Goal: Task Accomplishment & Management: Use online tool/utility

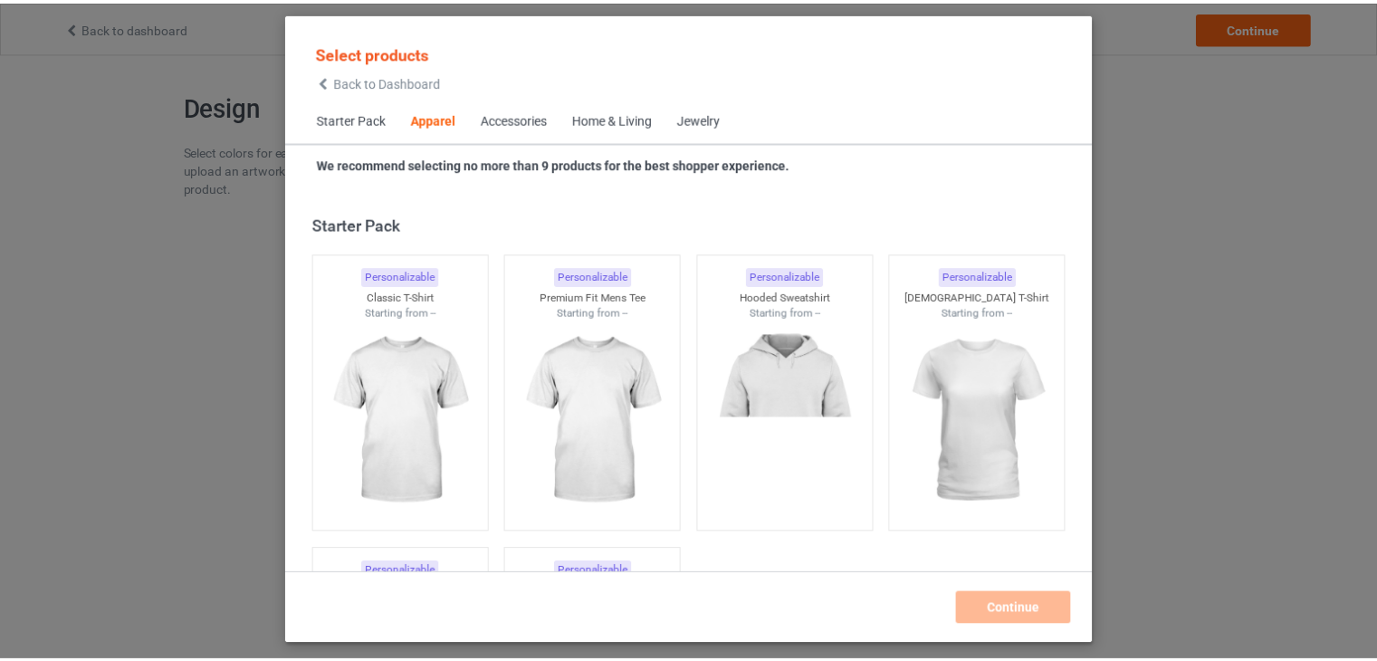
scroll to position [673, 0]
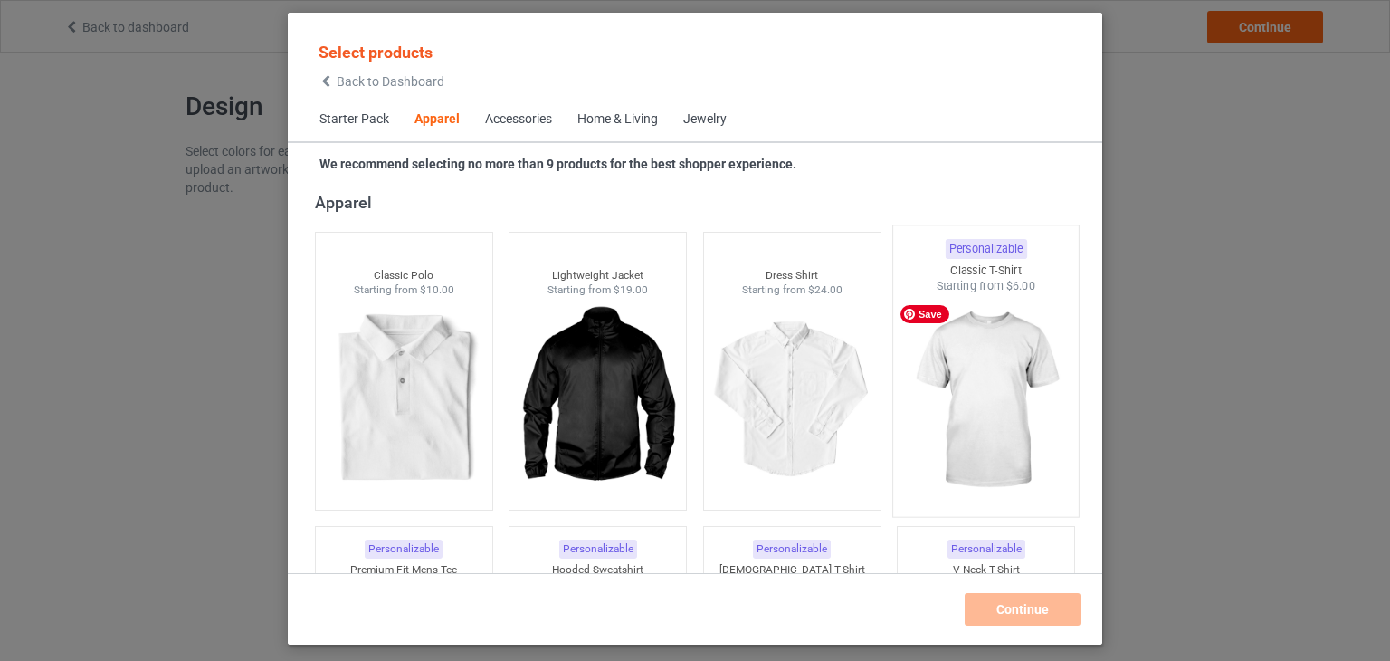
click at [971, 361] on img at bounding box center [987, 400] width 170 height 213
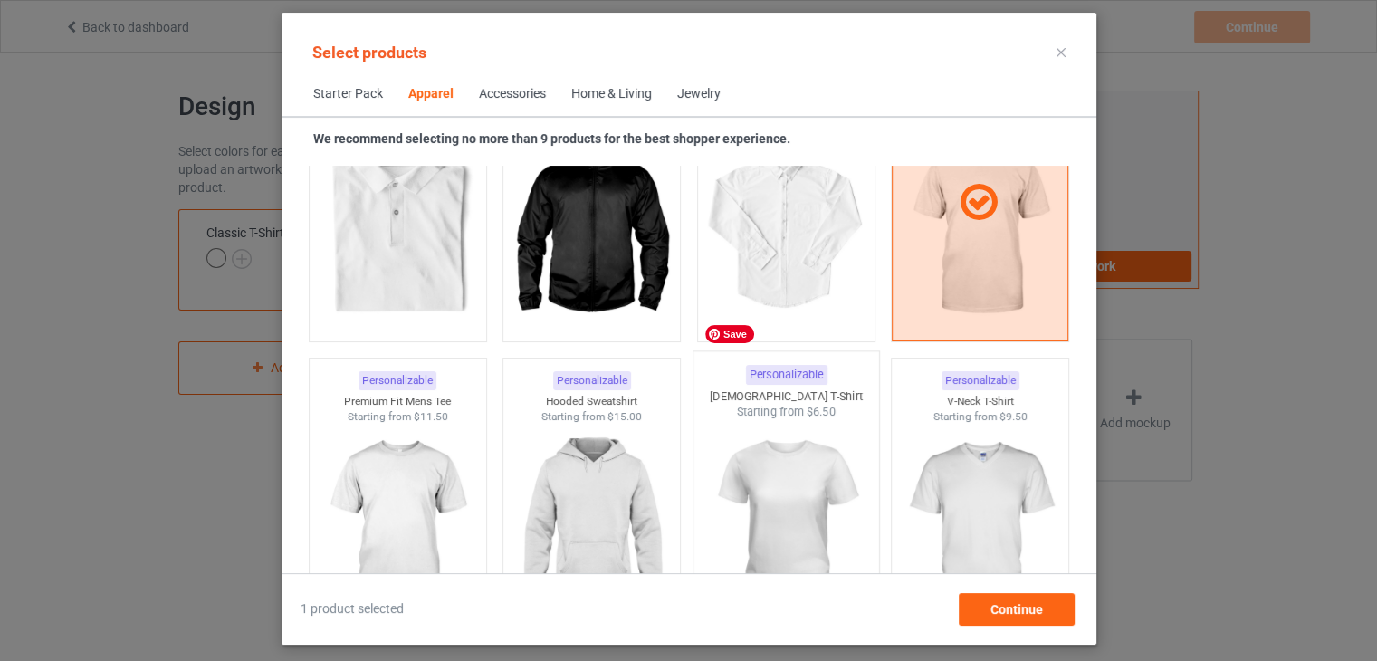
scroll to position [945, 0]
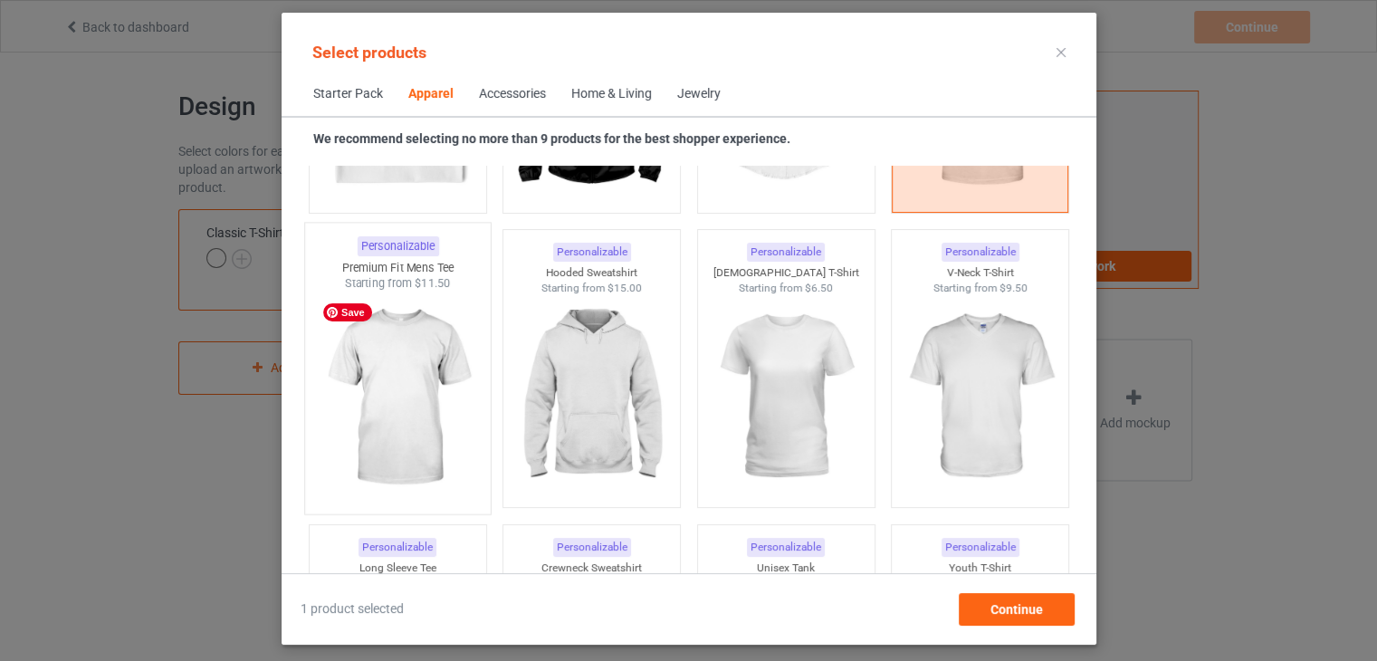
click at [413, 387] on img at bounding box center [397, 397] width 170 height 213
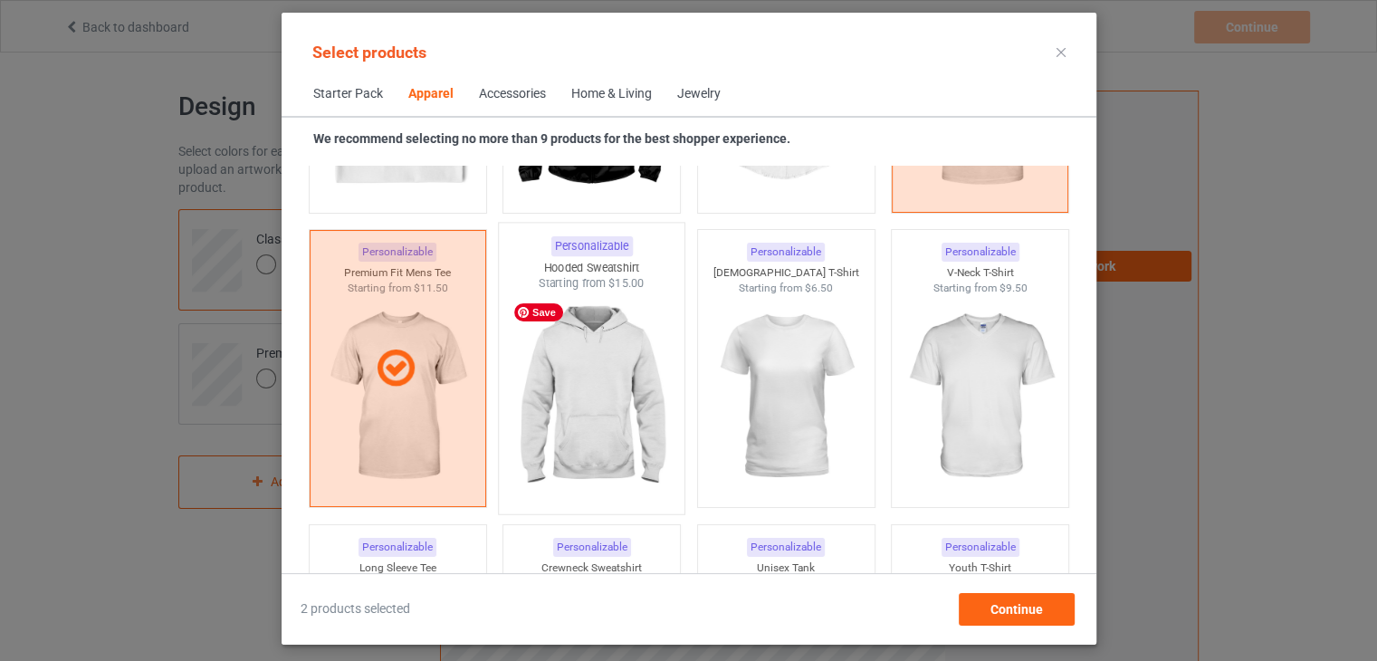
click at [619, 382] on img at bounding box center [591, 397] width 170 height 213
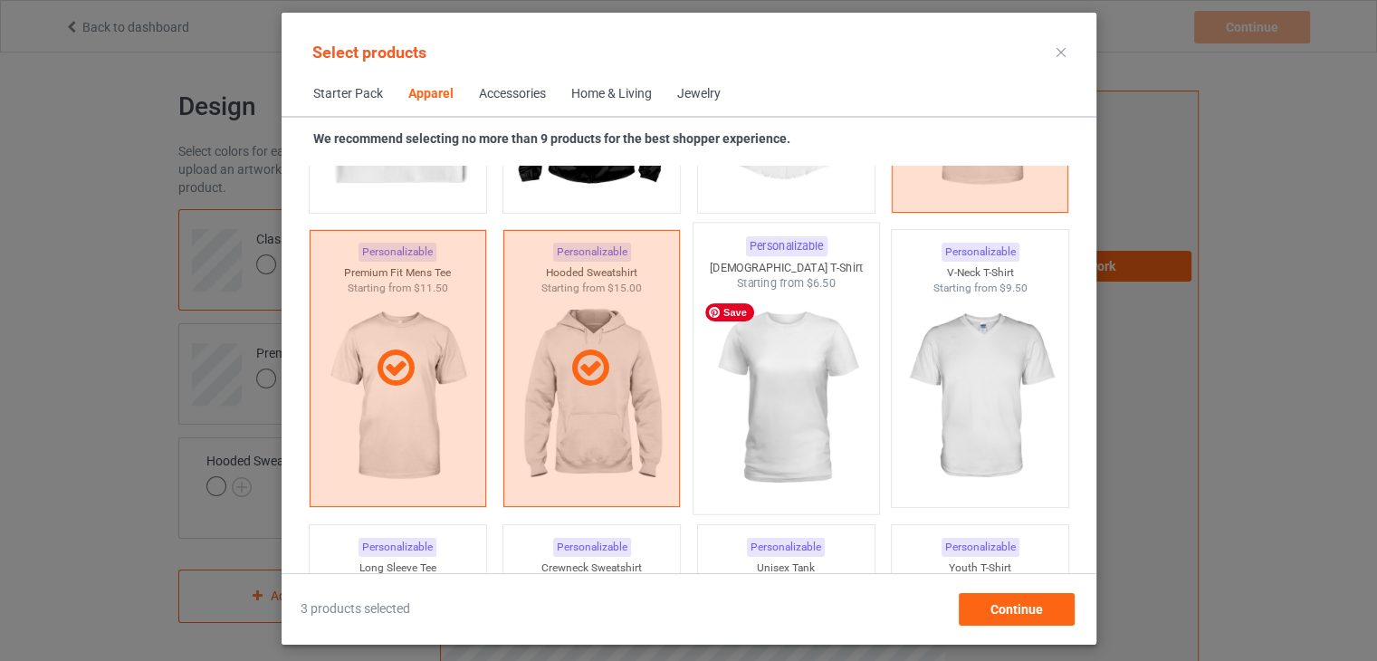
click at [820, 384] on img at bounding box center [786, 397] width 170 height 213
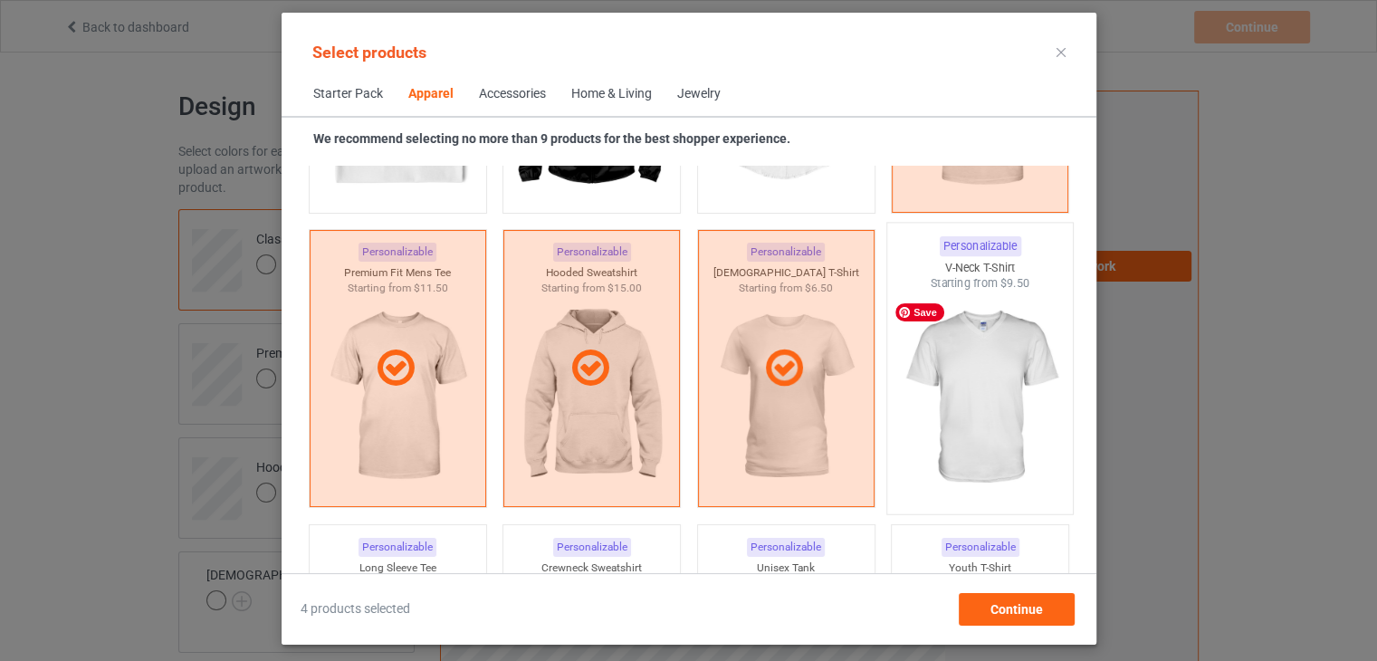
click at [952, 376] on img at bounding box center [979, 397] width 170 height 213
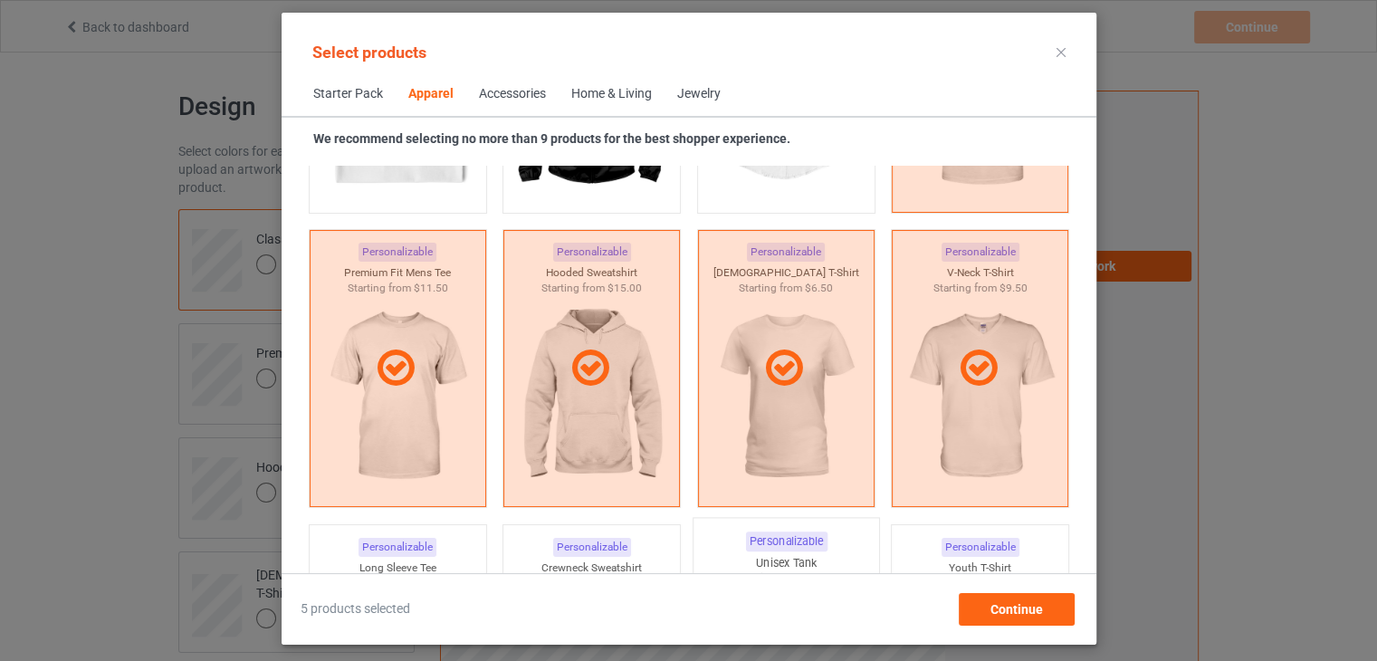
scroll to position [1217, 0]
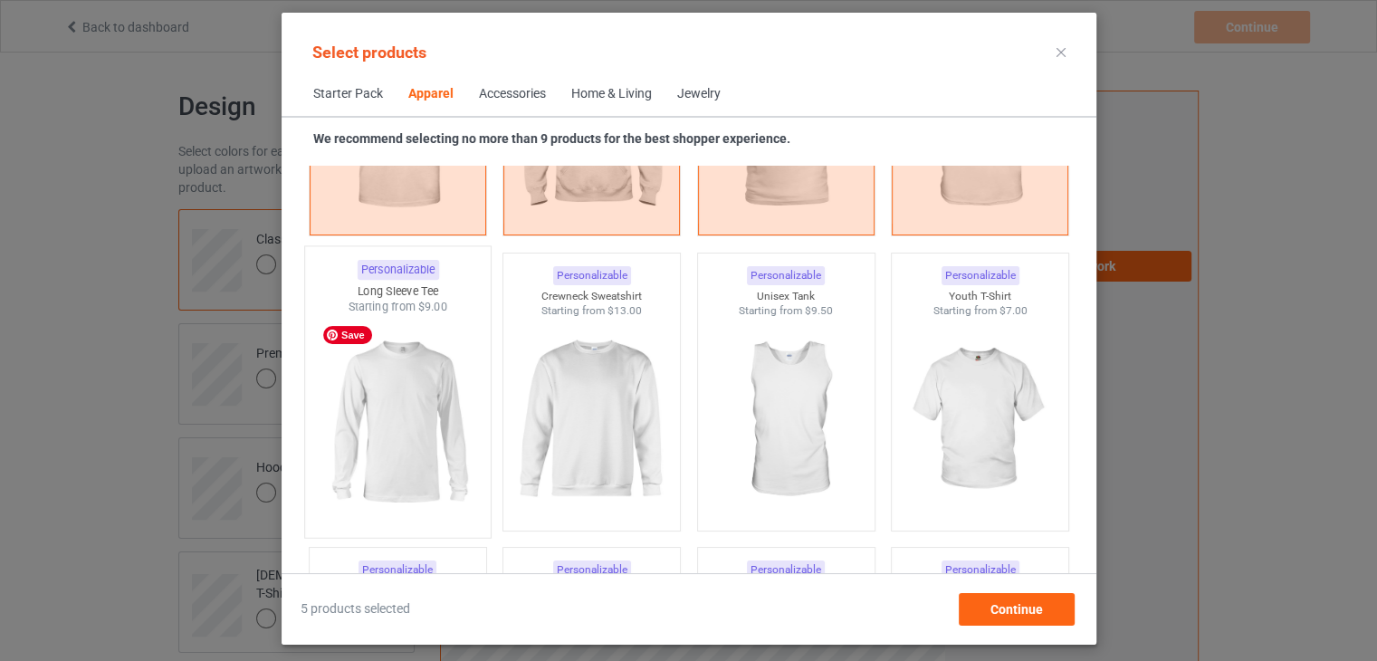
click at [420, 381] on img at bounding box center [397, 421] width 170 height 213
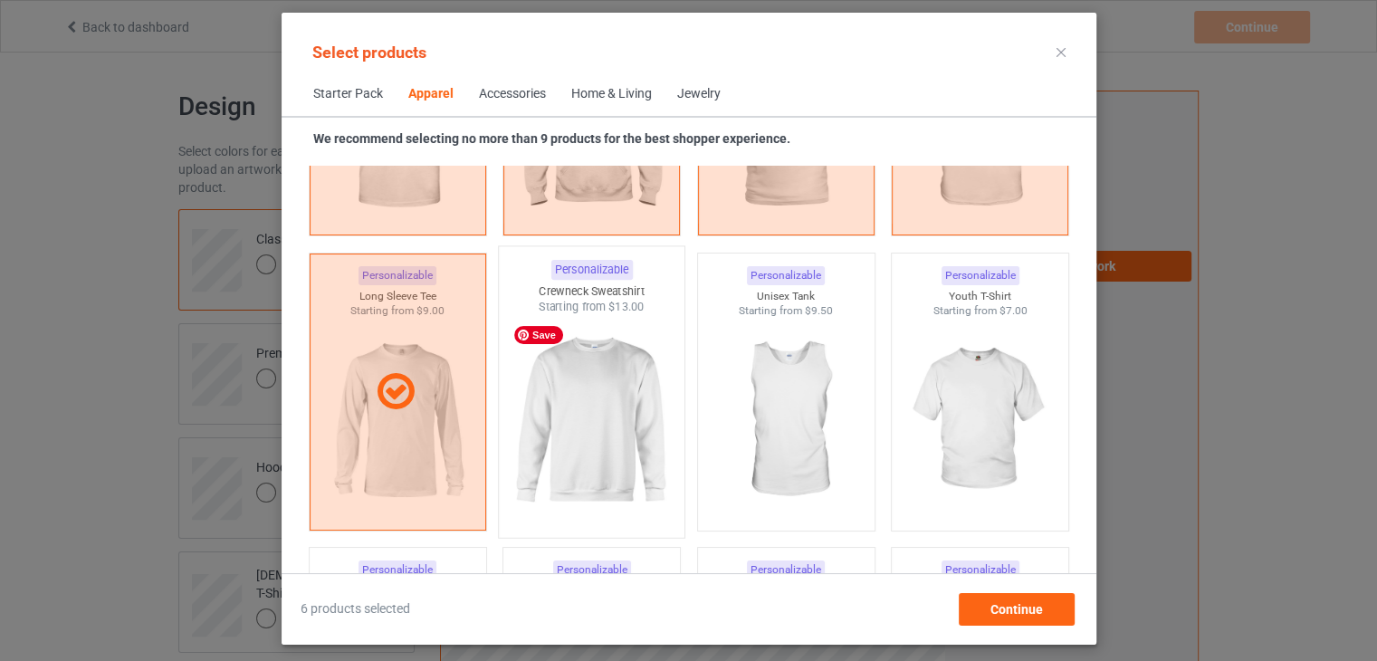
click at [587, 415] on img at bounding box center [591, 421] width 170 height 213
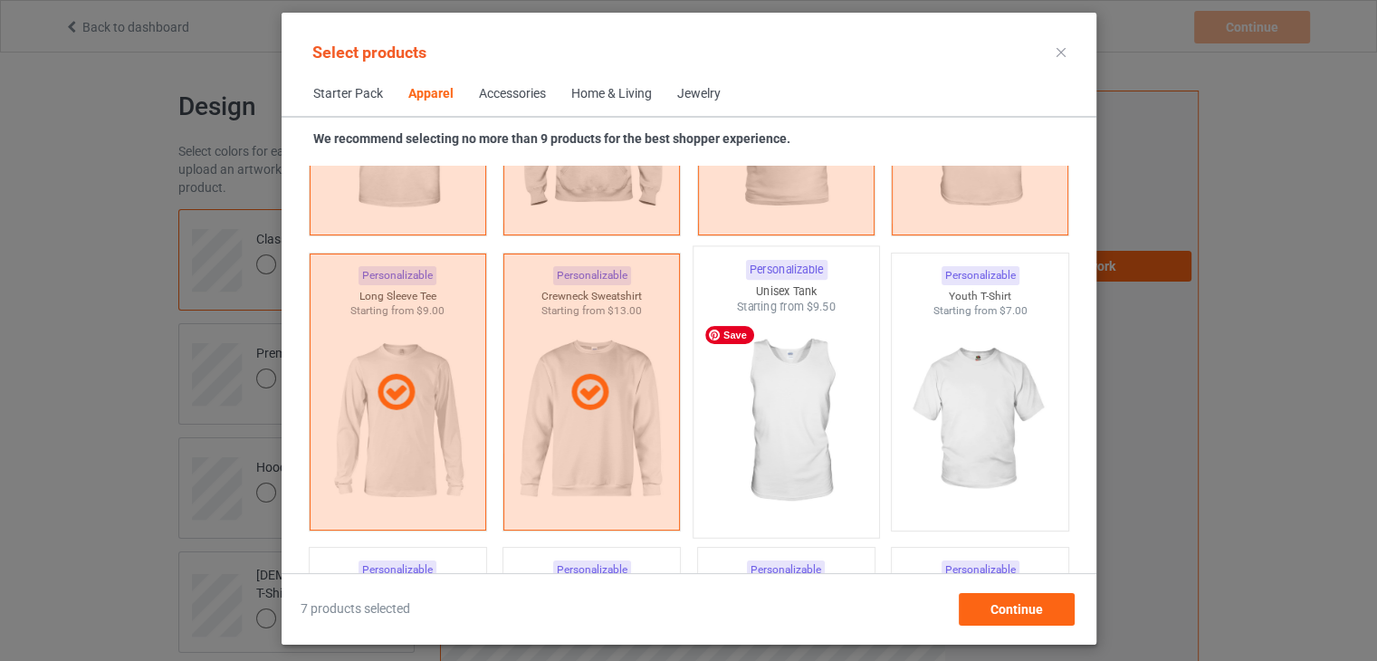
click at [829, 421] on img at bounding box center [786, 421] width 170 height 213
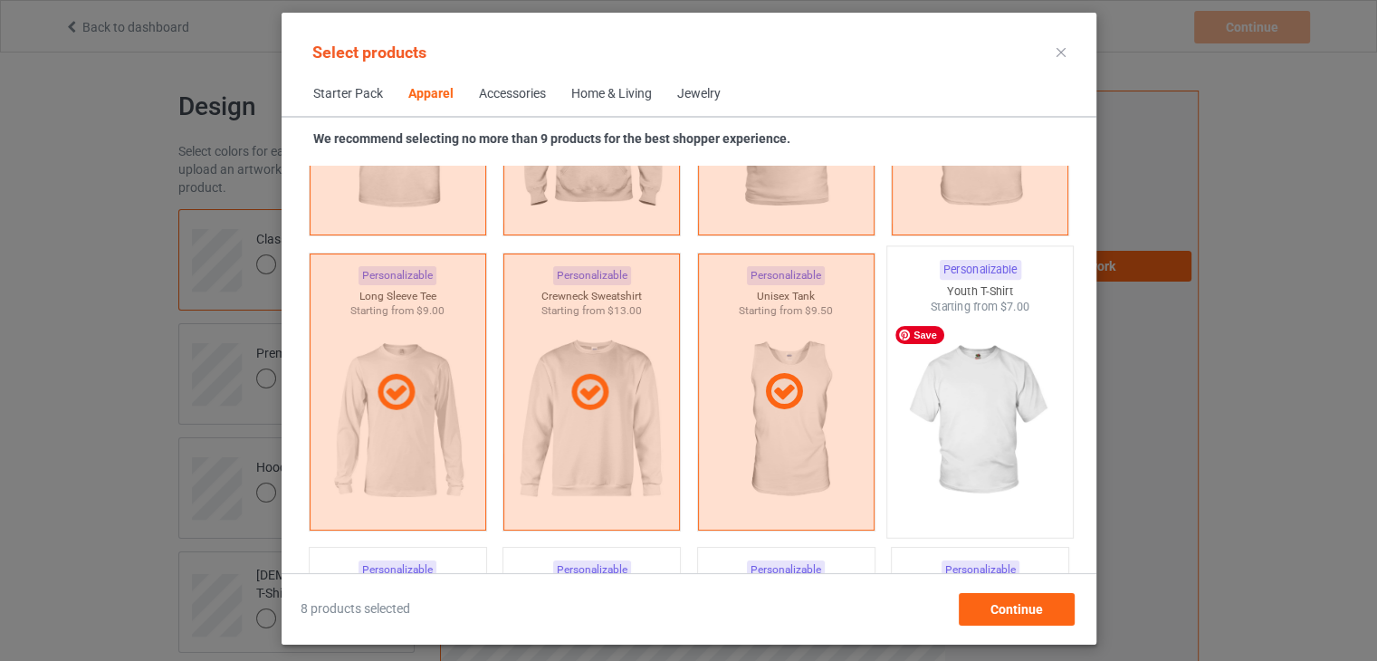
click at [912, 399] on img at bounding box center [979, 421] width 170 height 213
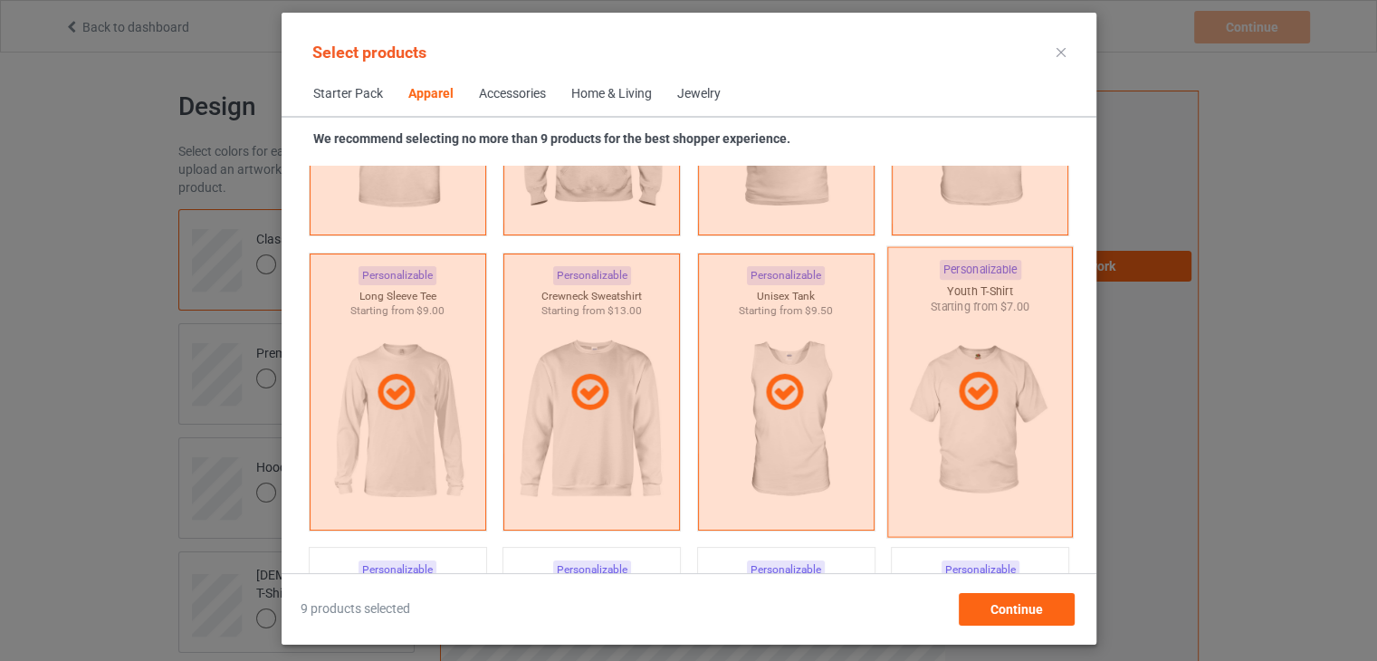
scroll to position [1579, 0]
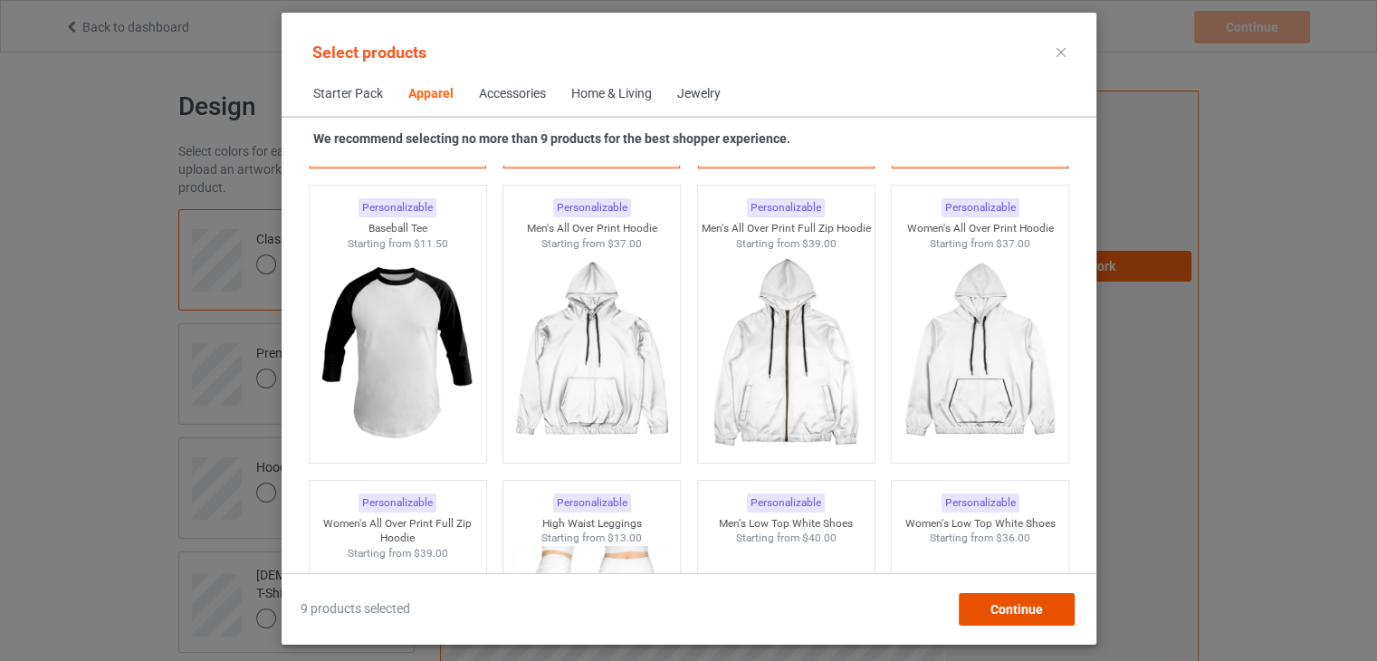
click at [991, 605] on span "Continue" at bounding box center [1015, 609] width 52 height 14
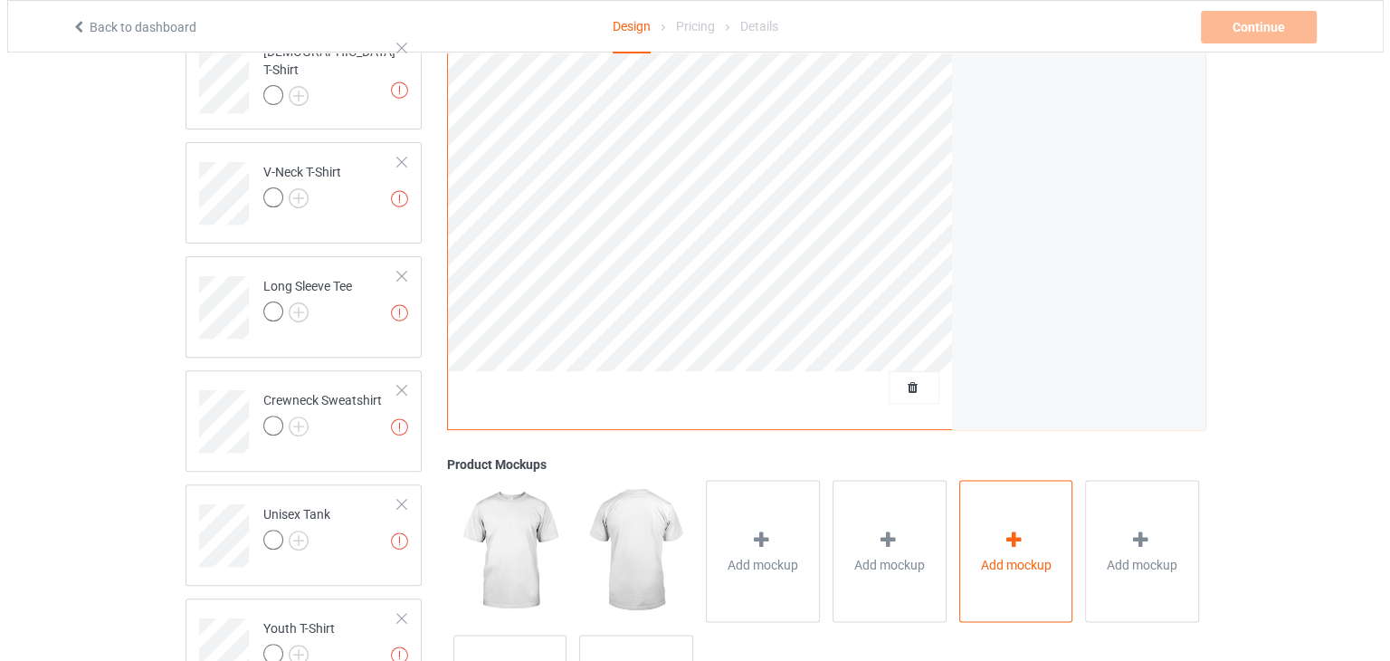
scroll to position [684, 0]
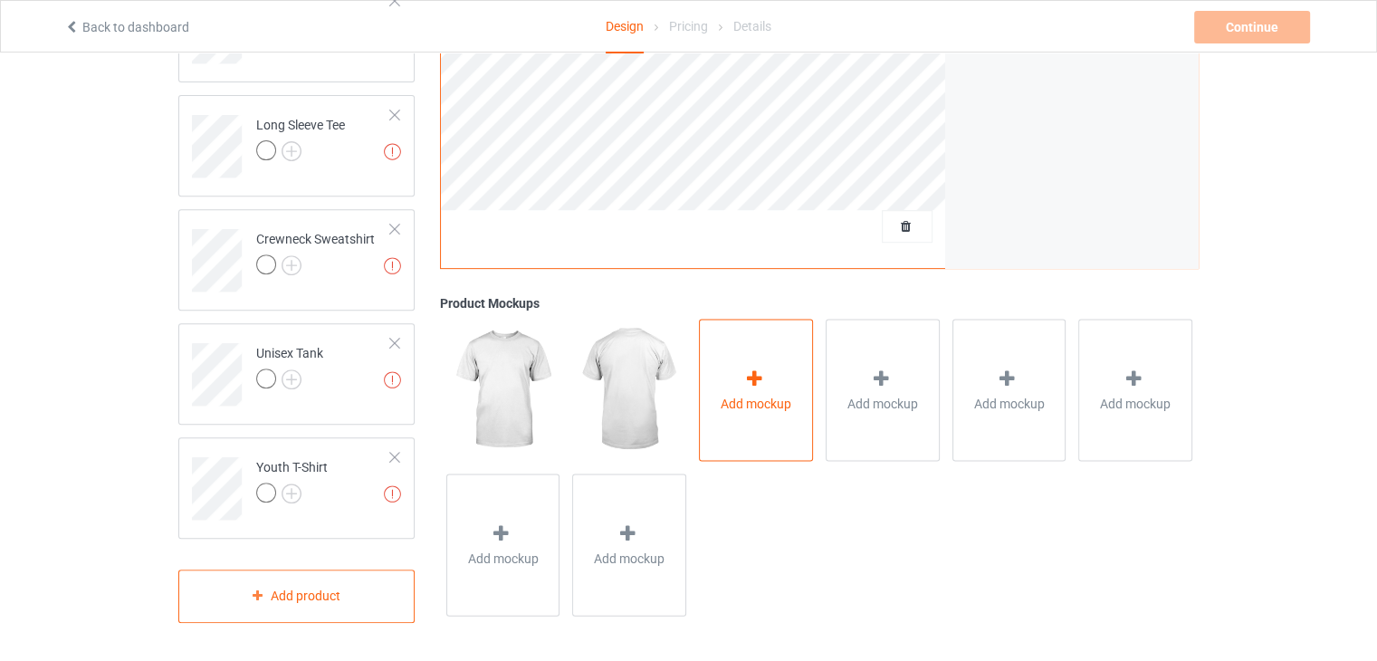
click at [779, 390] on div "Add mockup" at bounding box center [756, 391] width 114 height 142
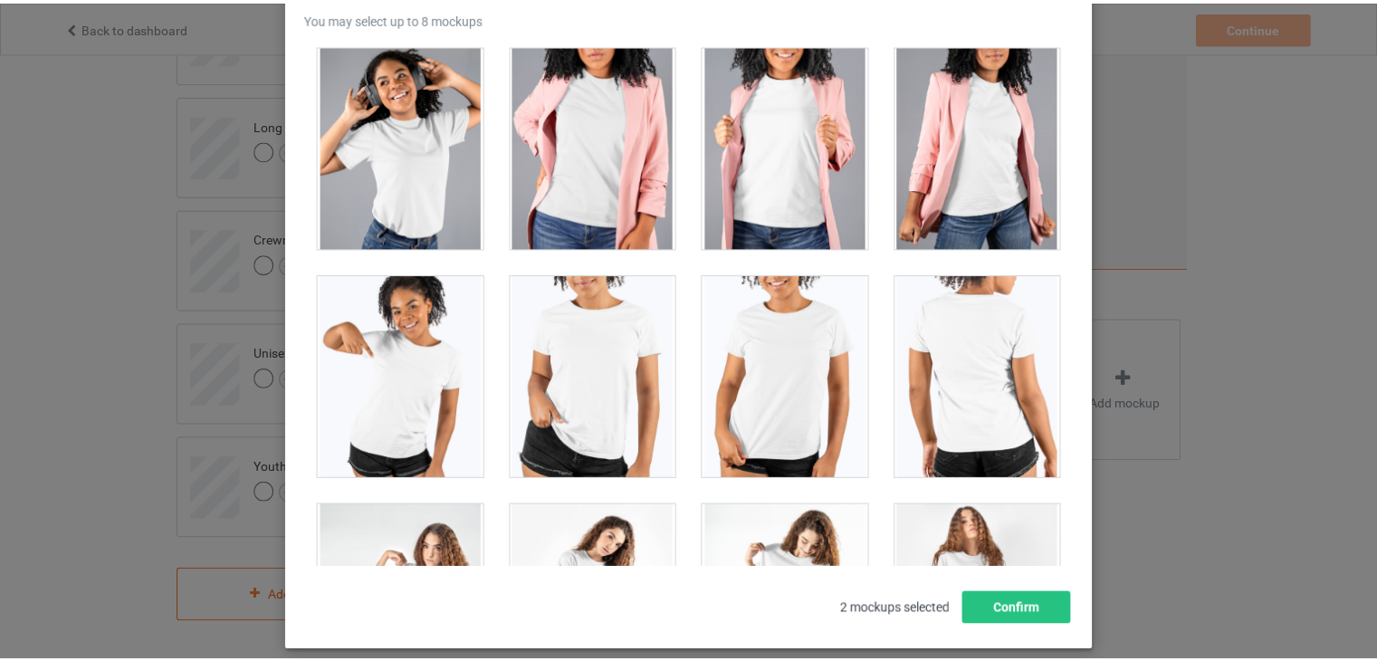
scroll to position [25870, 0]
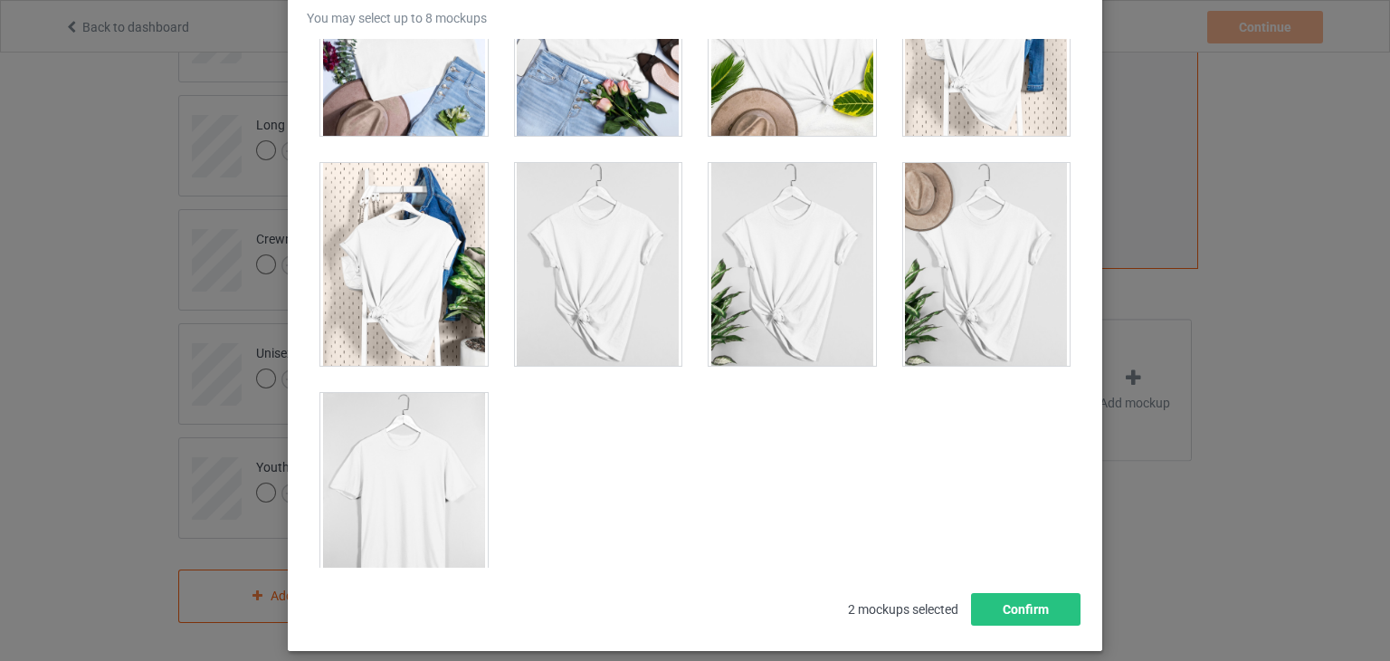
click at [409, 435] on div at bounding box center [403, 494] width 167 height 203
click at [396, 259] on div at bounding box center [403, 264] width 167 height 203
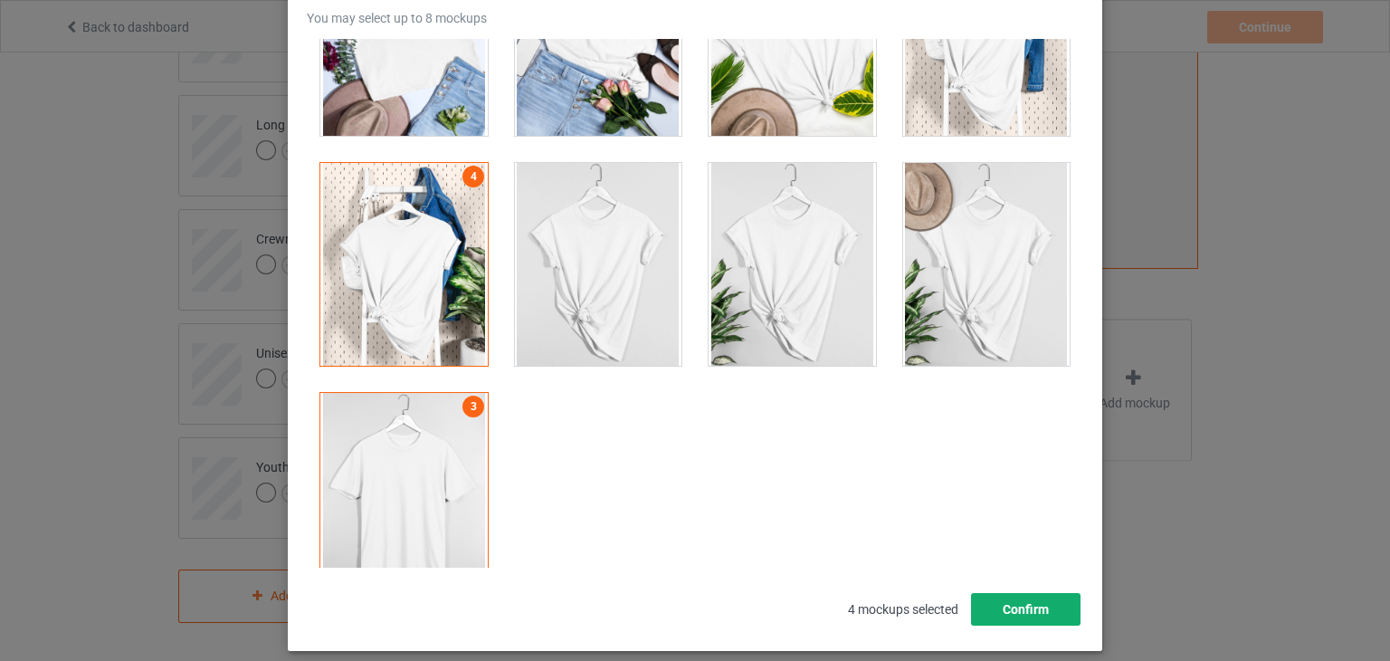
click at [1028, 604] on button "Confirm" at bounding box center [1026, 609] width 110 height 33
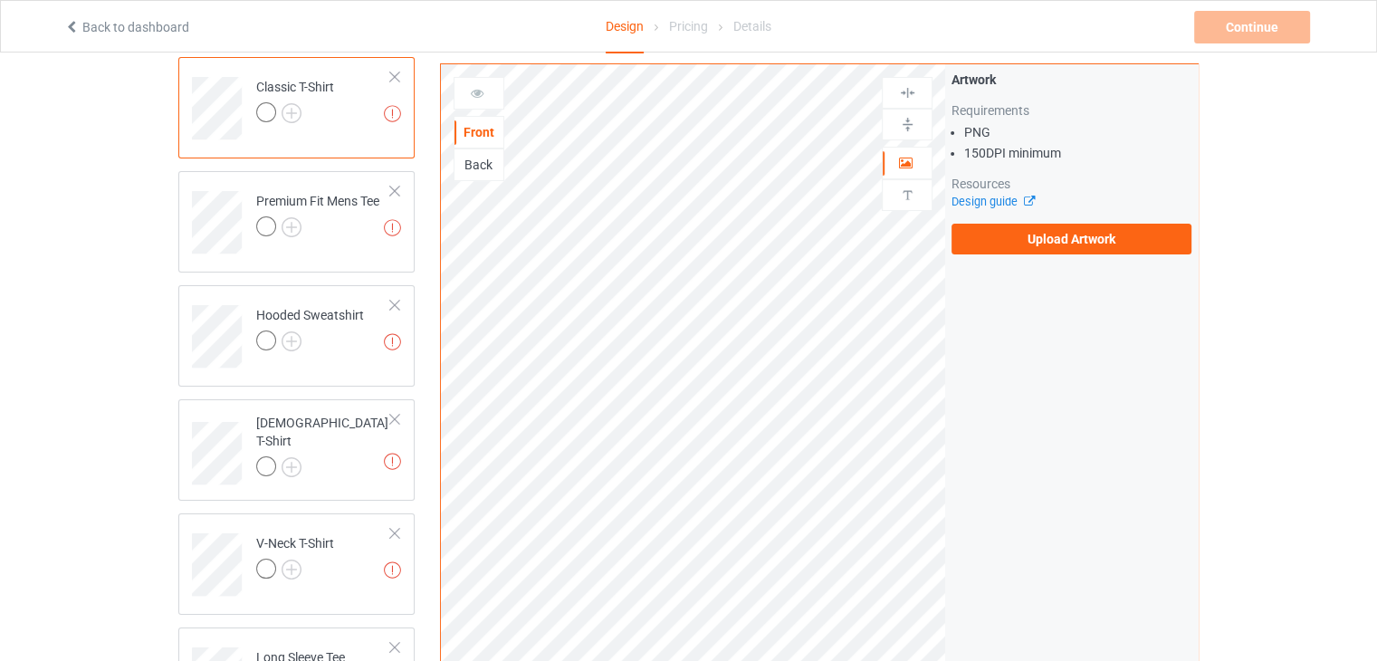
scroll to position [0, 0]
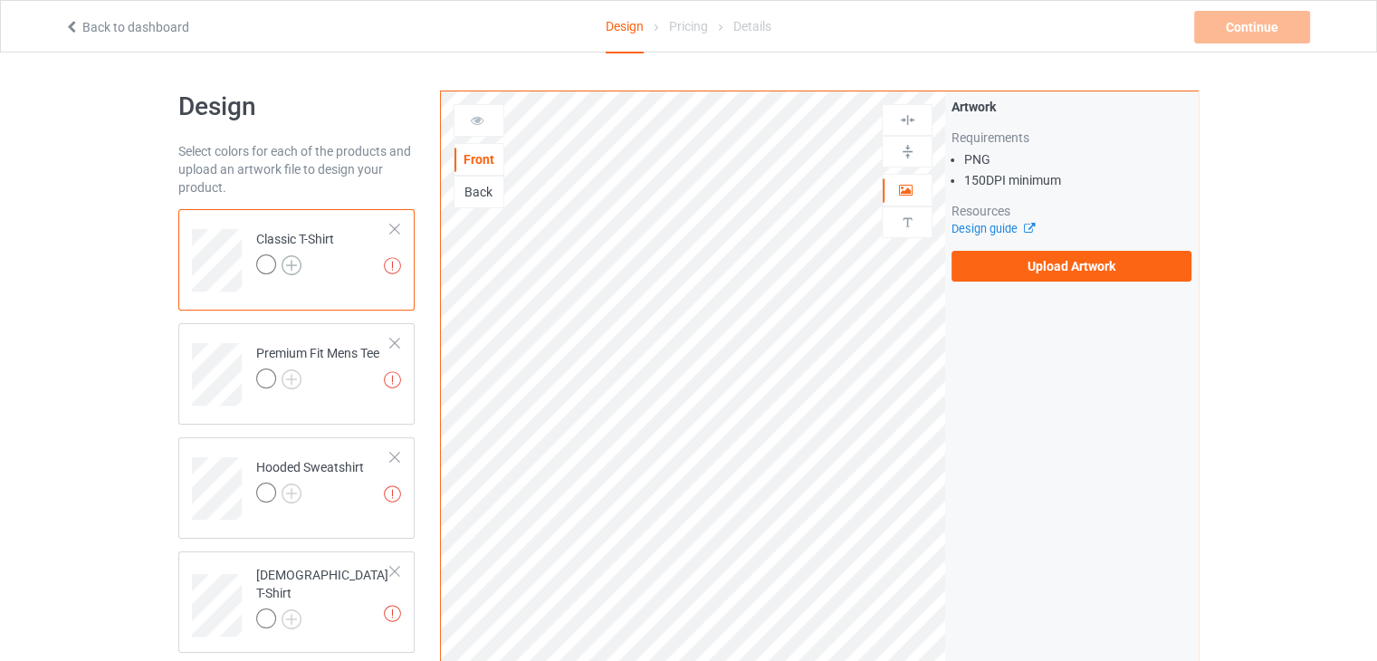
click at [293, 263] on img at bounding box center [292, 265] width 20 height 20
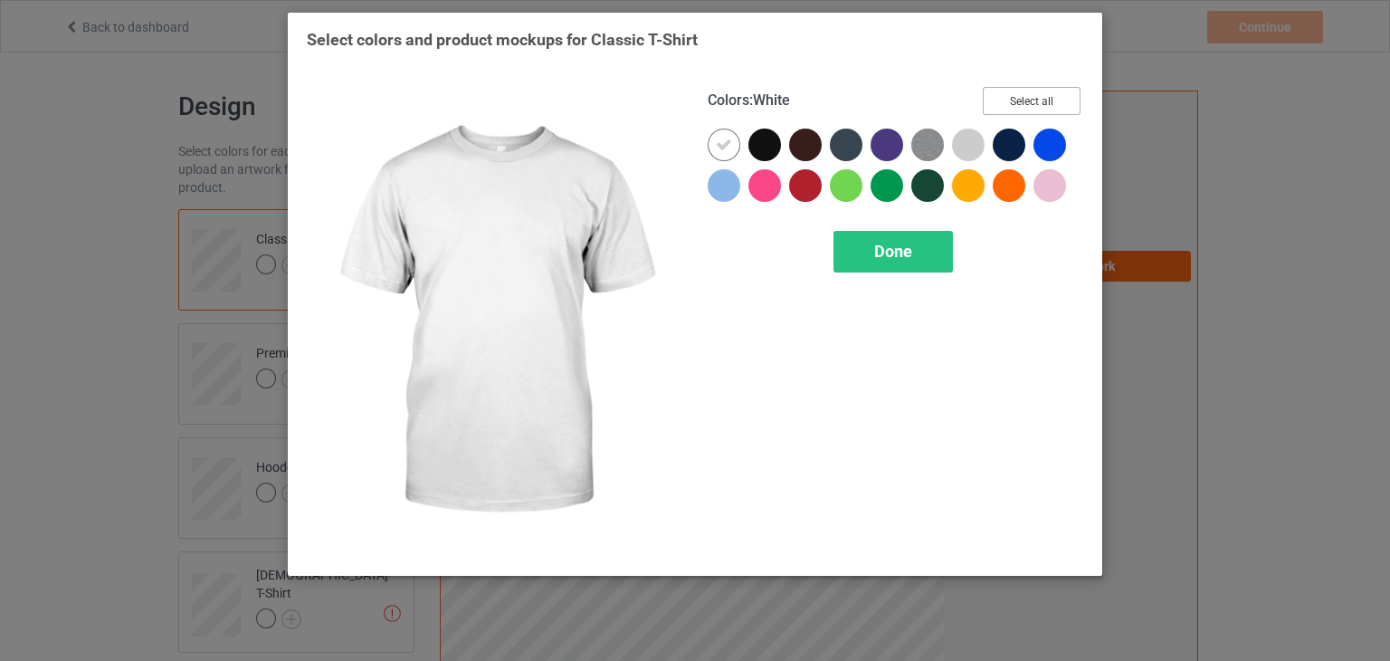
click at [1048, 106] on button "Select all" at bounding box center [1032, 101] width 98 height 28
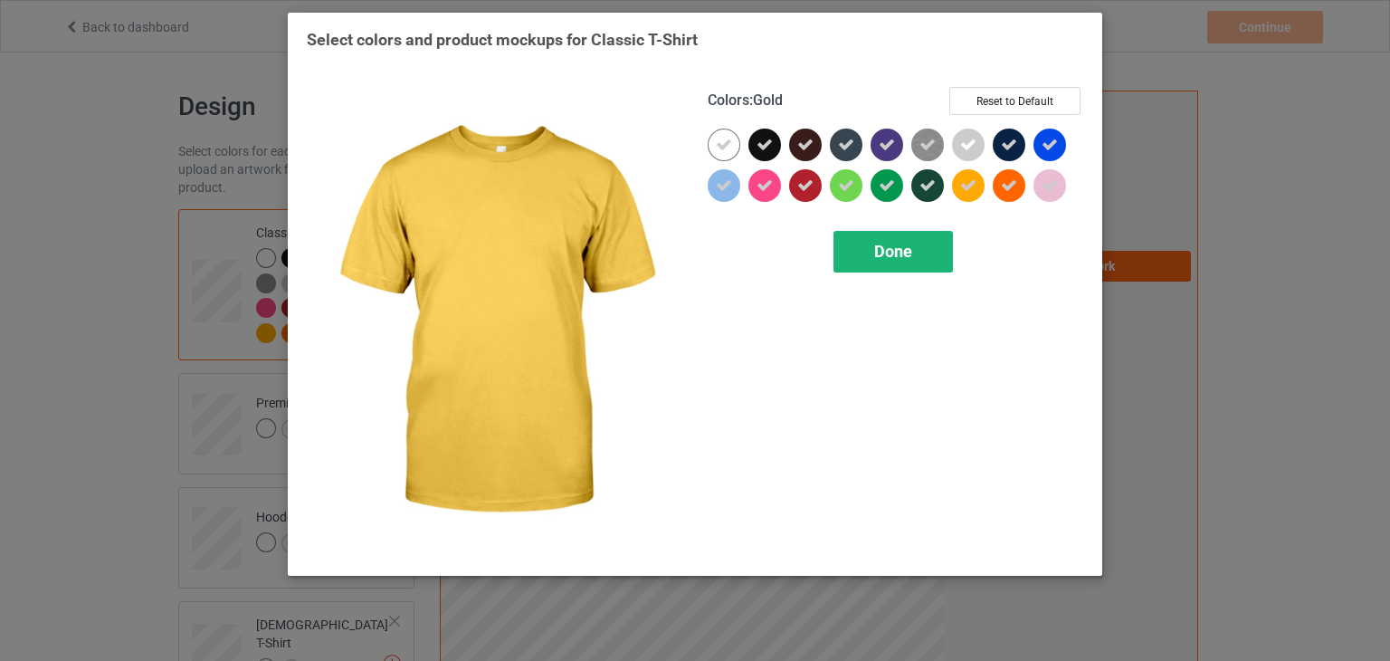
click at [905, 244] on span "Done" at bounding box center [893, 251] width 38 height 19
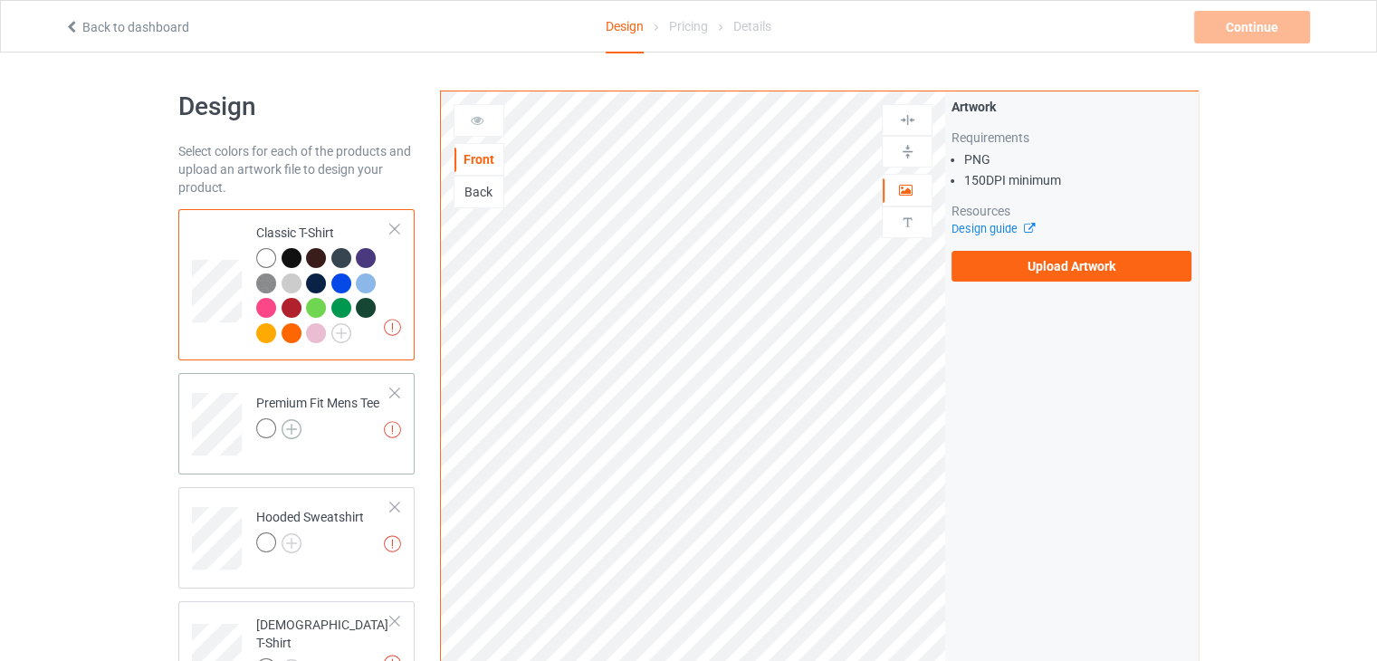
click at [290, 425] on img at bounding box center [292, 429] width 20 height 20
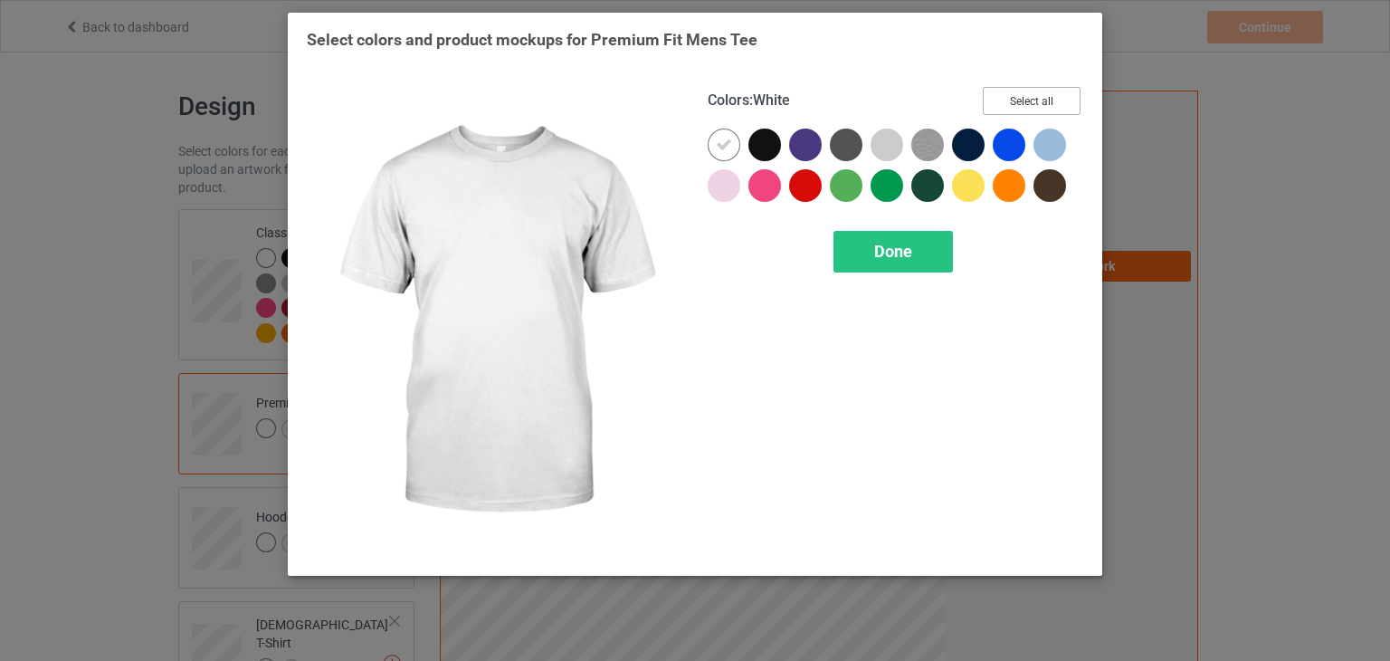
click at [1009, 94] on button "Select all" at bounding box center [1032, 101] width 98 height 28
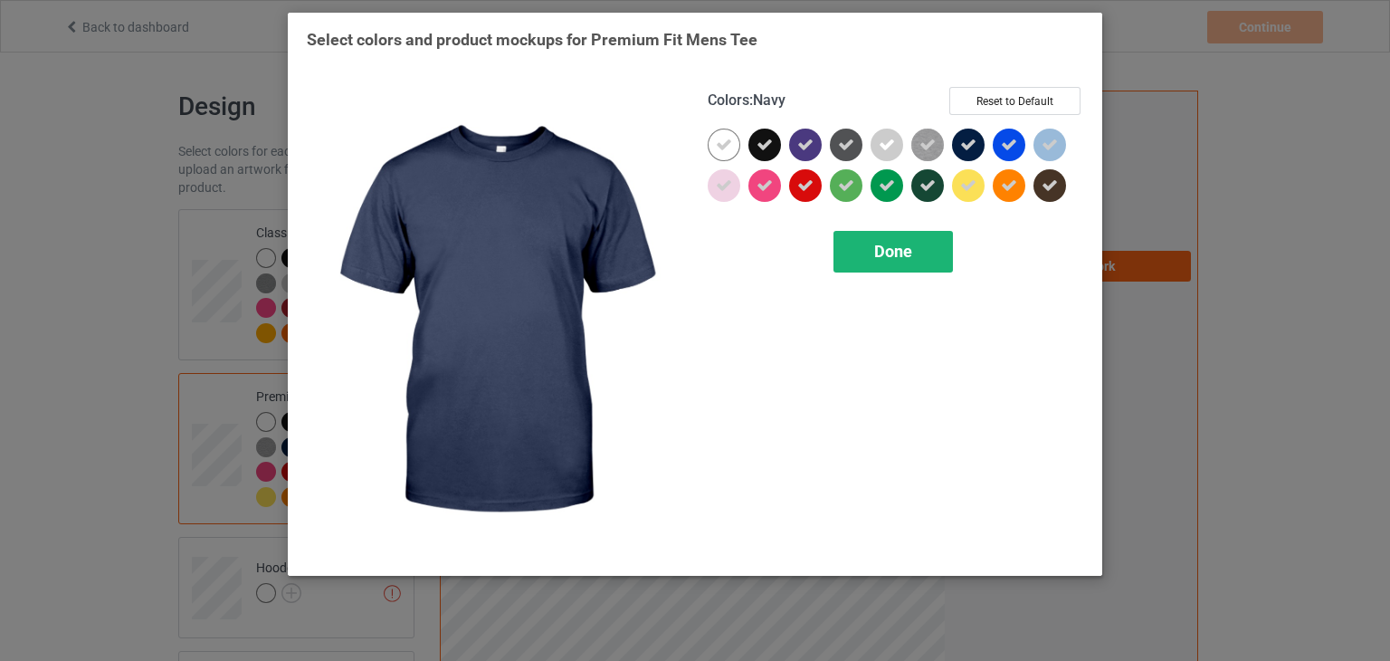
click at [898, 261] on div "Done" at bounding box center [893, 252] width 119 height 42
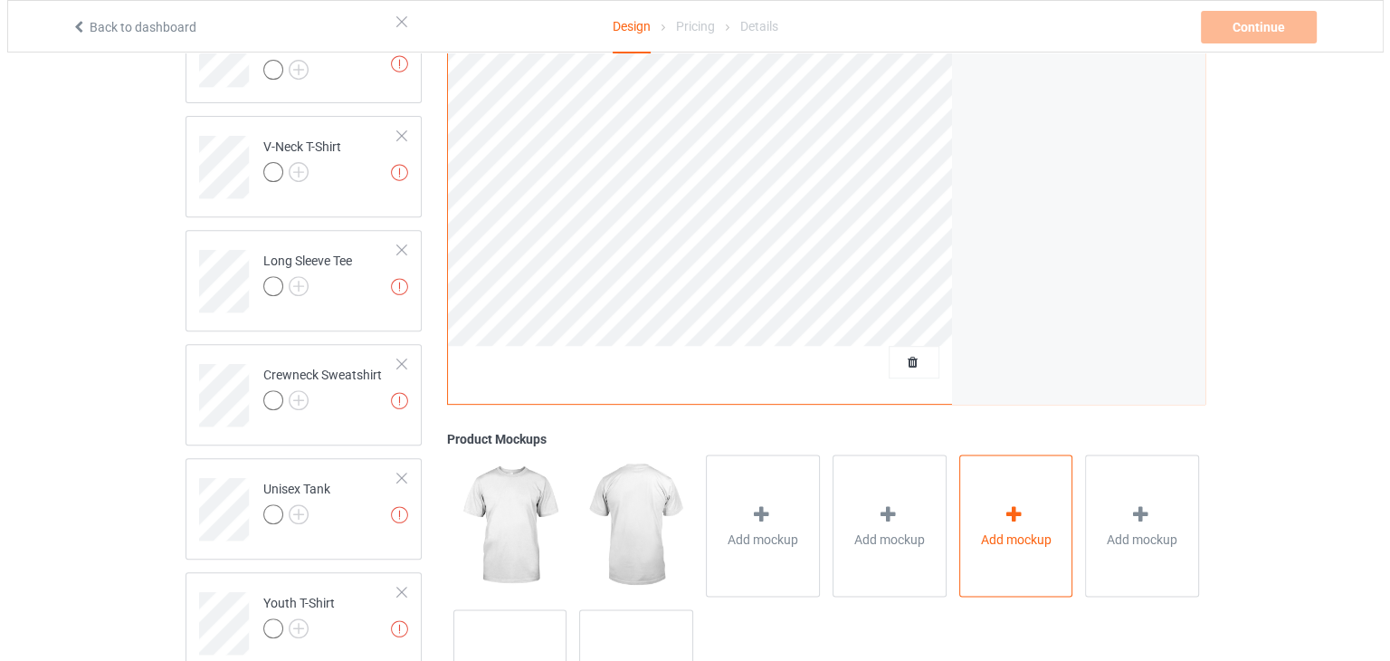
scroll to position [783, 0]
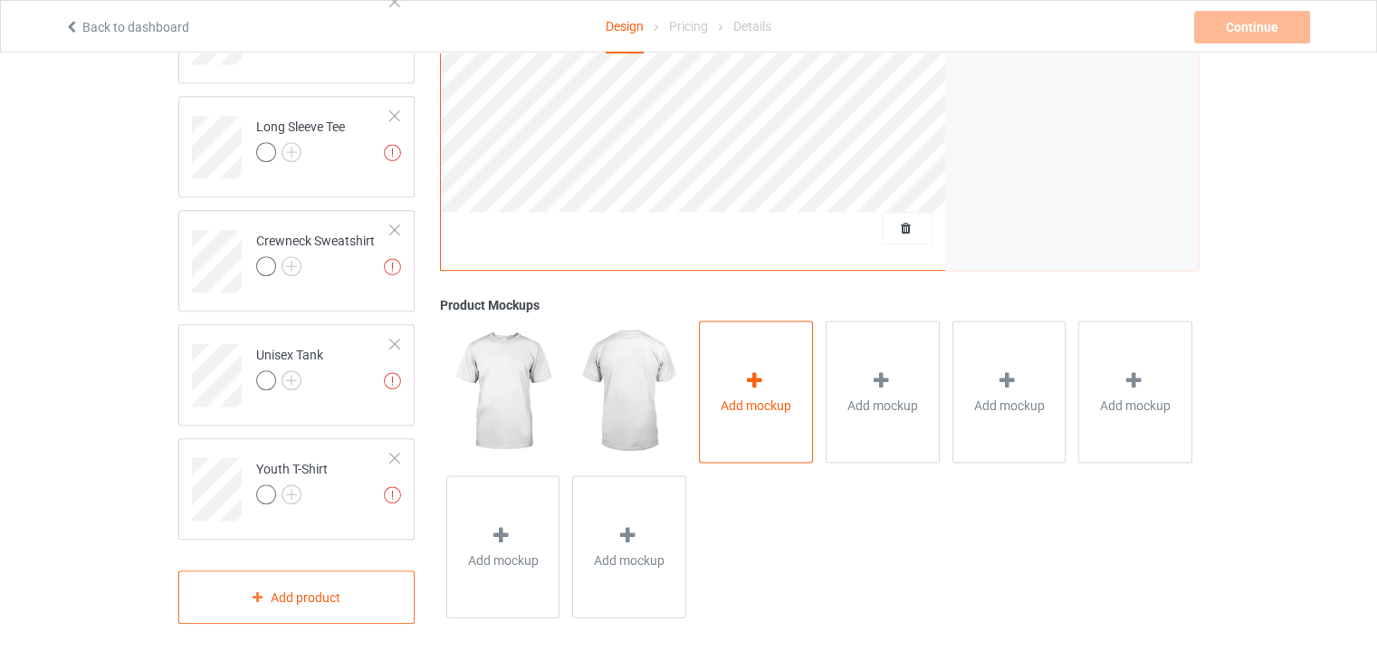
click at [730, 345] on div "Add mockup" at bounding box center [756, 391] width 114 height 142
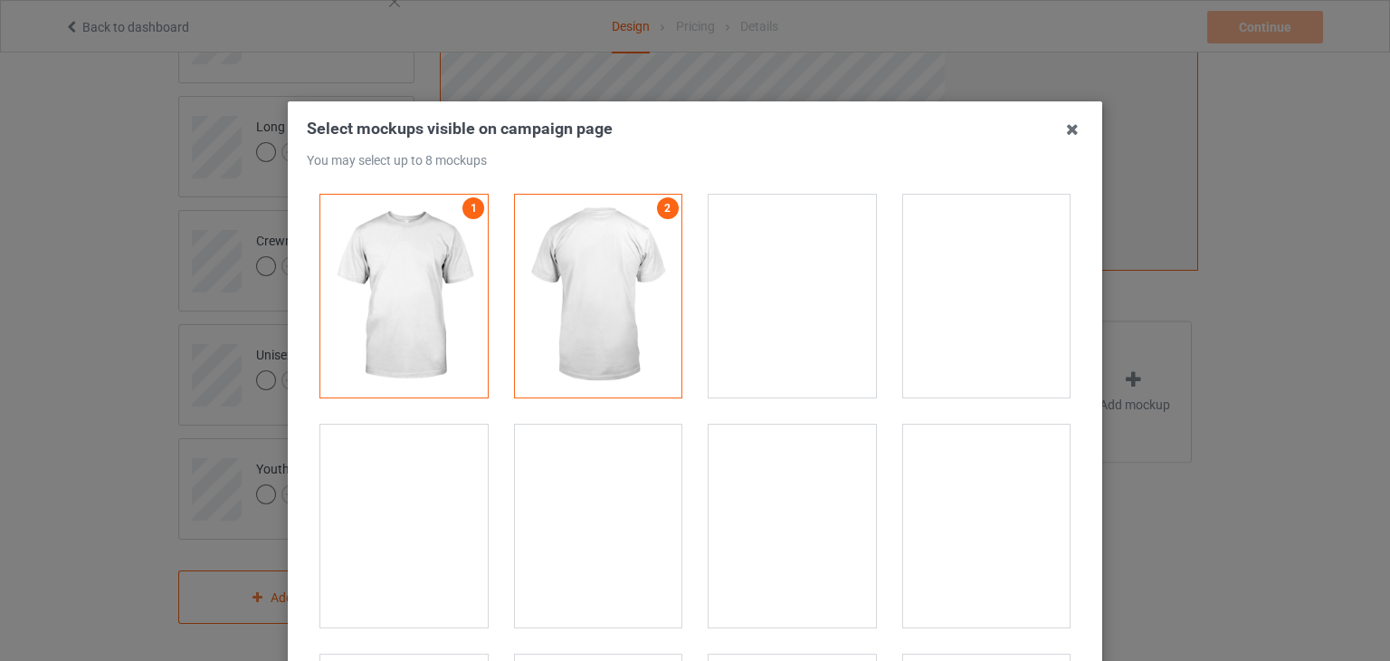
click at [822, 303] on div at bounding box center [792, 296] width 167 height 203
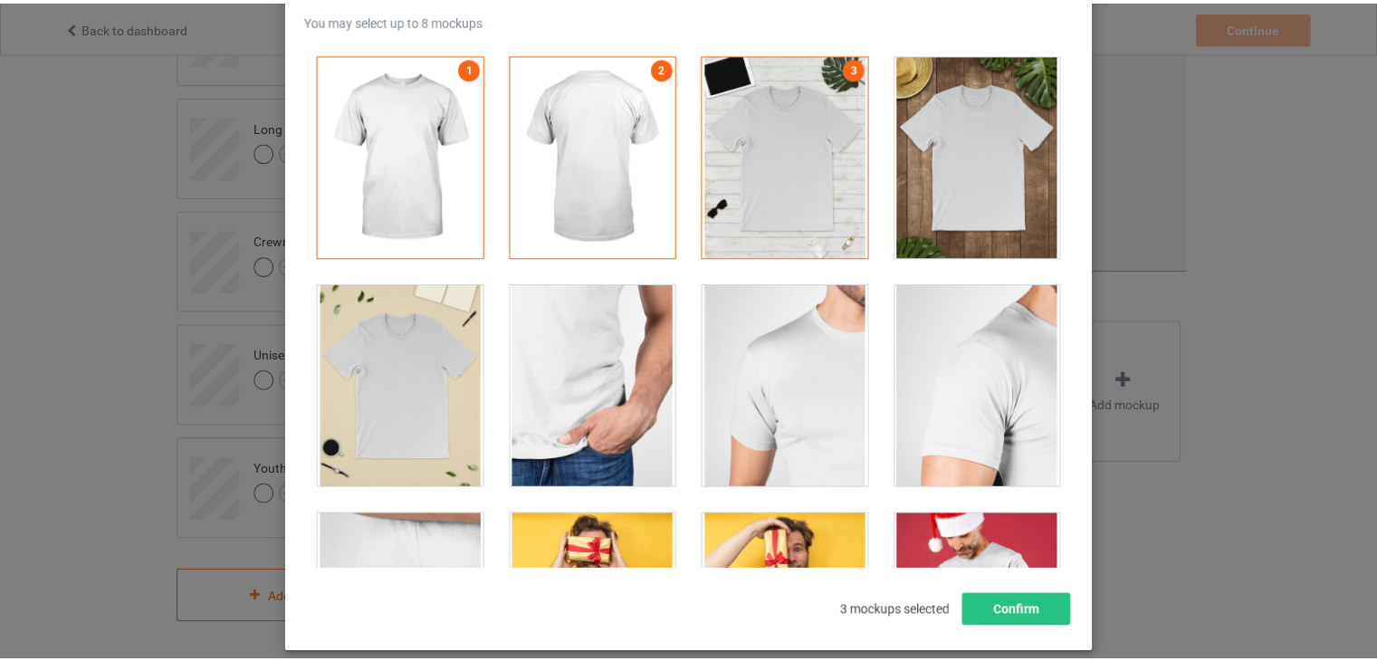
scroll to position [233, 0]
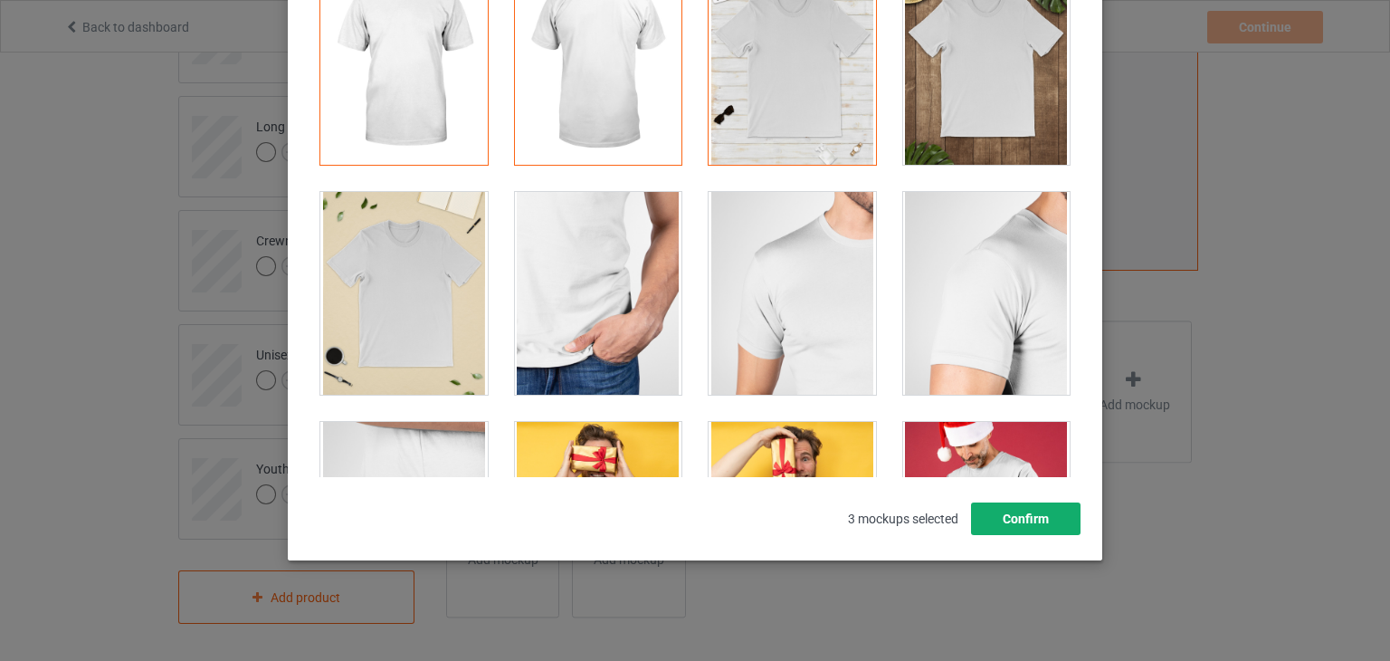
click at [1004, 523] on button "Confirm" at bounding box center [1026, 518] width 110 height 33
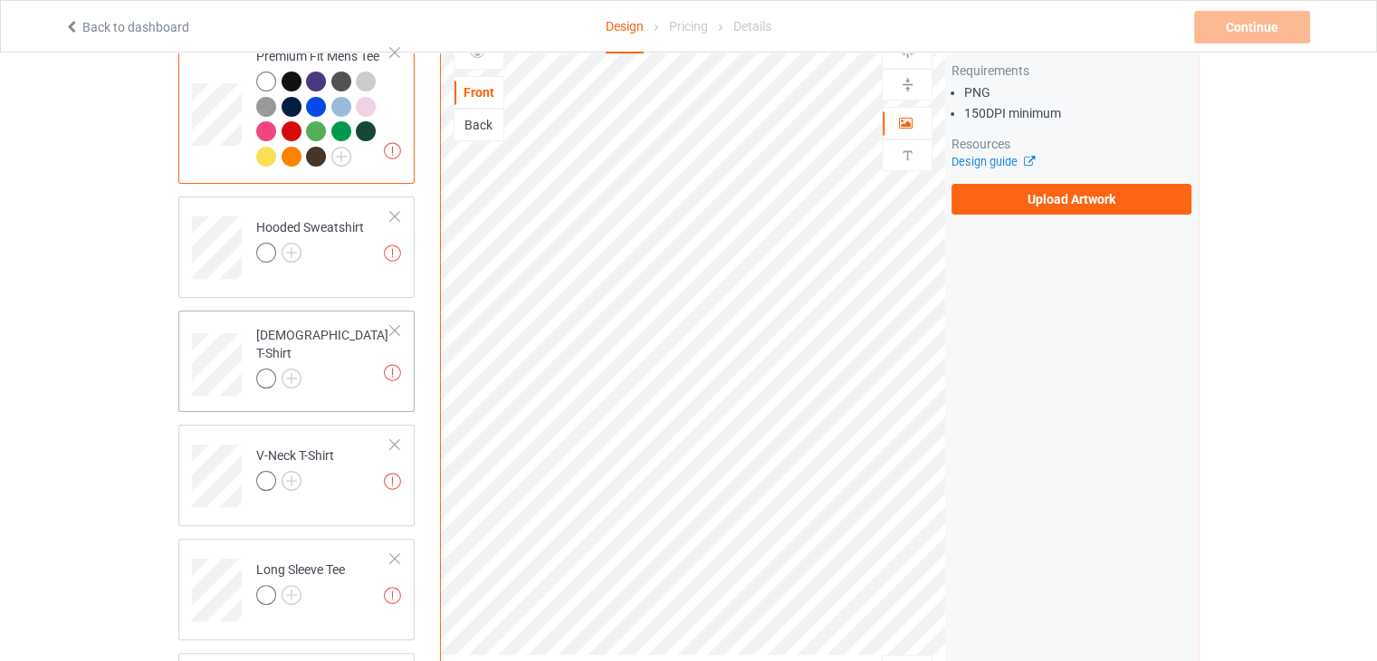
scroll to position [330, 0]
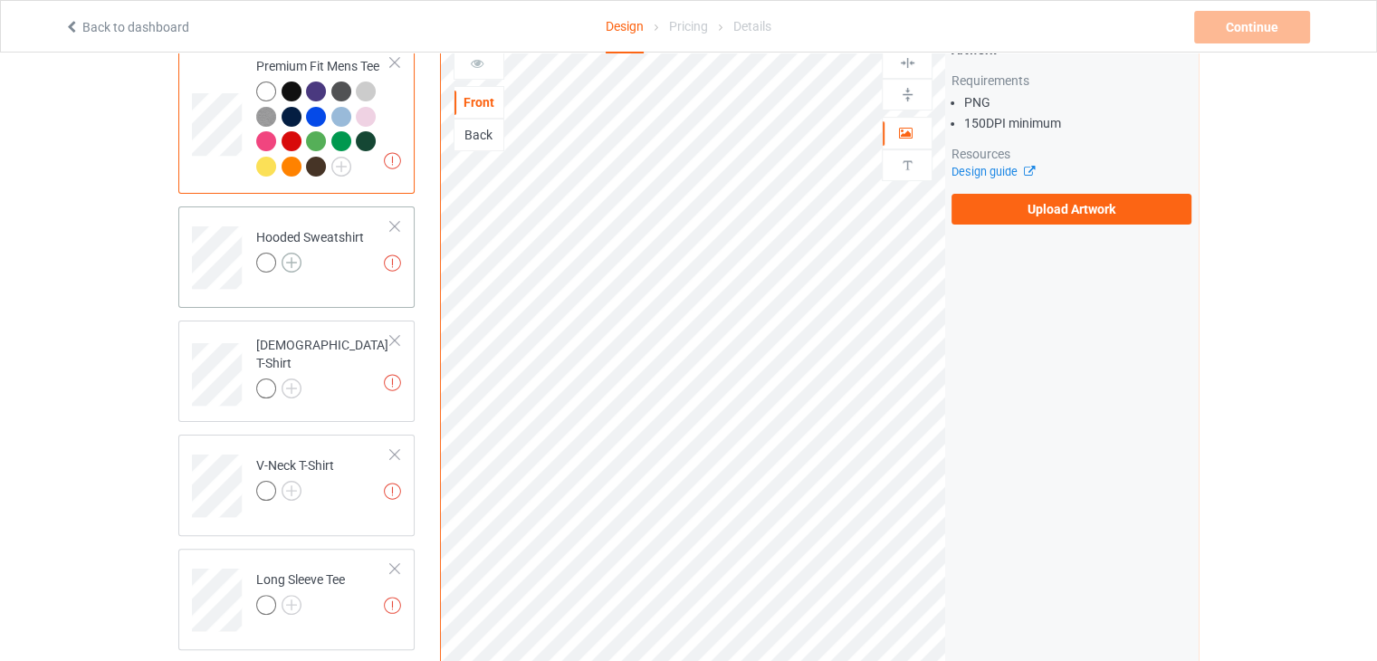
click at [285, 262] on img at bounding box center [292, 263] width 20 height 20
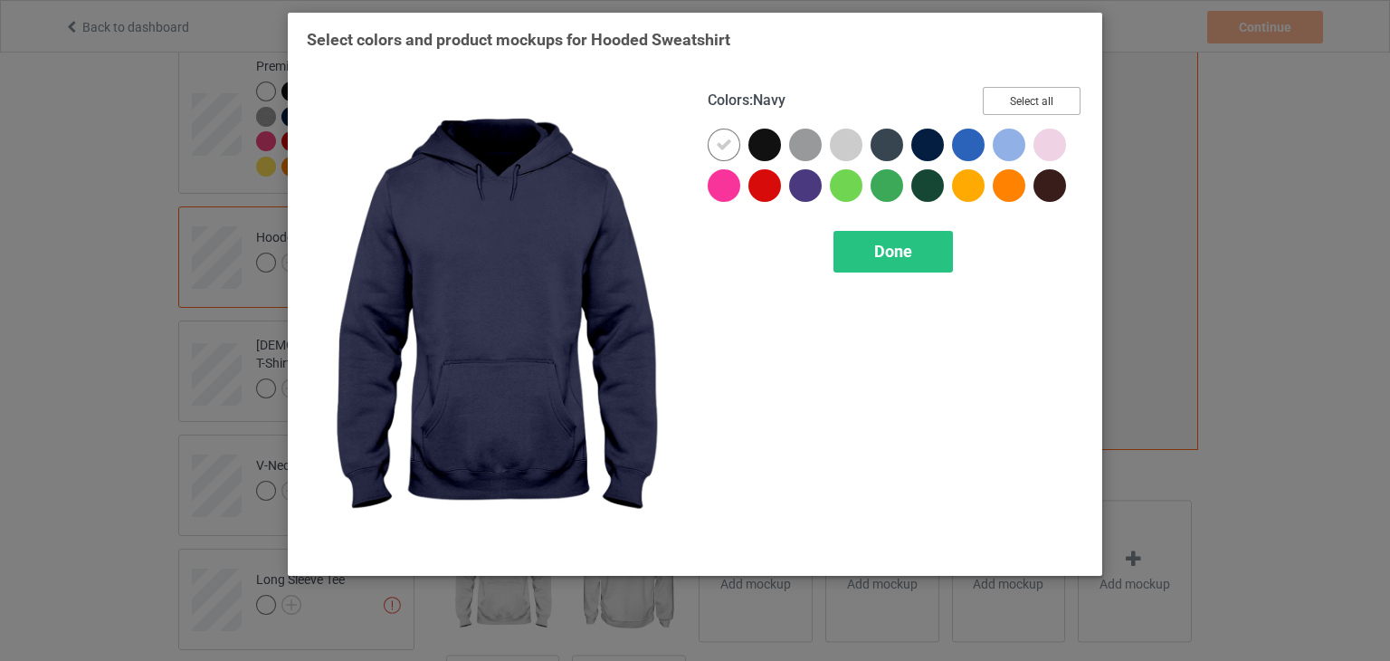
click at [1025, 95] on button "Select all" at bounding box center [1032, 101] width 98 height 28
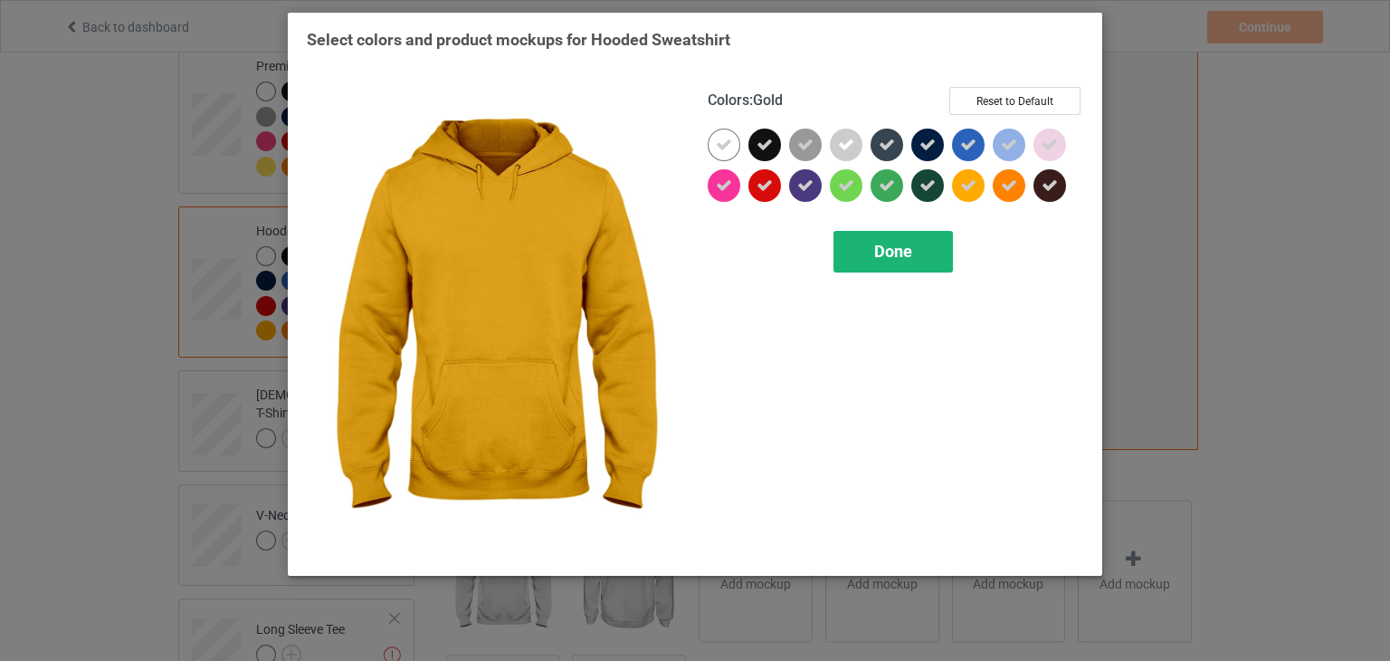
click at [881, 239] on div "Done" at bounding box center [893, 252] width 119 height 42
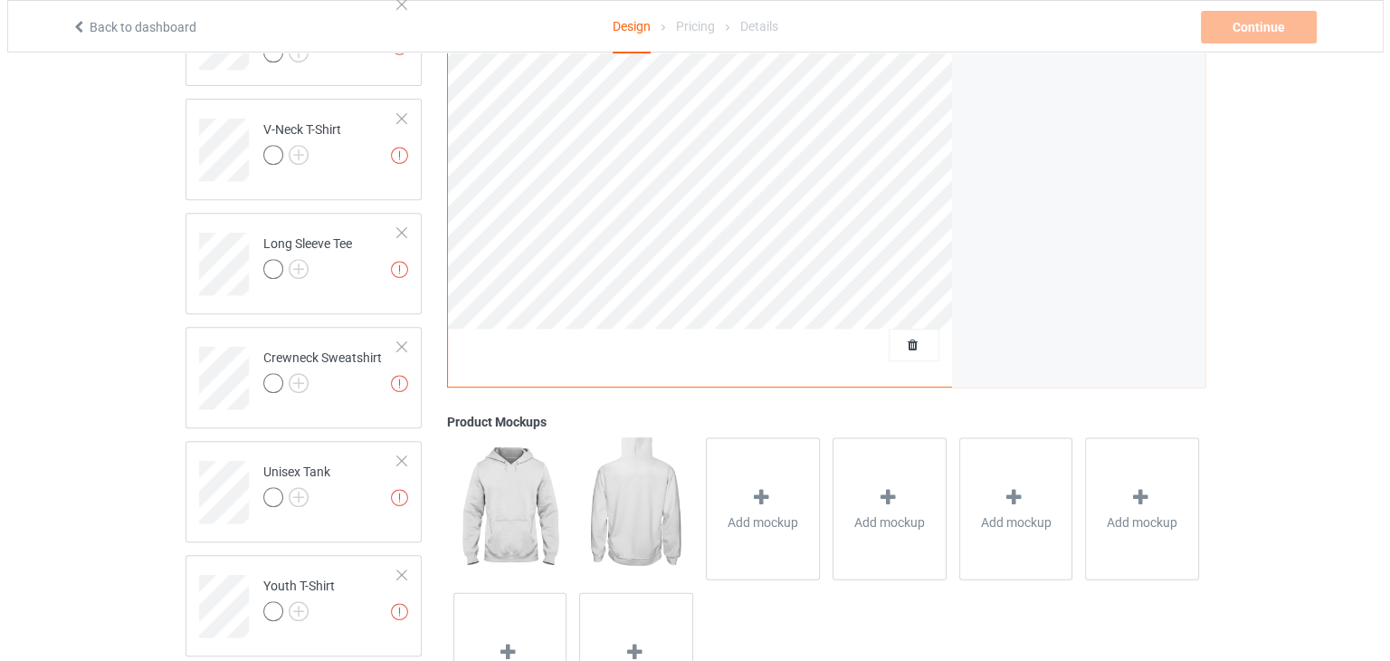
scroll to position [833, 0]
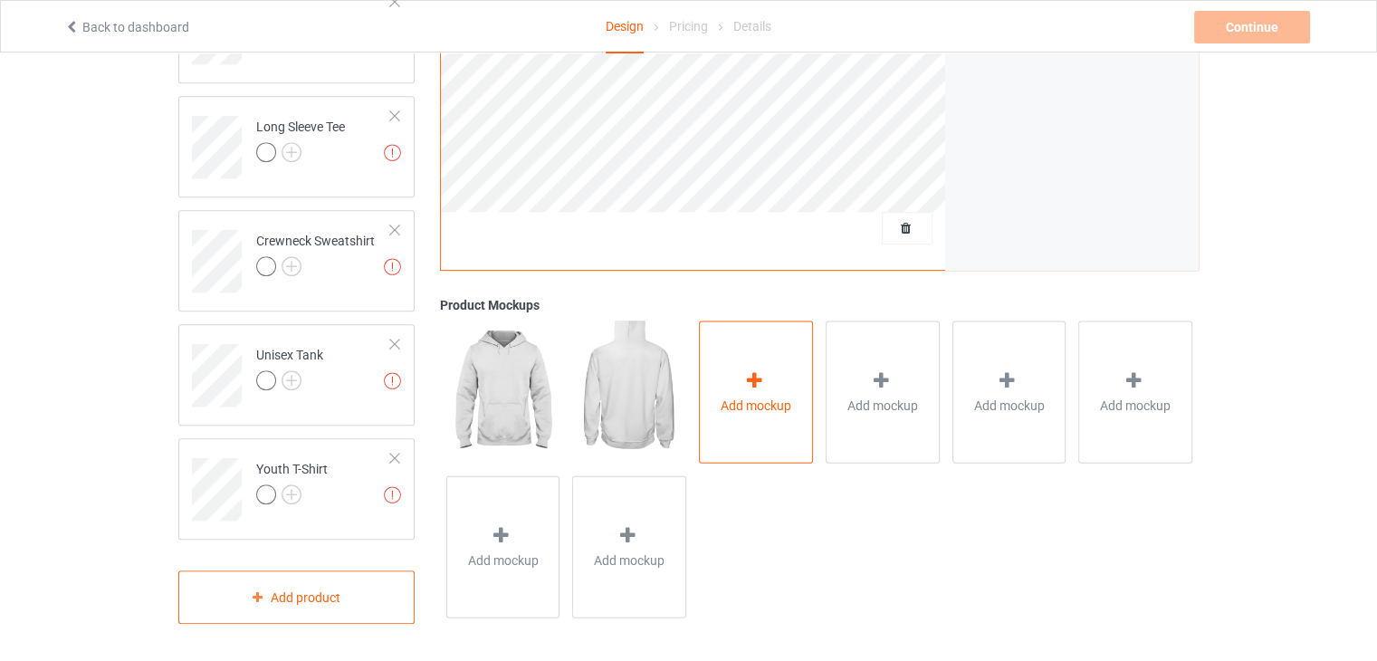
click at [776, 334] on div "Add mockup" at bounding box center [756, 391] width 114 height 142
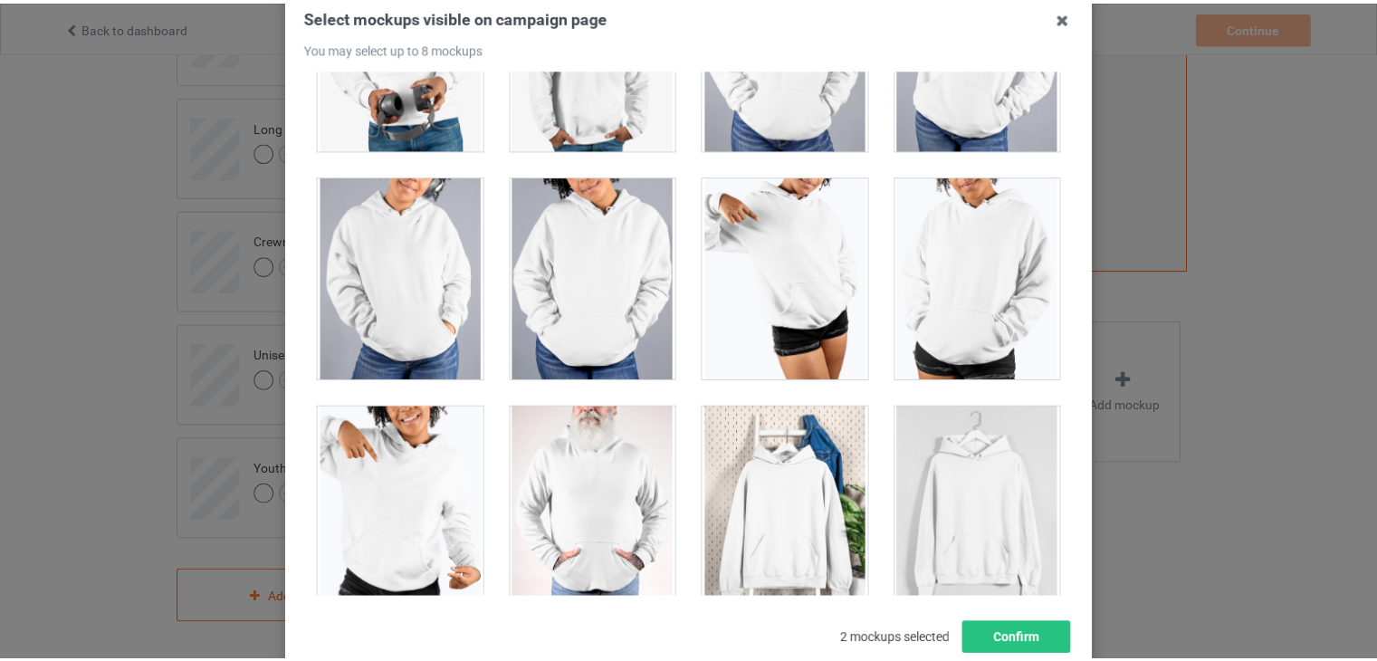
scroll to position [233, 0]
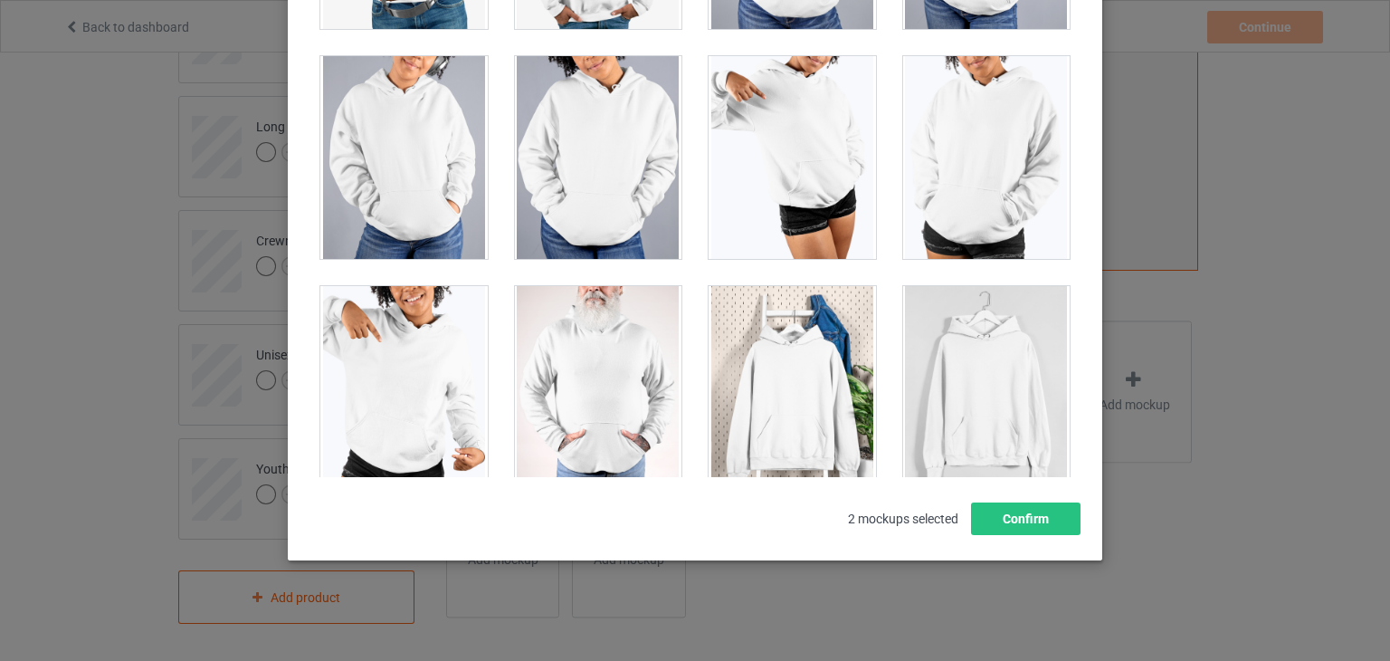
click at [814, 377] on div at bounding box center [792, 387] width 167 height 203
click at [1021, 384] on div at bounding box center [986, 387] width 167 height 203
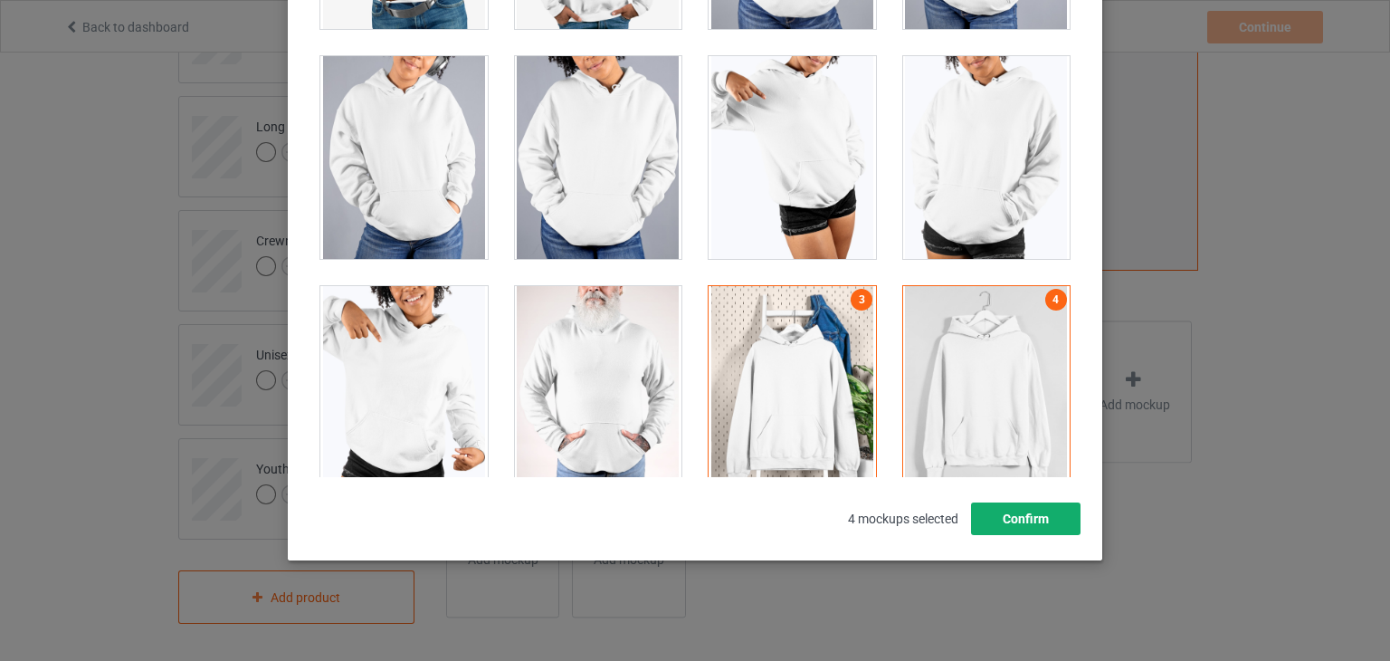
click at [1023, 503] on button "Confirm" at bounding box center [1026, 518] width 110 height 33
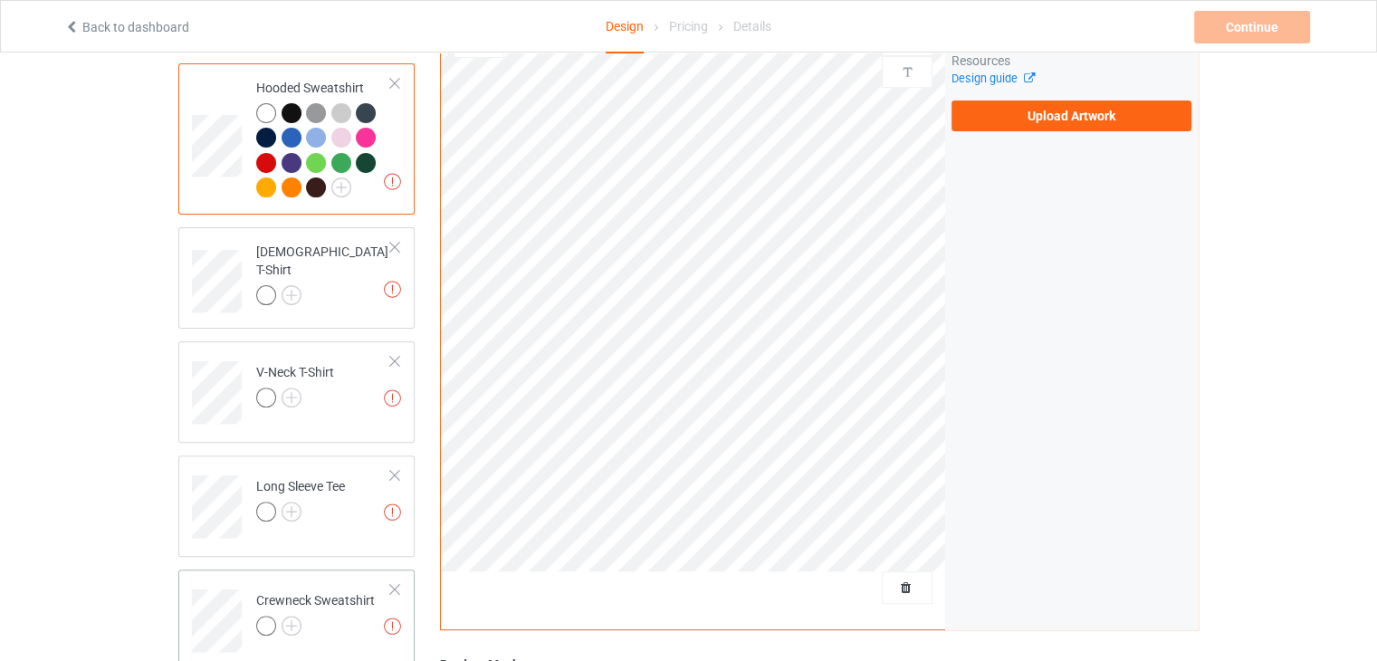
scroll to position [471, 0]
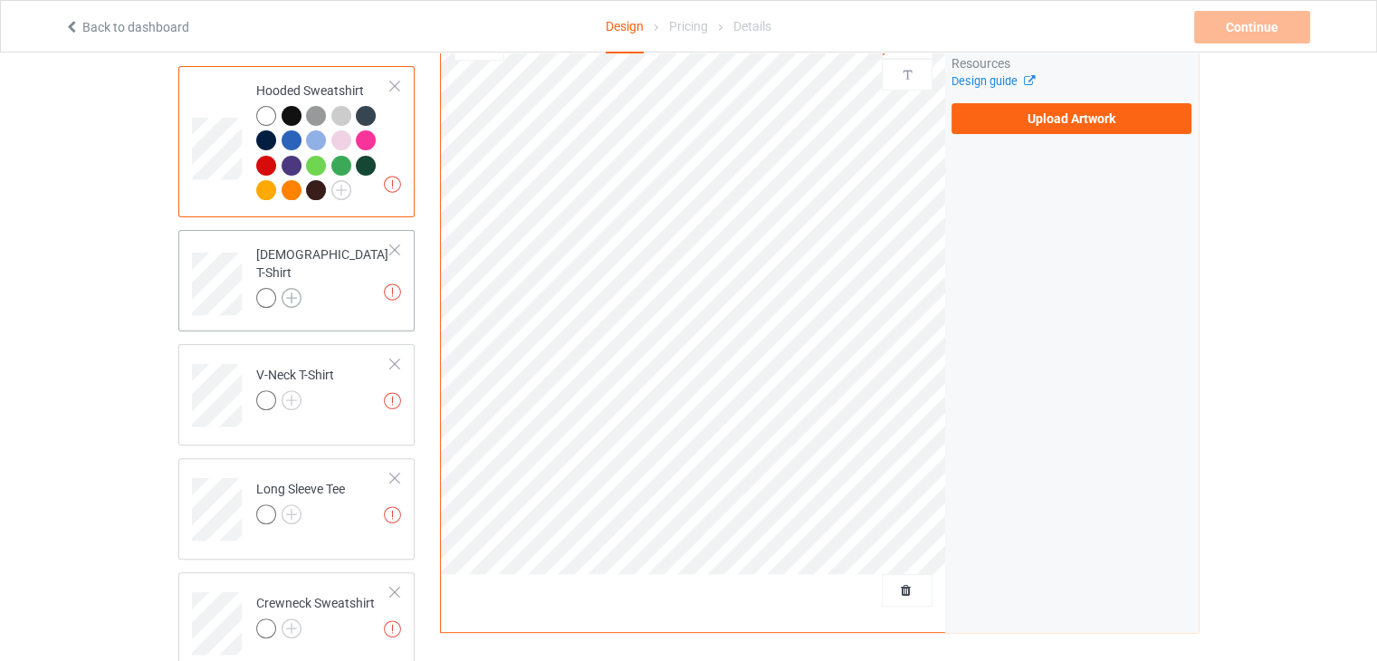
click at [291, 288] on img at bounding box center [292, 298] width 20 height 20
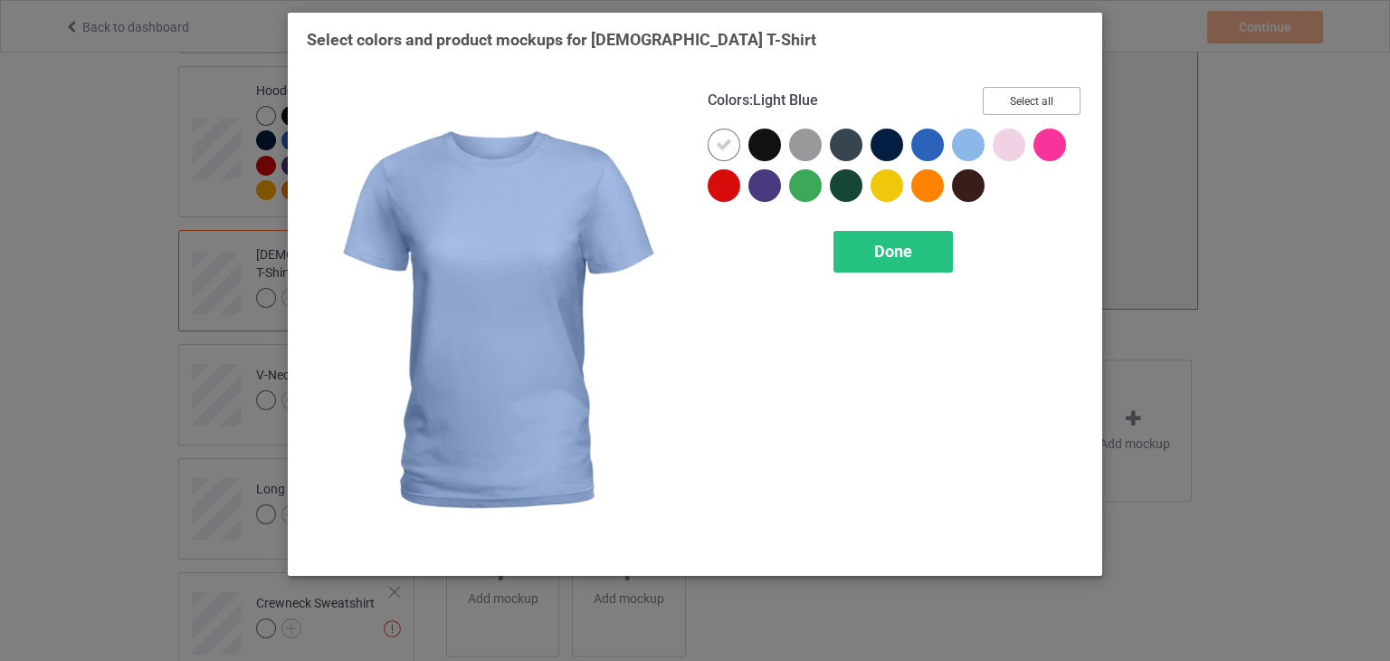
click at [1028, 97] on button "Select all" at bounding box center [1032, 101] width 98 height 28
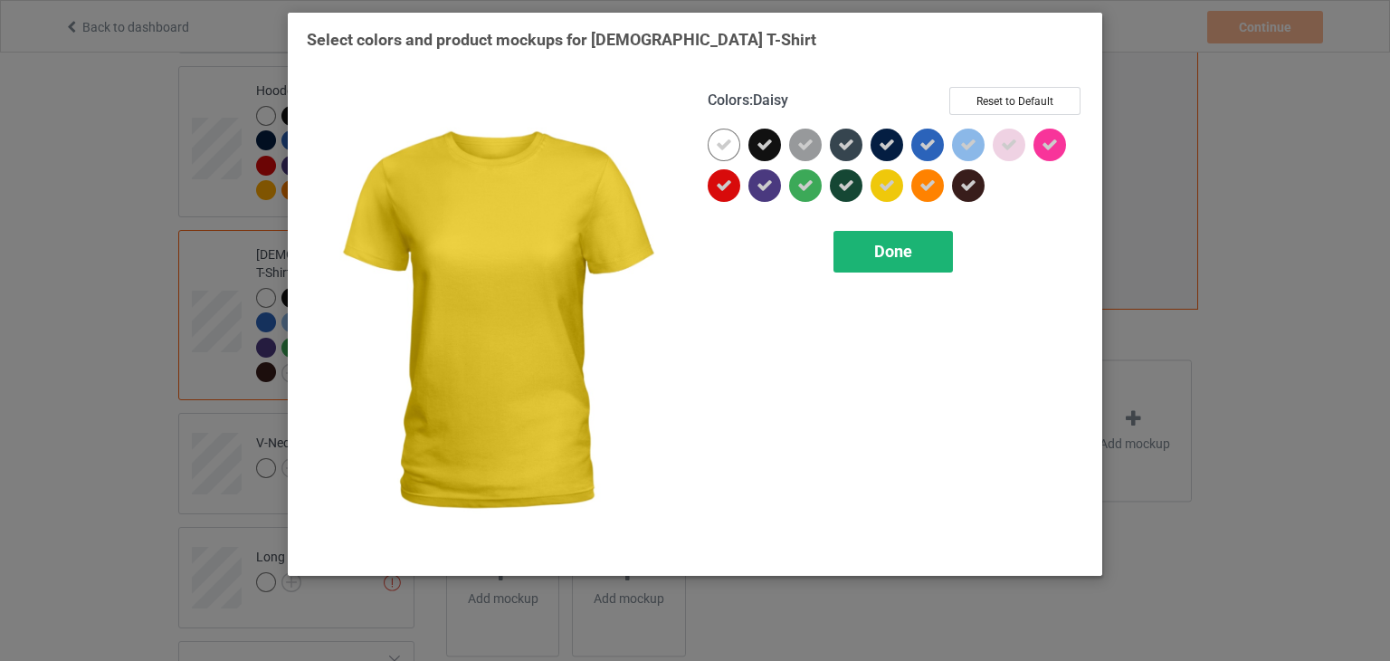
click at [887, 258] on span "Done" at bounding box center [893, 251] width 38 height 19
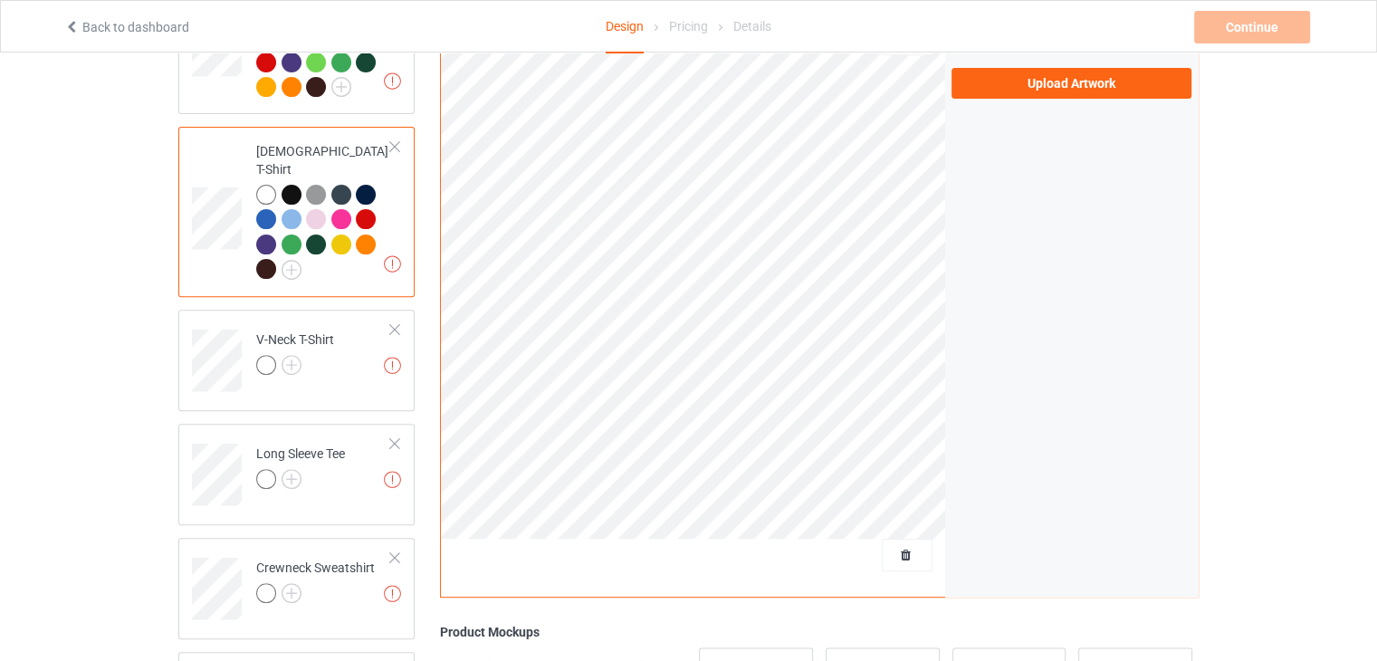
scroll to position [471, 0]
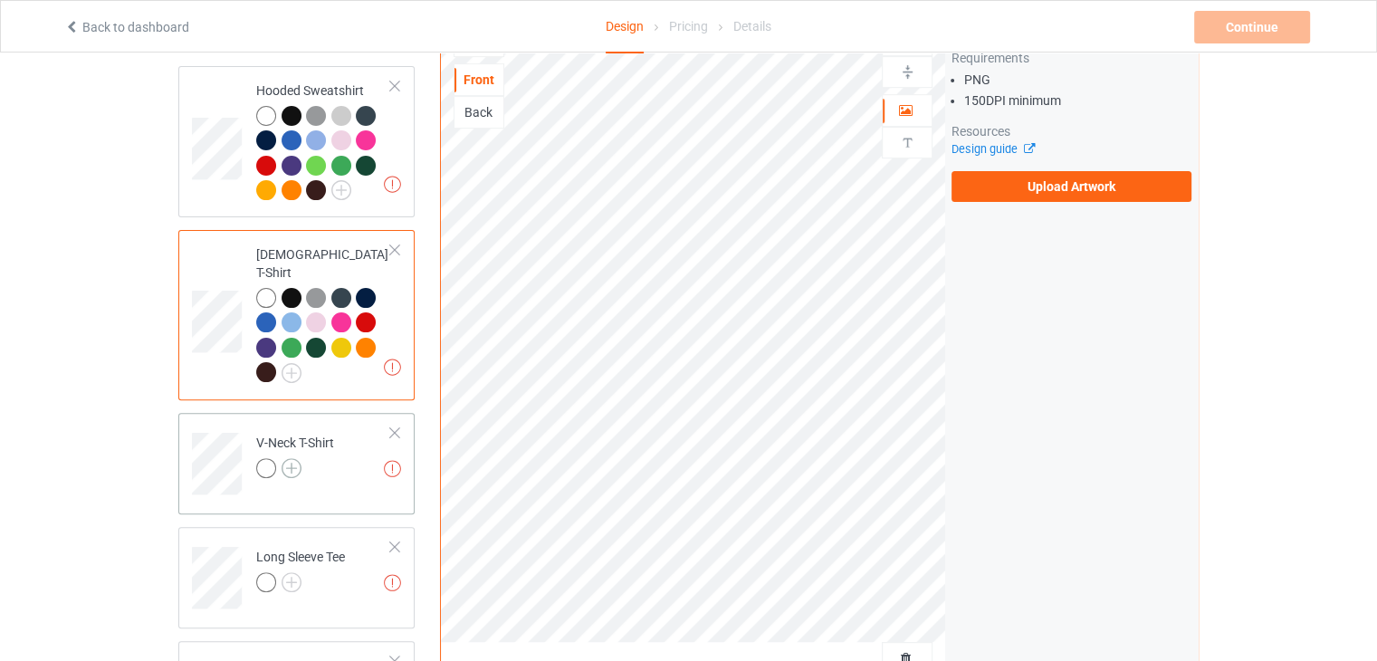
click at [291, 458] on img at bounding box center [292, 468] width 20 height 20
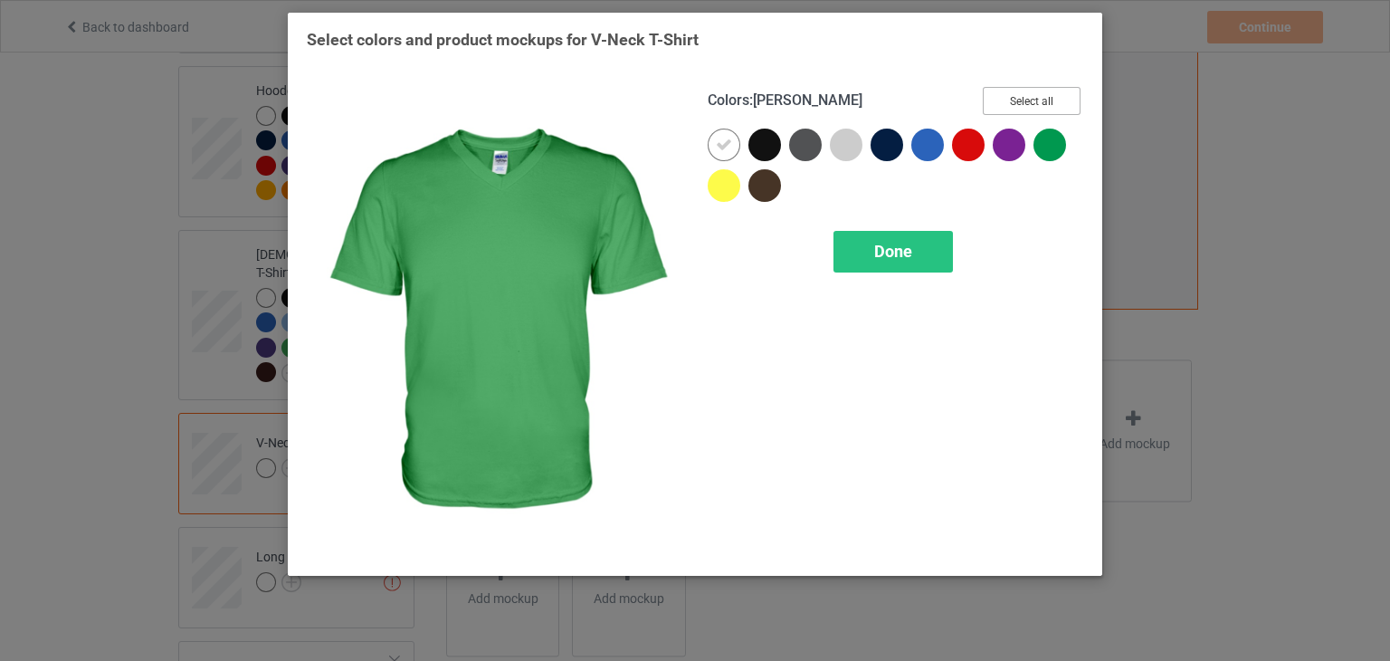
click at [1021, 95] on button "Select all" at bounding box center [1032, 101] width 98 height 28
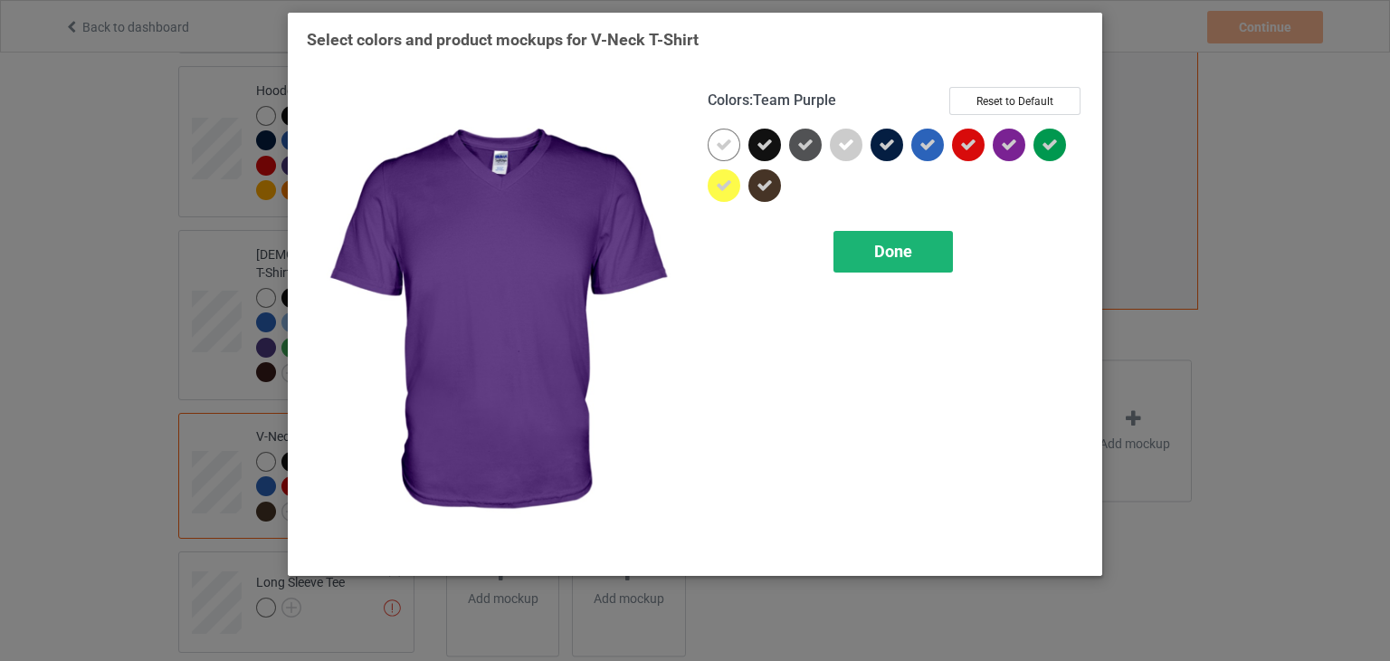
click at [921, 261] on div "Done" at bounding box center [893, 252] width 119 height 42
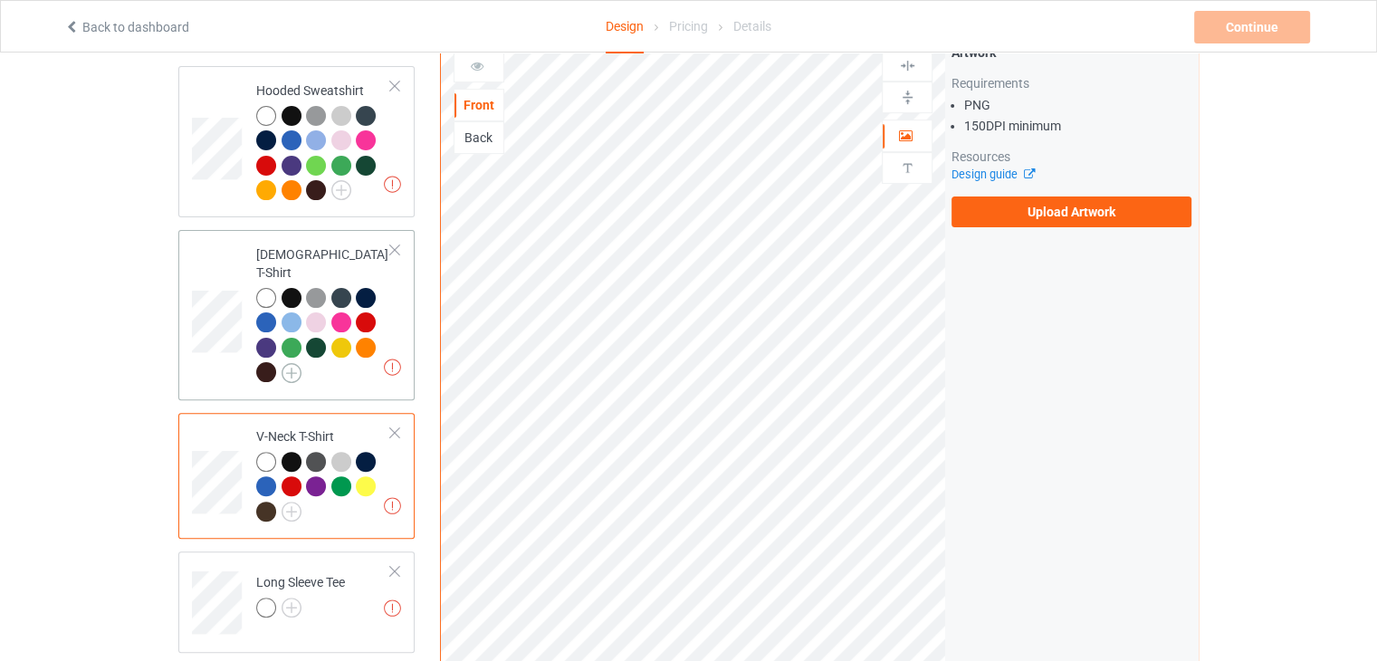
click at [283, 363] on img at bounding box center [292, 373] width 20 height 20
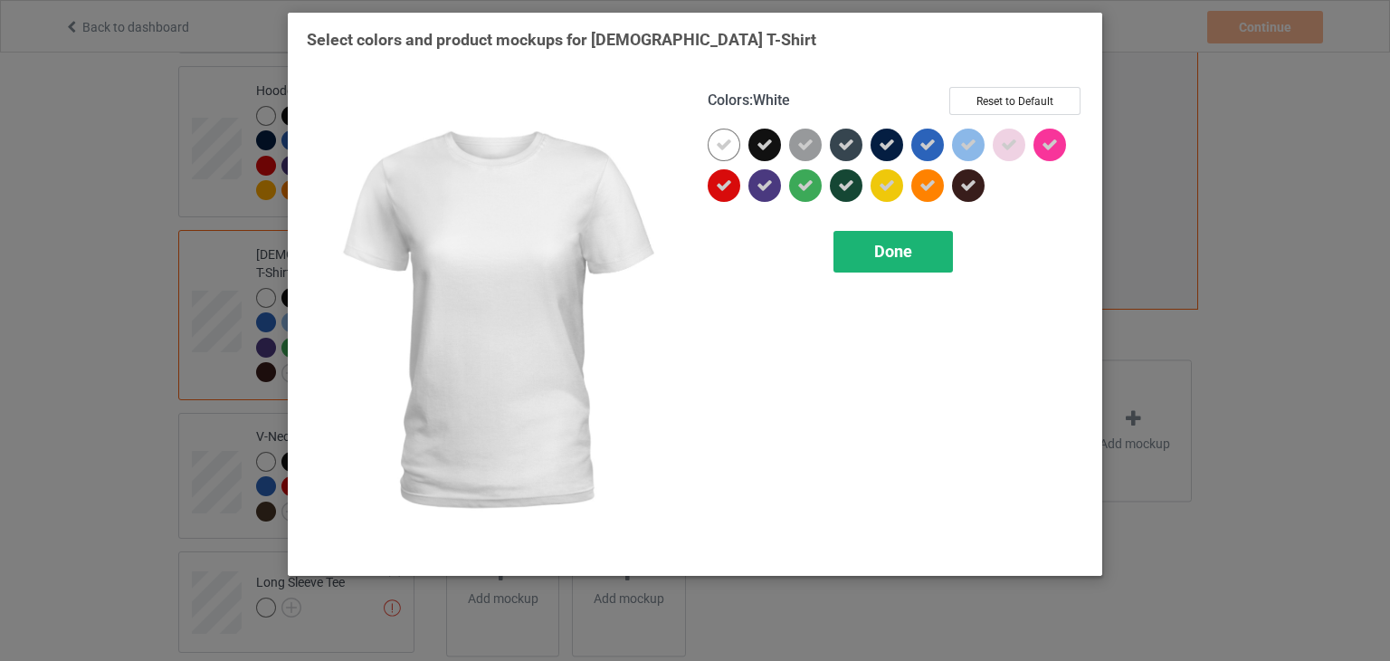
click at [920, 243] on div "Done" at bounding box center [893, 252] width 119 height 42
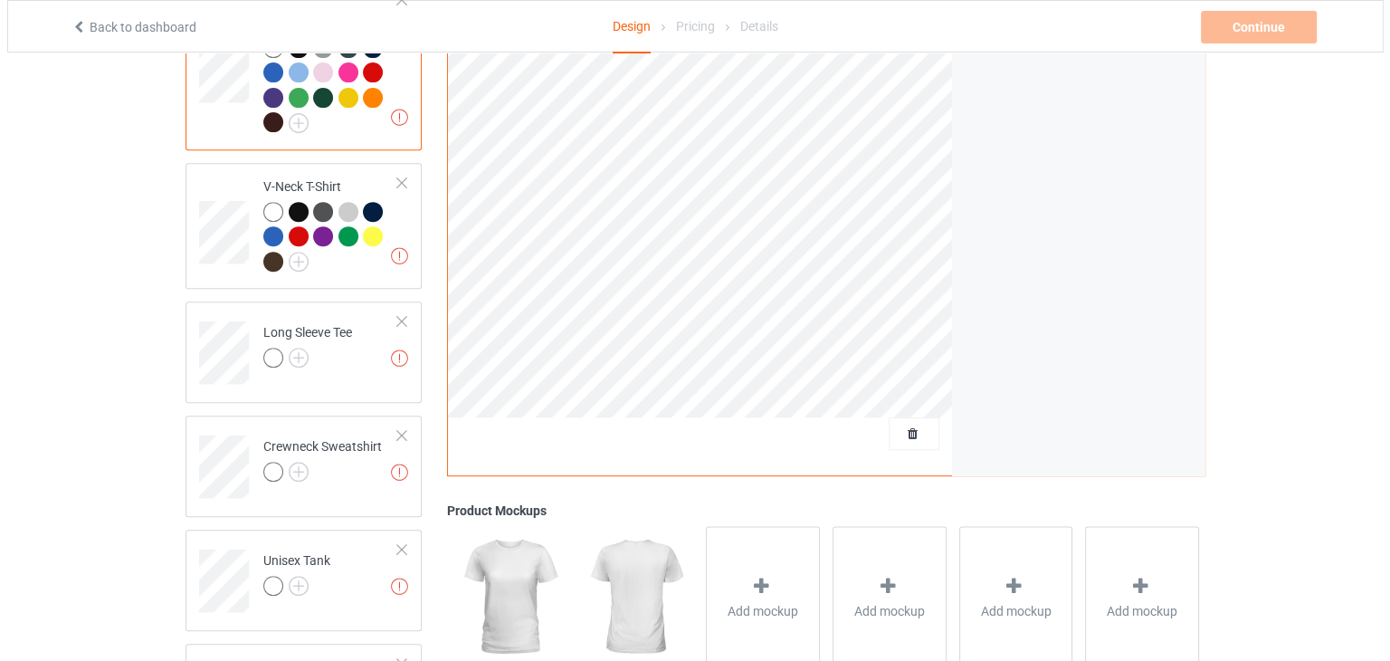
scroll to position [833, 0]
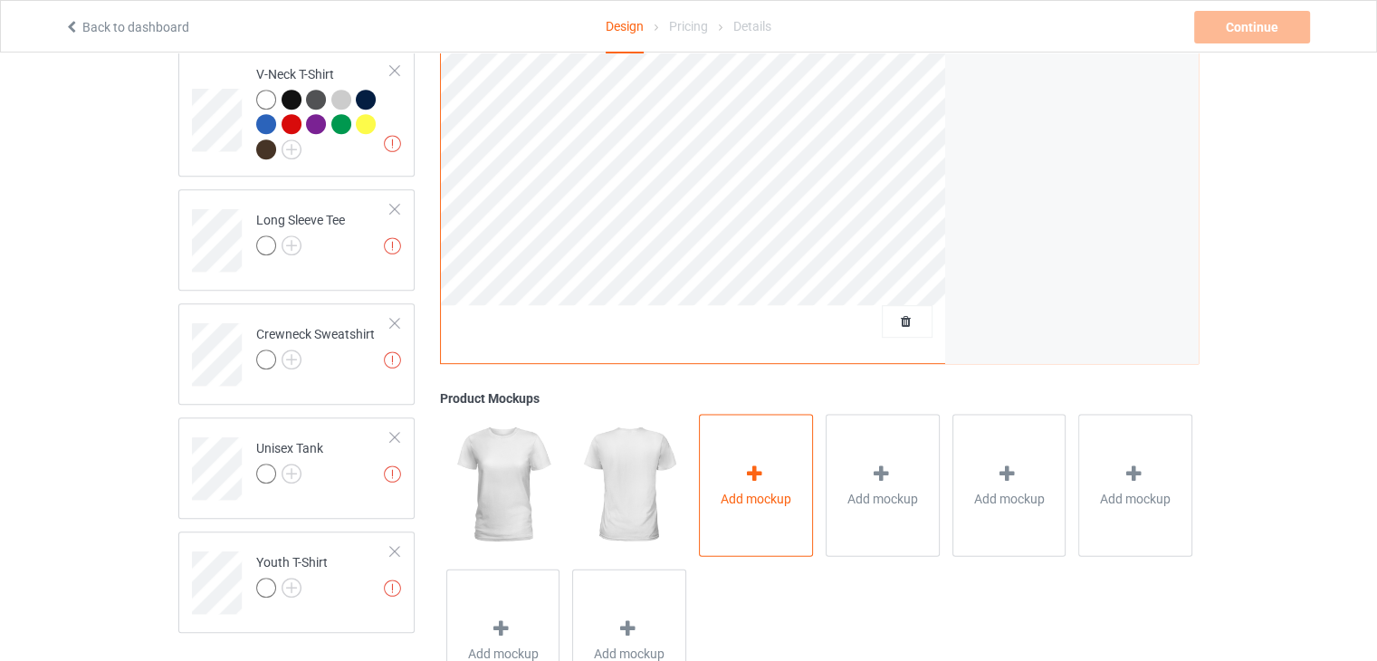
click at [743, 414] on div "Add mockup" at bounding box center [756, 485] width 114 height 142
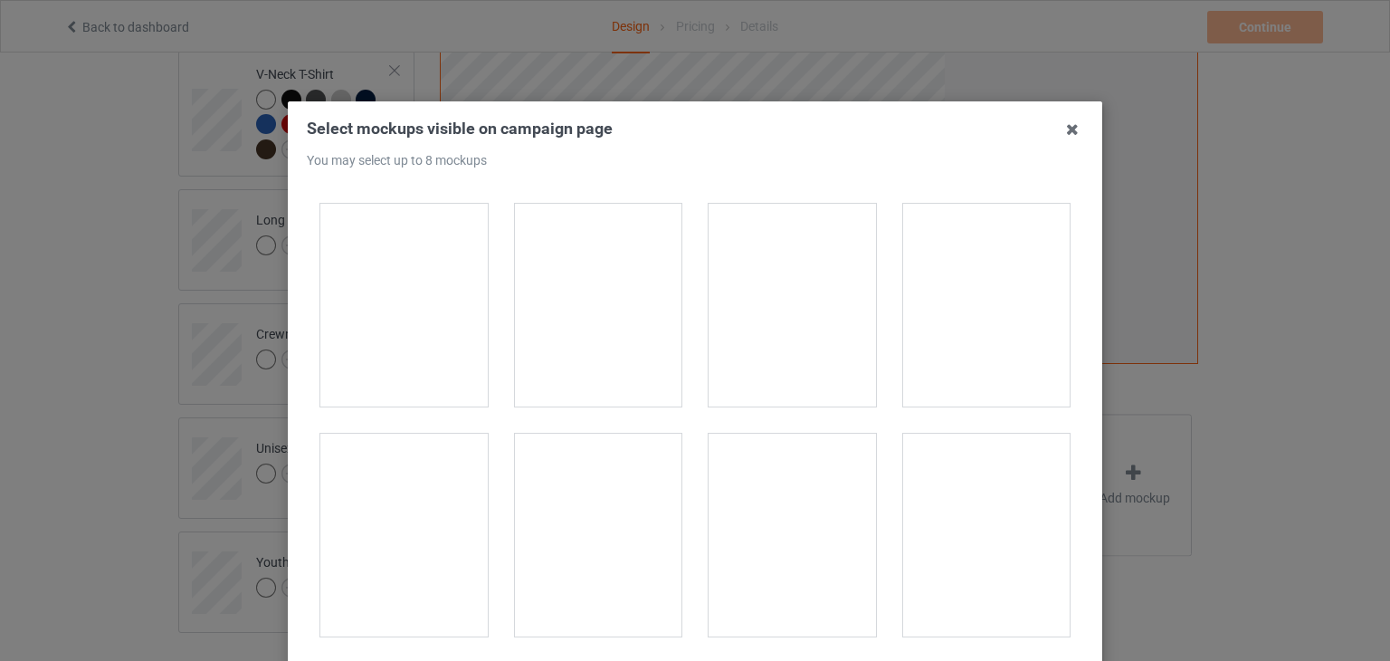
scroll to position [362, 0]
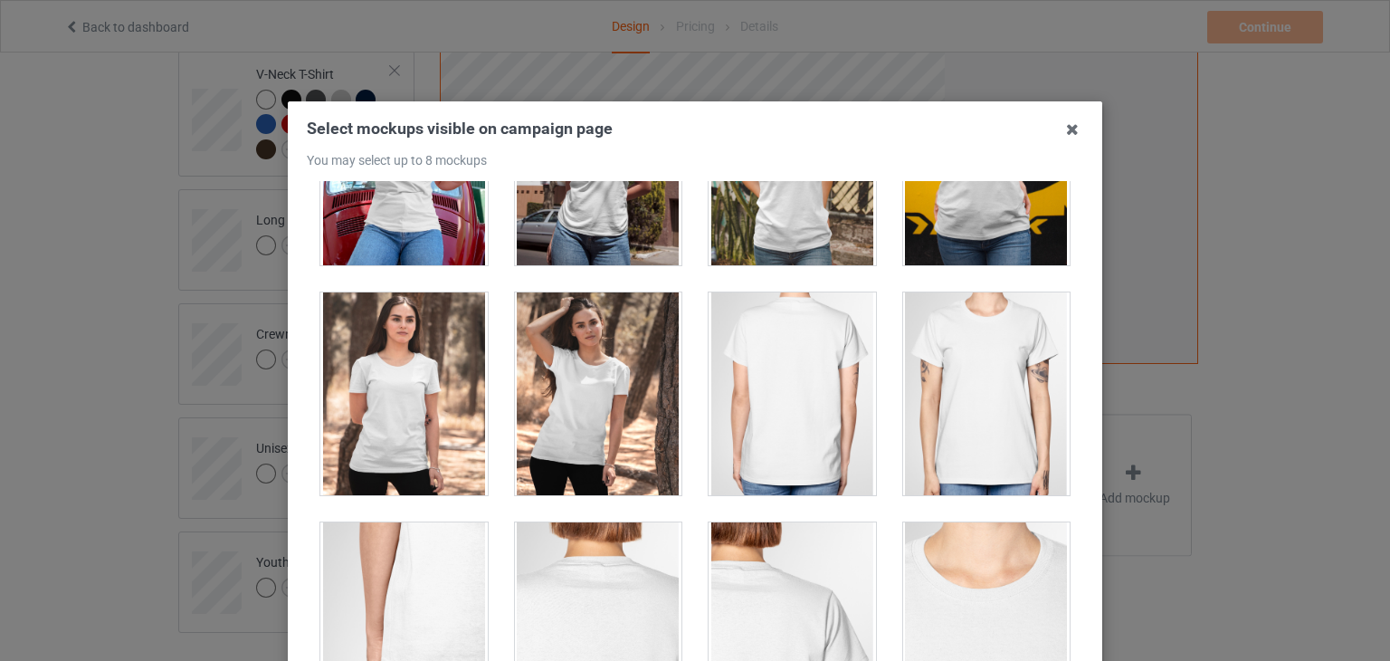
drag, startPoint x: 914, startPoint y: 391, endPoint x: 924, endPoint y: 458, distance: 67.7
click at [924, 458] on div at bounding box center [986, 393] width 167 height 203
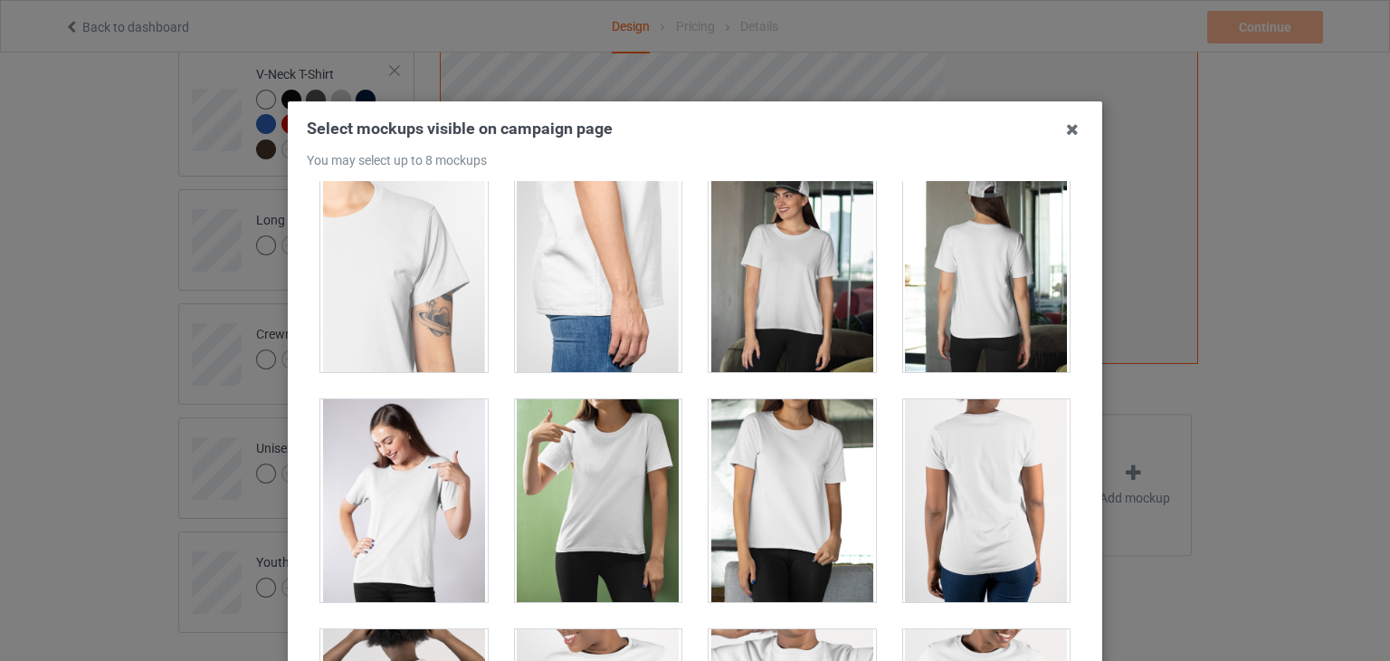
scroll to position [1086, 0]
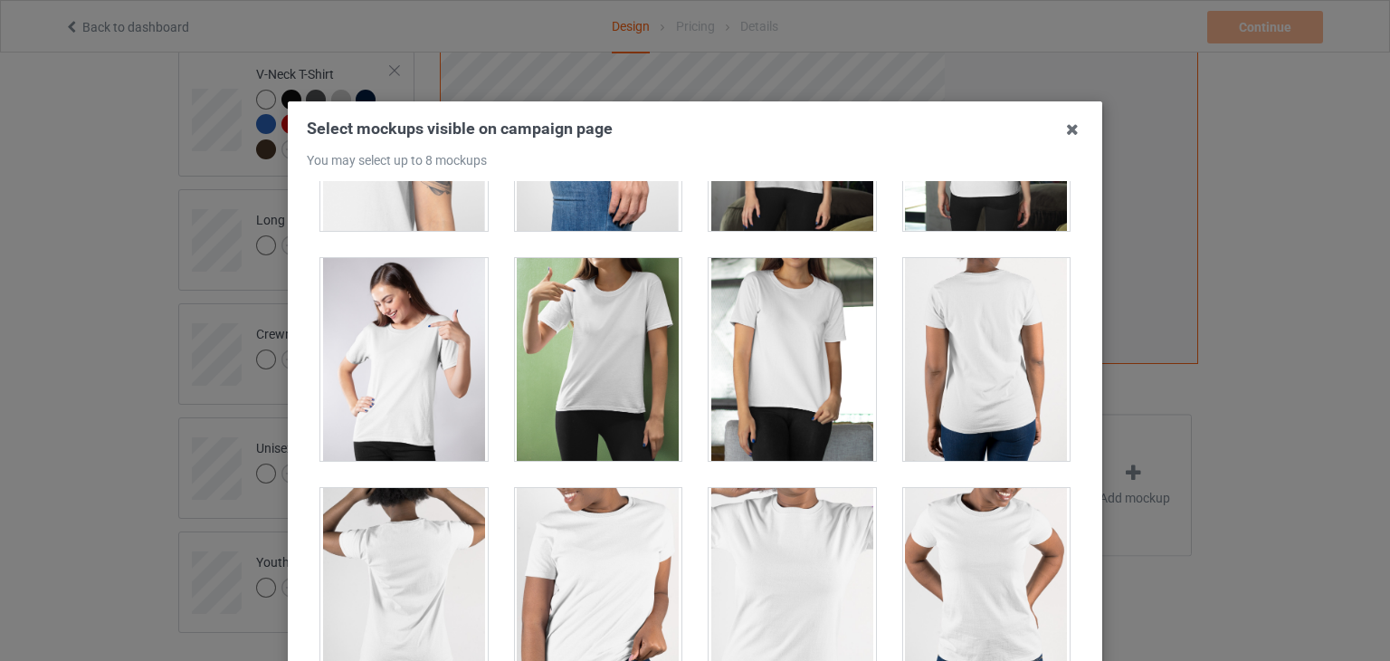
click at [785, 416] on div at bounding box center [792, 359] width 167 height 203
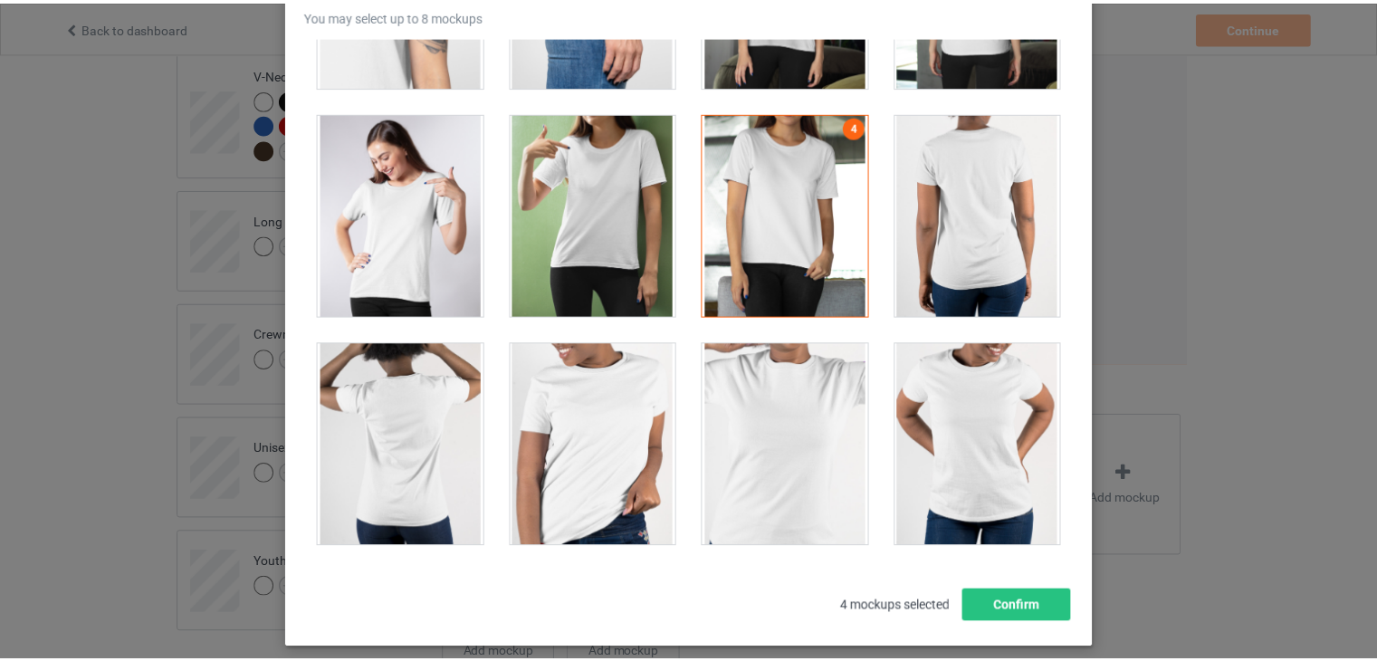
scroll to position [233, 0]
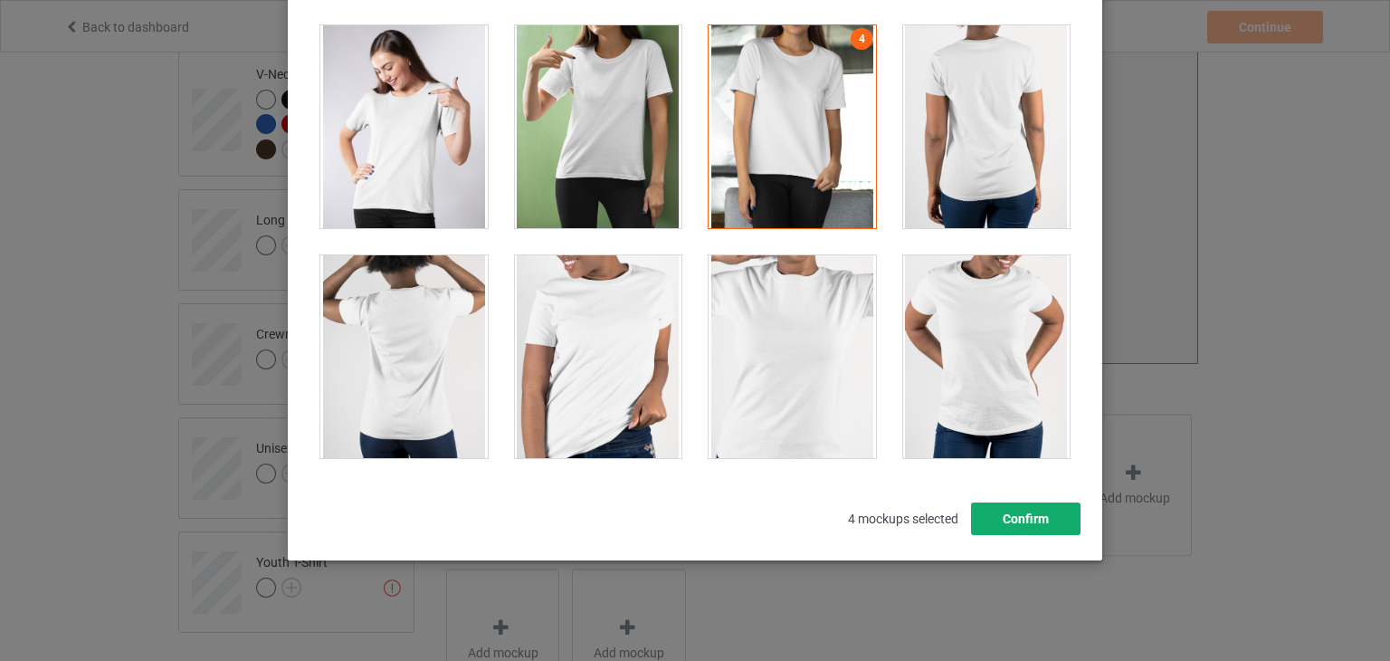
click at [1032, 521] on button "Confirm" at bounding box center [1026, 518] width 110 height 33
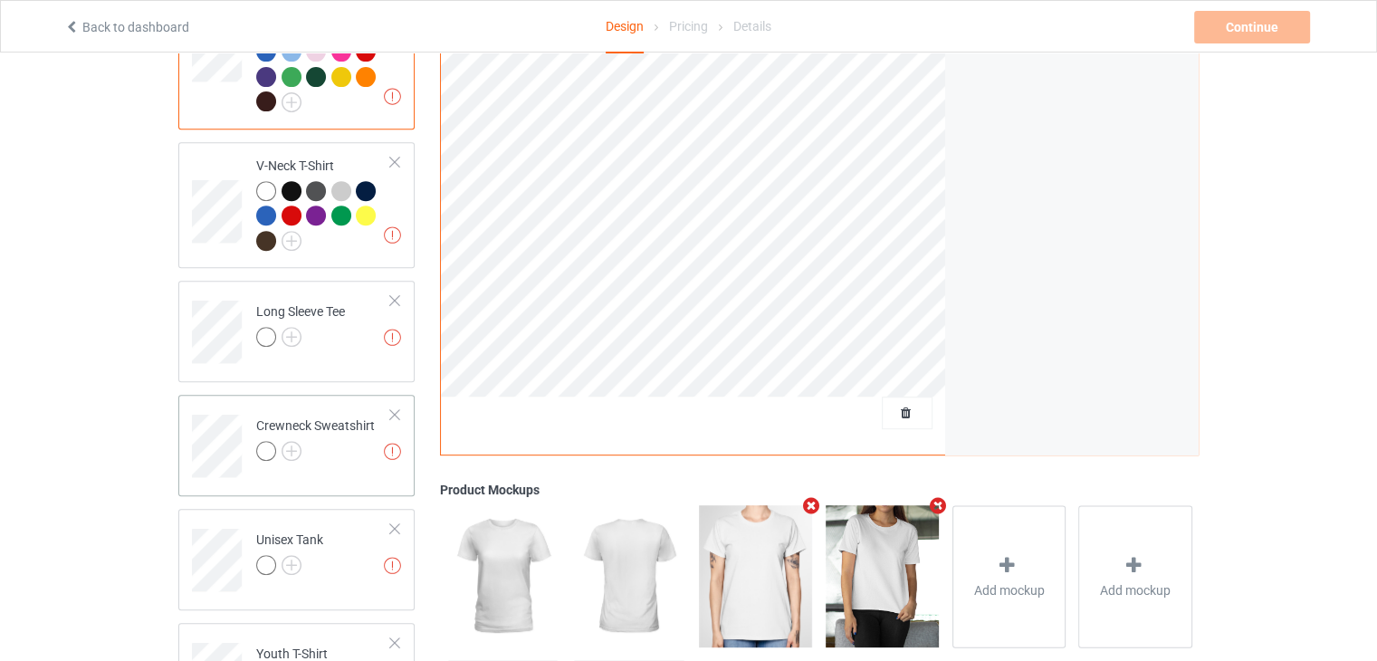
scroll to position [742, 0]
click at [286, 326] on img at bounding box center [292, 336] width 20 height 20
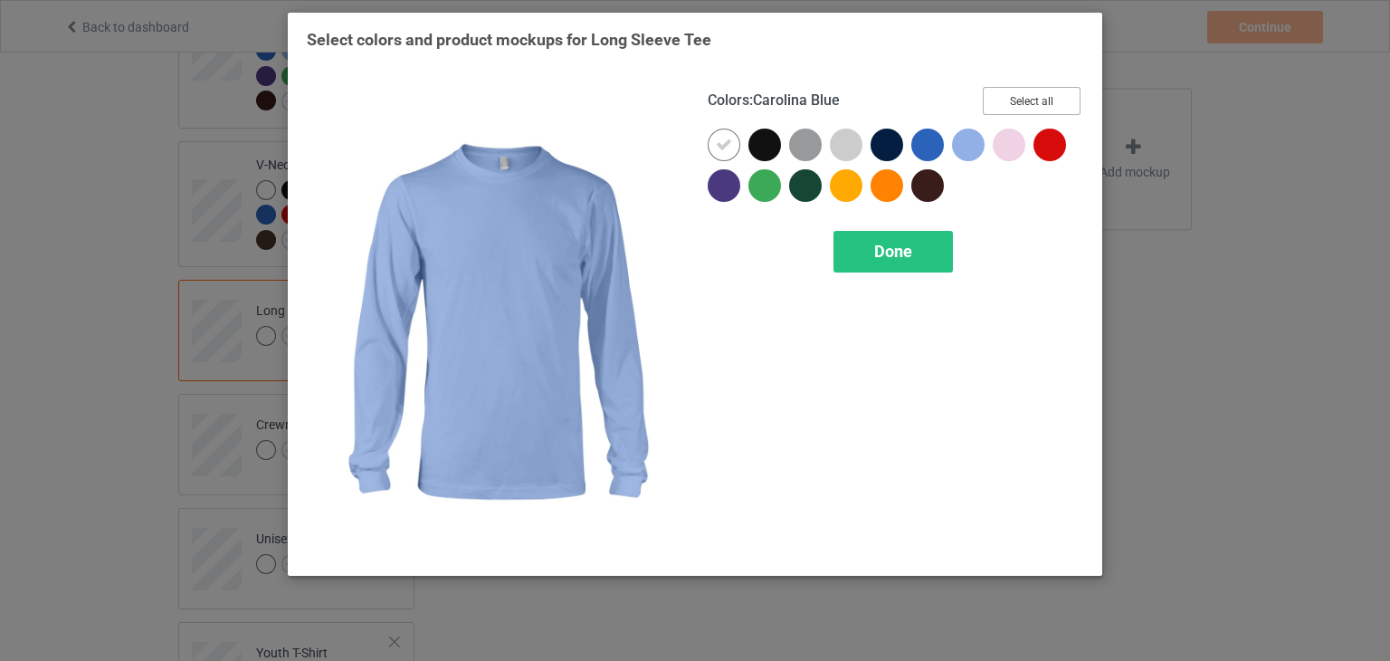
click at [1018, 89] on button "Select all" at bounding box center [1032, 101] width 98 height 28
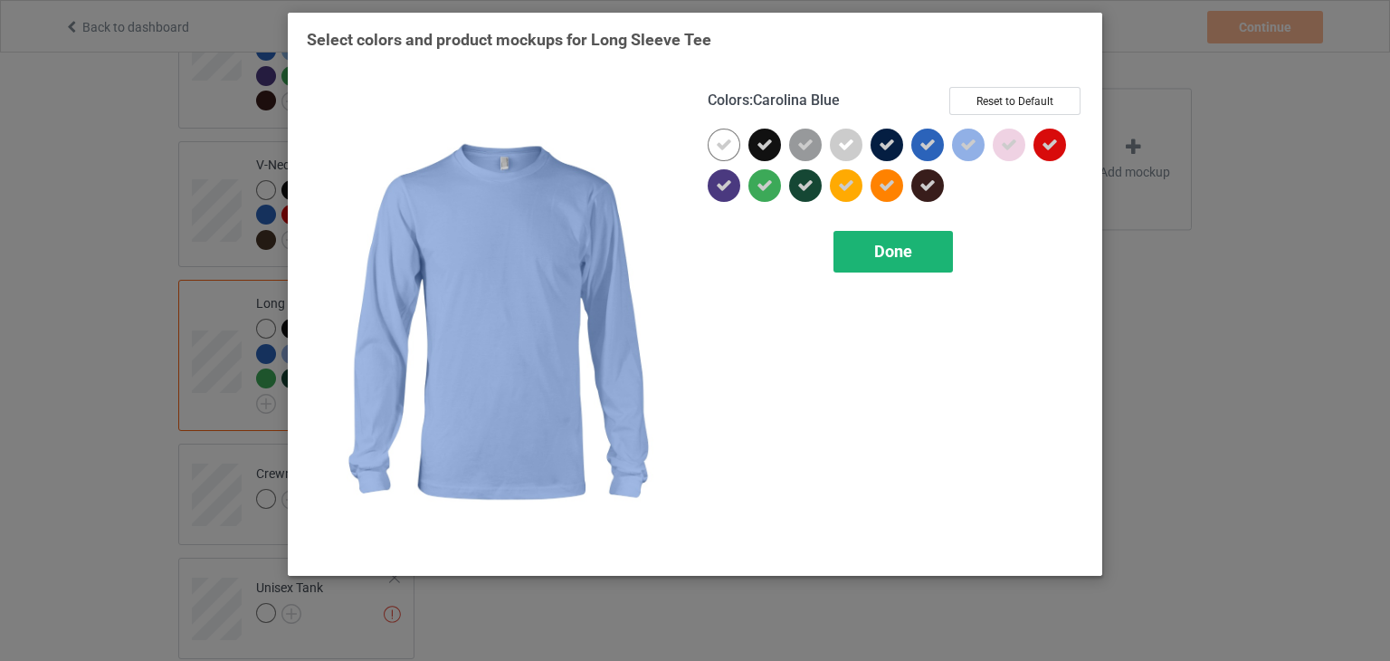
click at [886, 258] on span "Done" at bounding box center [893, 251] width 38 height 19
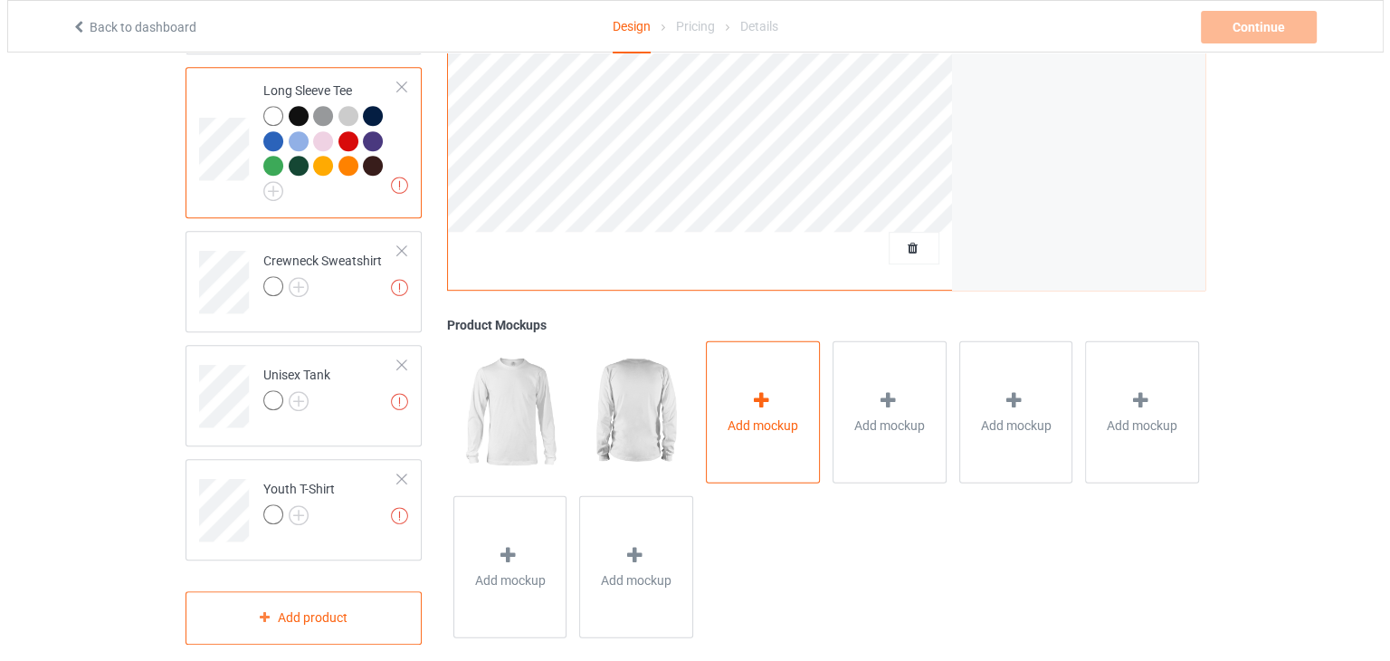
scroll to position [956, 0]
click at [726, 415] on span "Add mockup" at bounding box center [756, 424] width 71 height 18
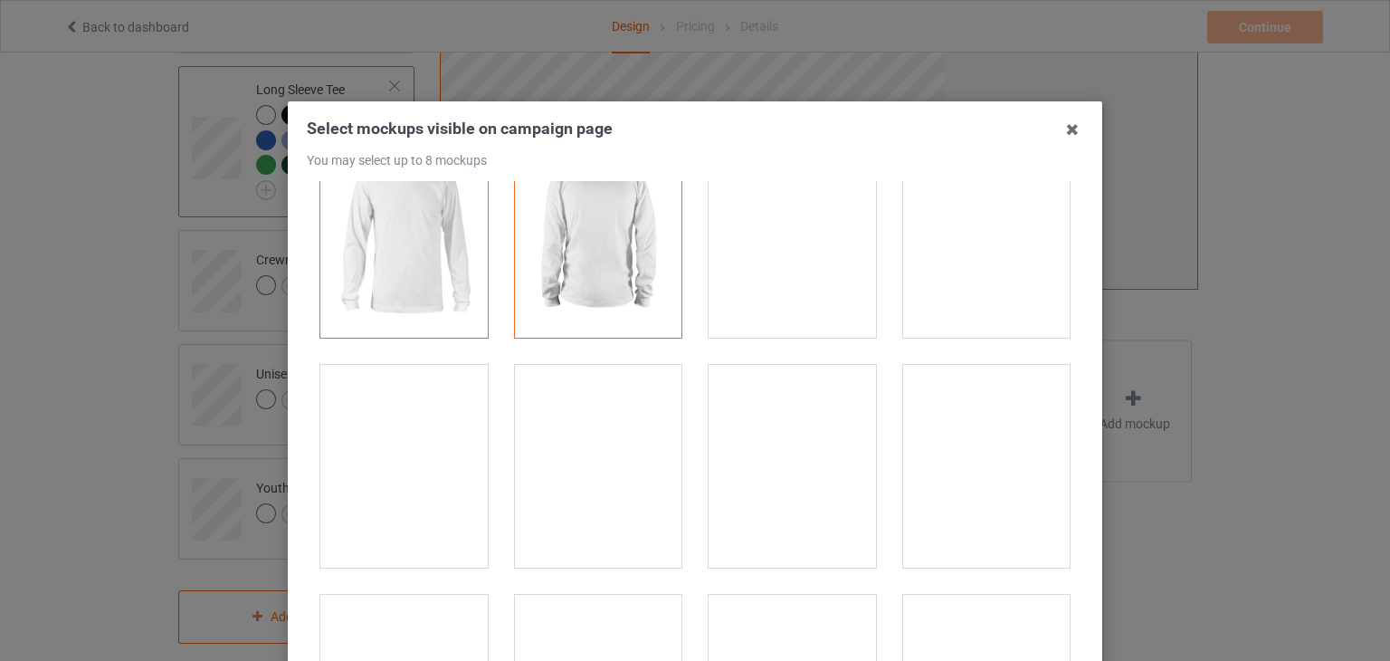
scroll to position [91, 0]
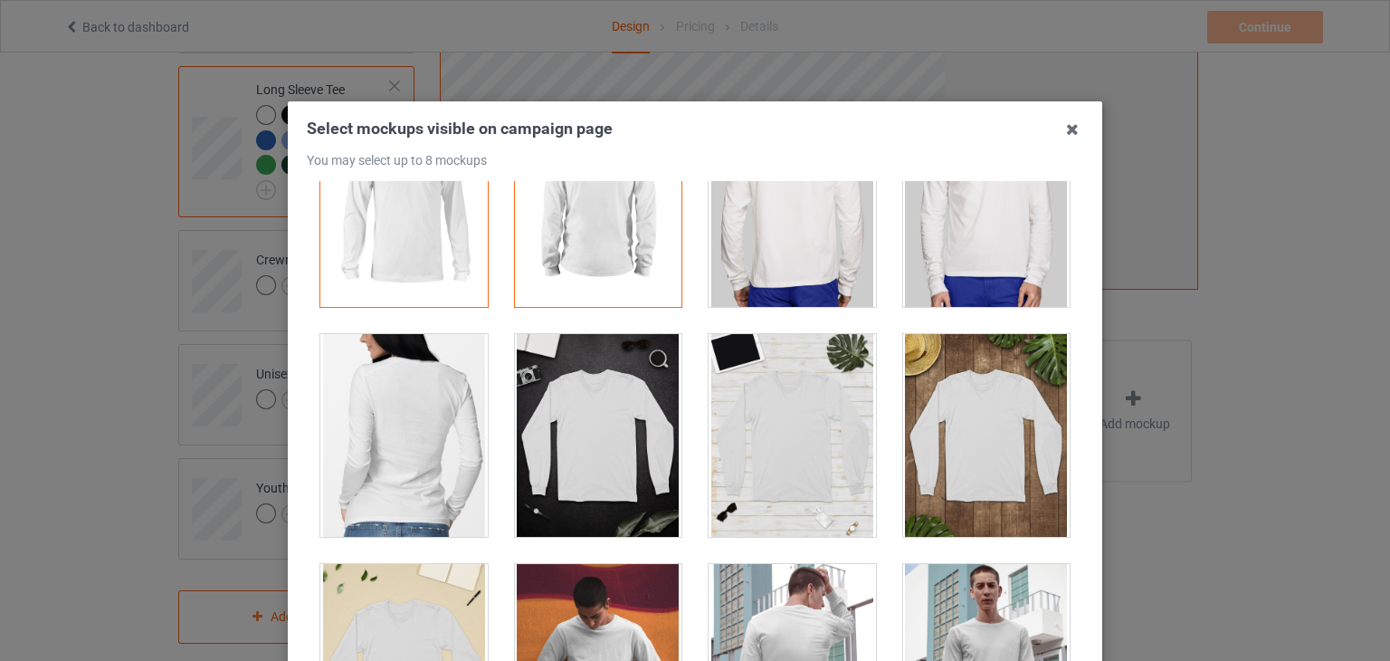
click at [978, 383] on div at bounding box center [986, 435] width 167 height 203
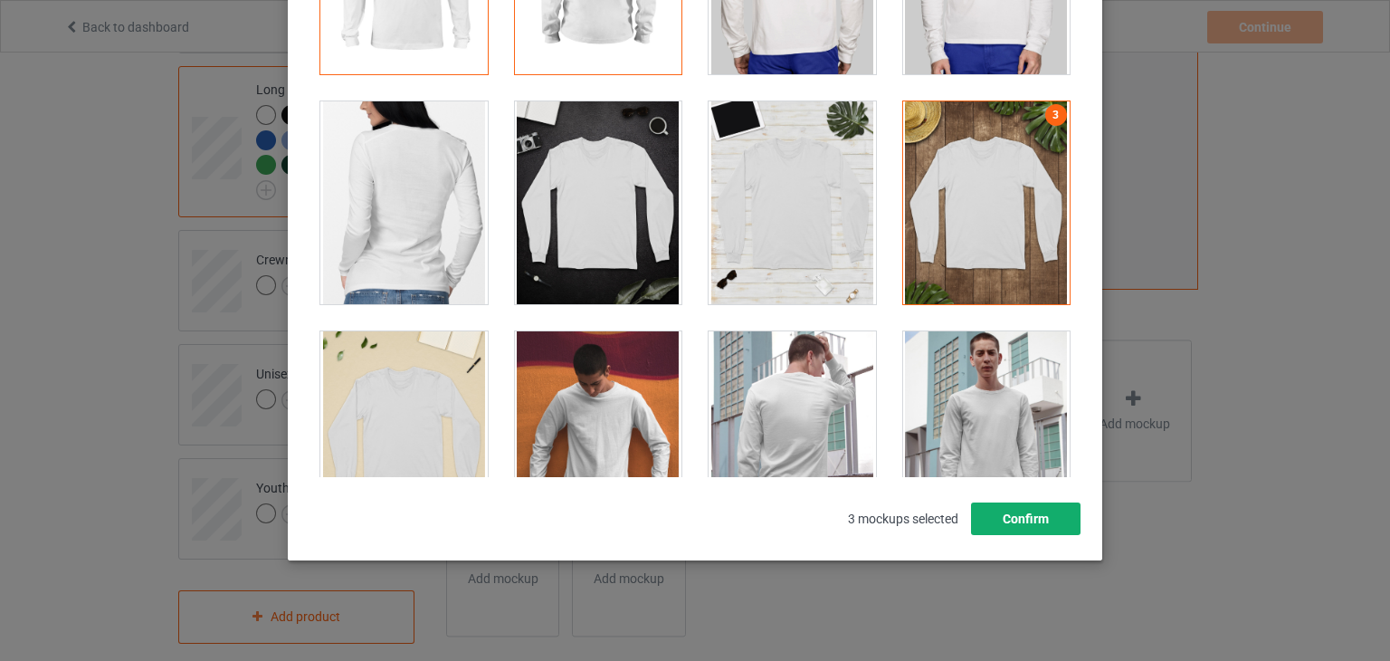
click at [1003, 525] on button "Confirm" at bounding box center [1026, 518] width 110 height 33
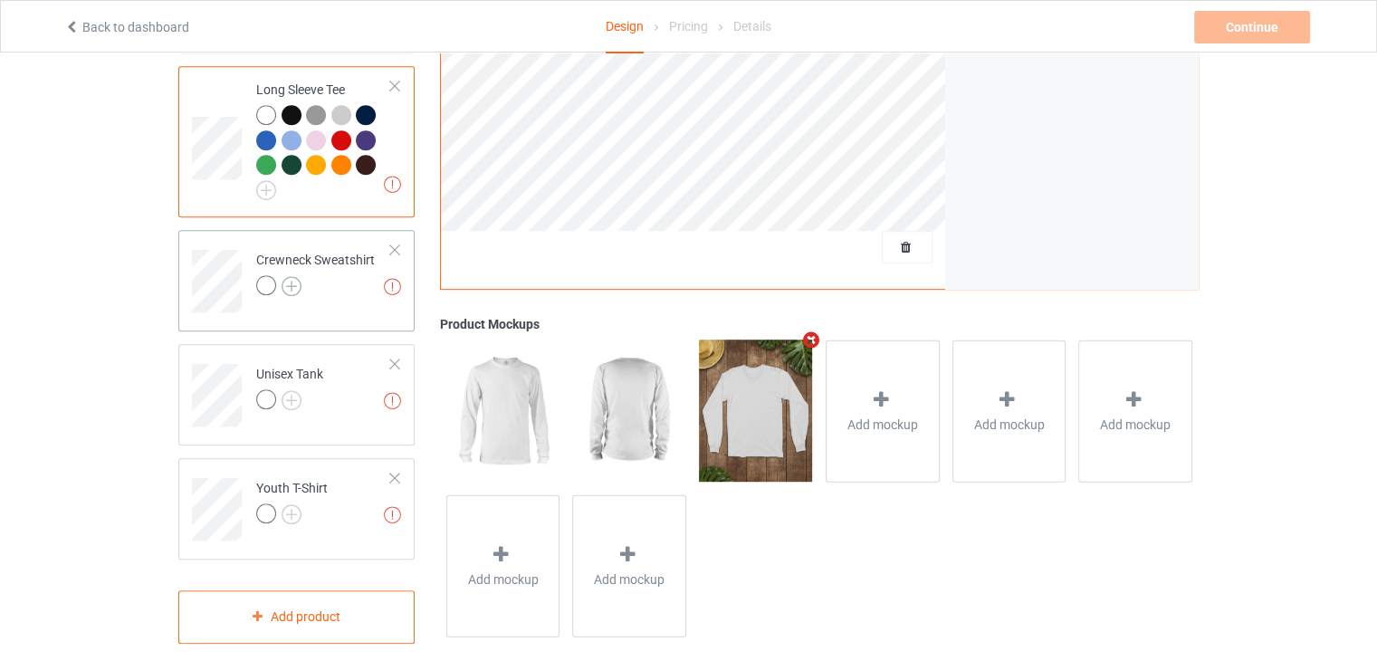
click at [290, 276] on img at bounding box center [292, 286] width 20 height 20
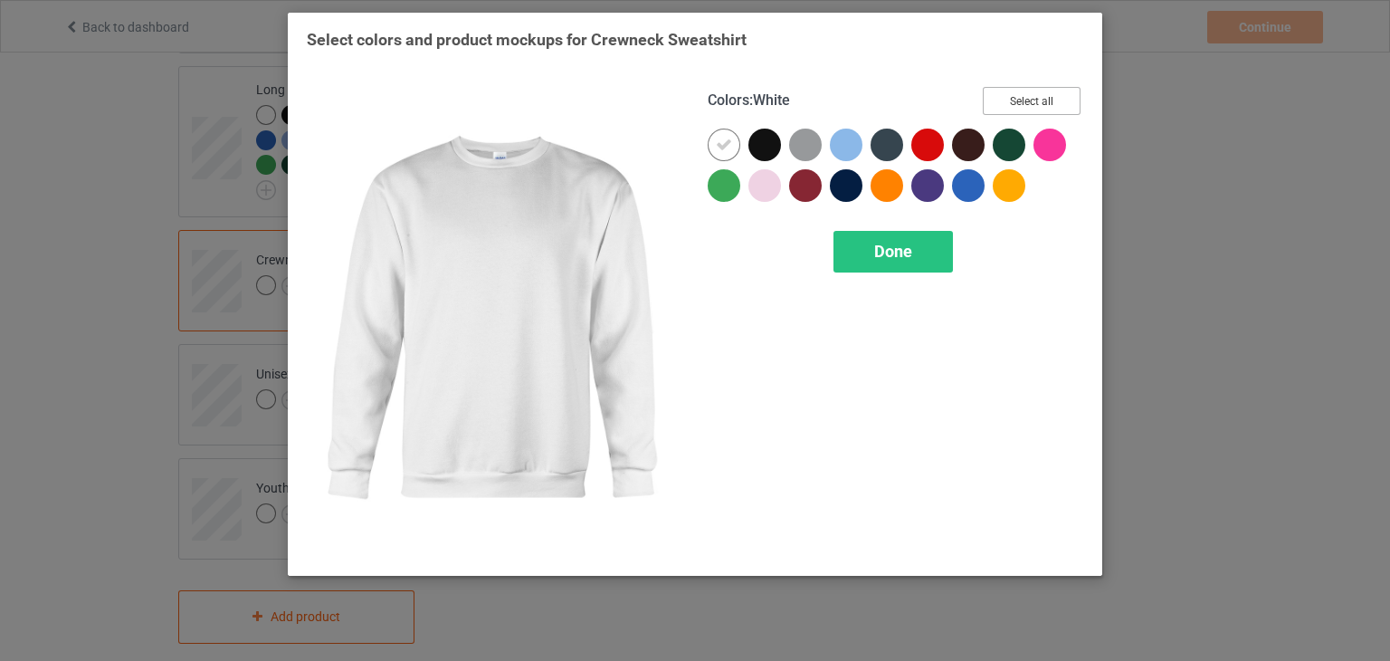
click at [1045, 99] on button "Select all" at bounding box center [1032, 101] width 98 height 28
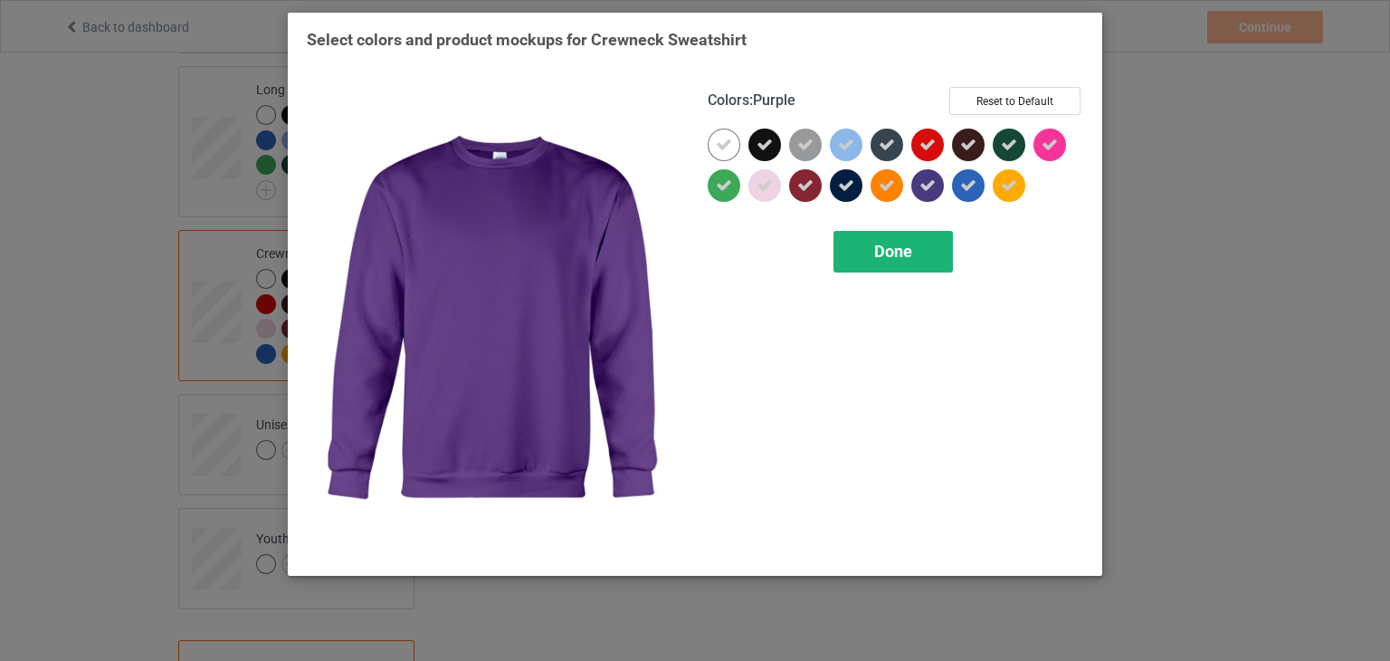
click at [921, 246] on div "Done" at bounding box center [893, 252] width 119 height 42
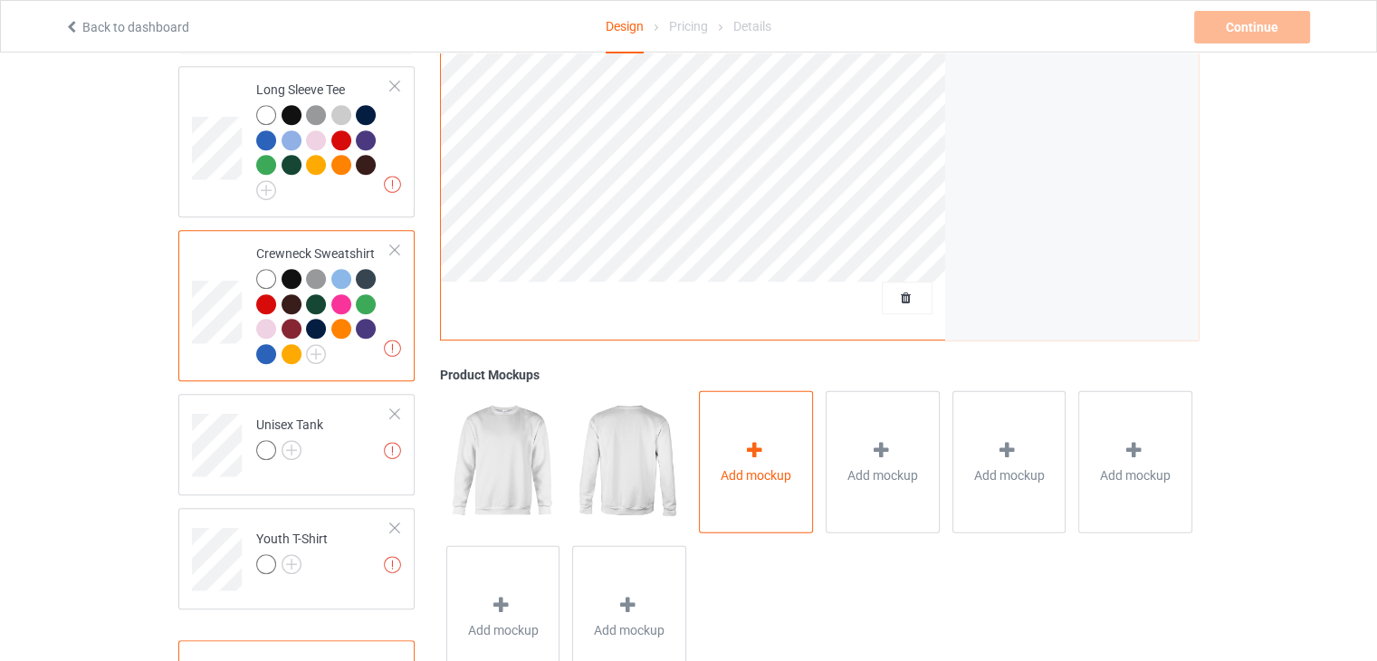
click at [754, 396] on div "Add mockup" at bounding box center [756, 461] width 114 height 142
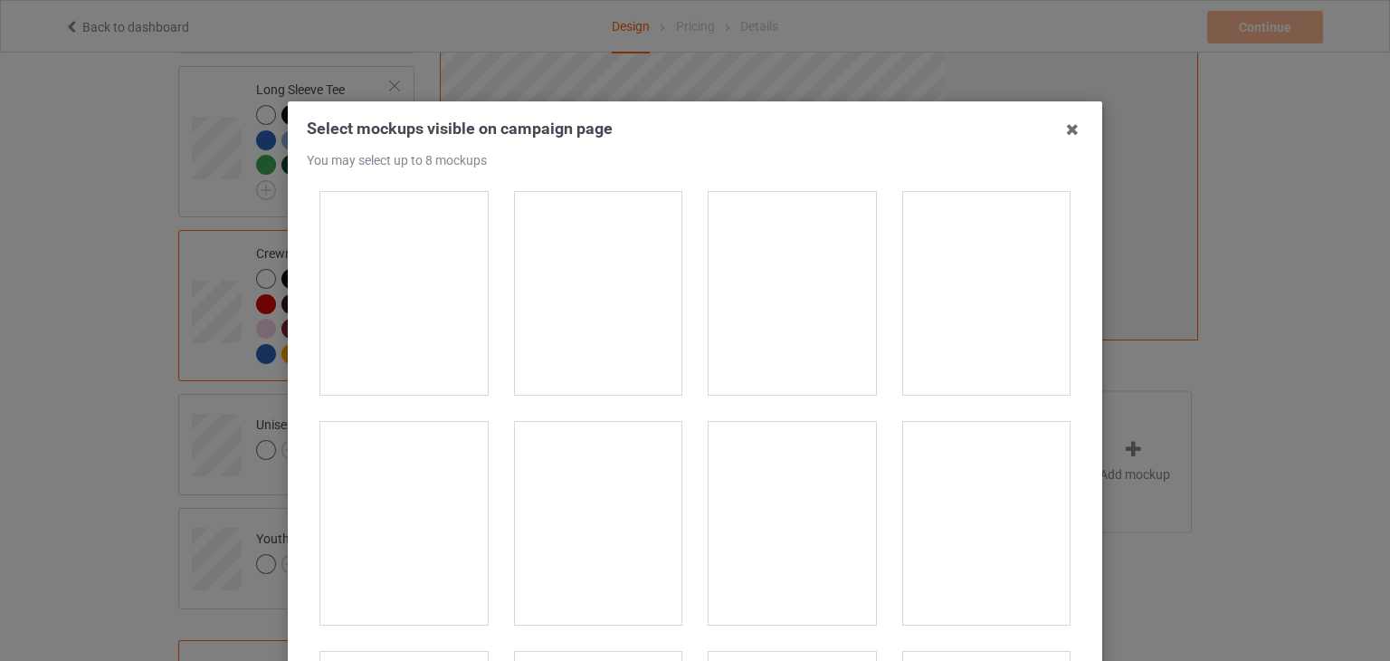
scroll to position [543, 0]
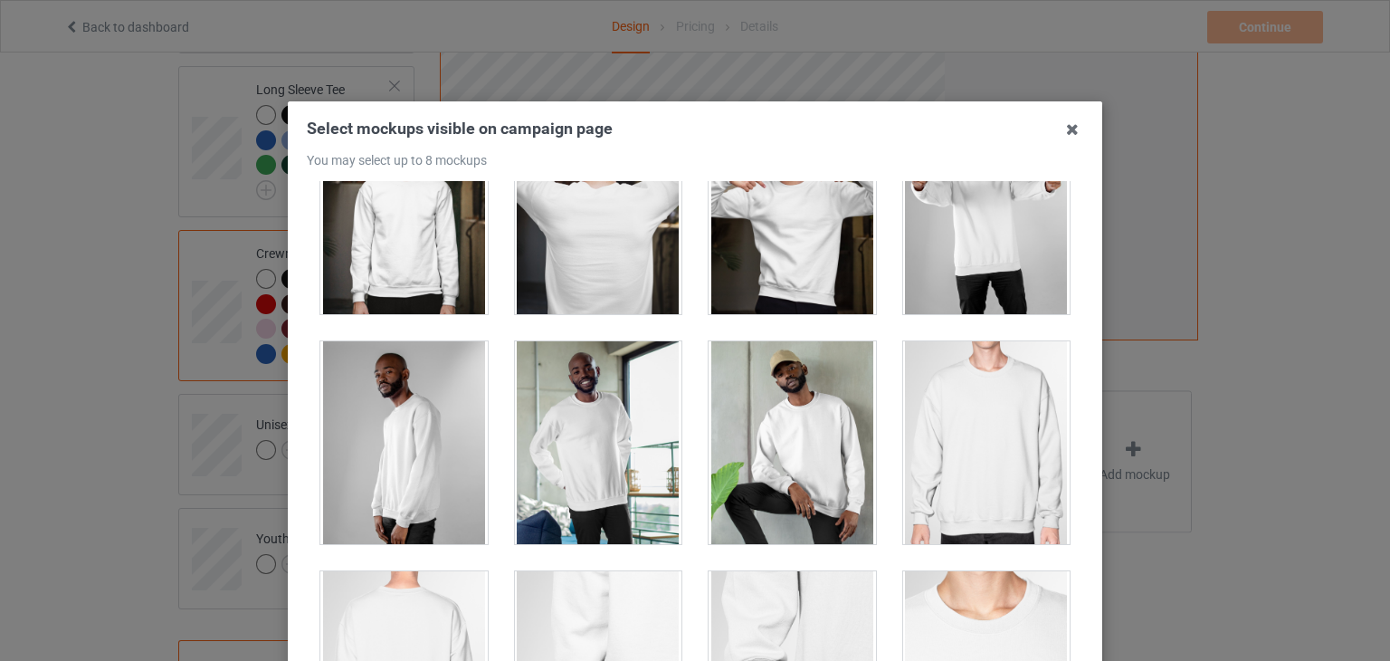
click at [961, 428] on div at bounding box center [986, 442] width 167 height 203
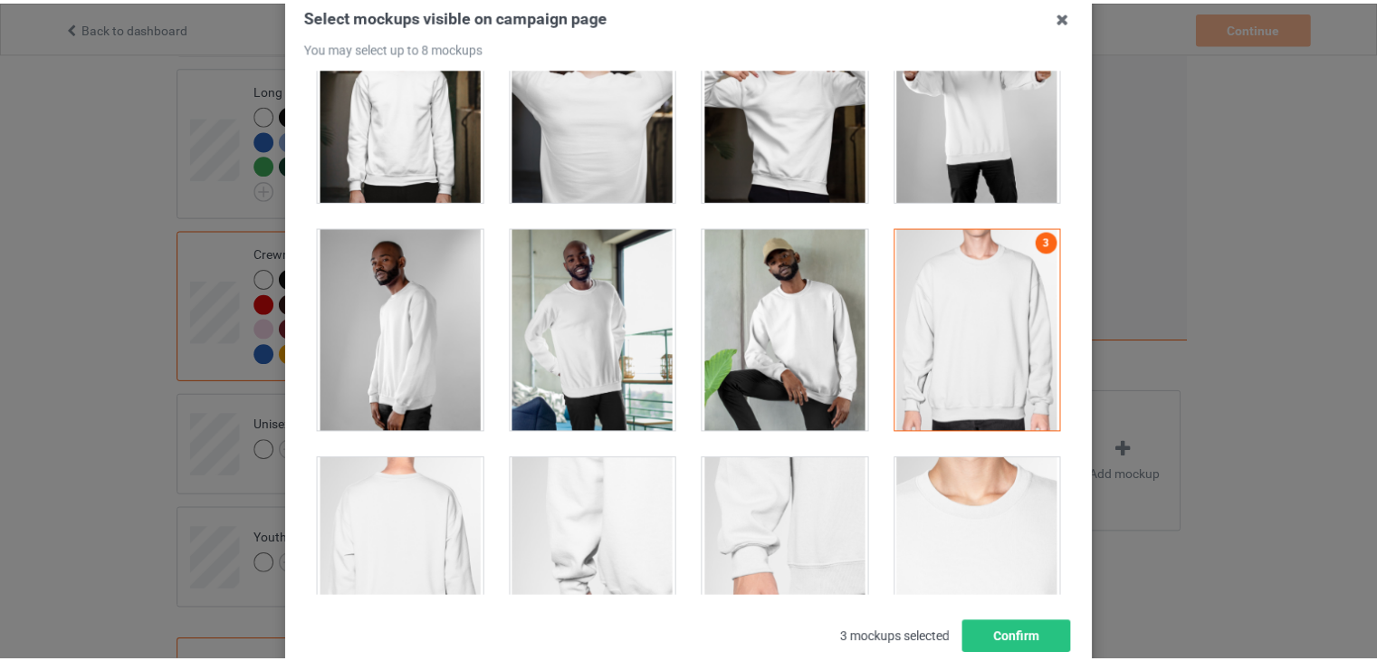
scroll to position [233, 0]
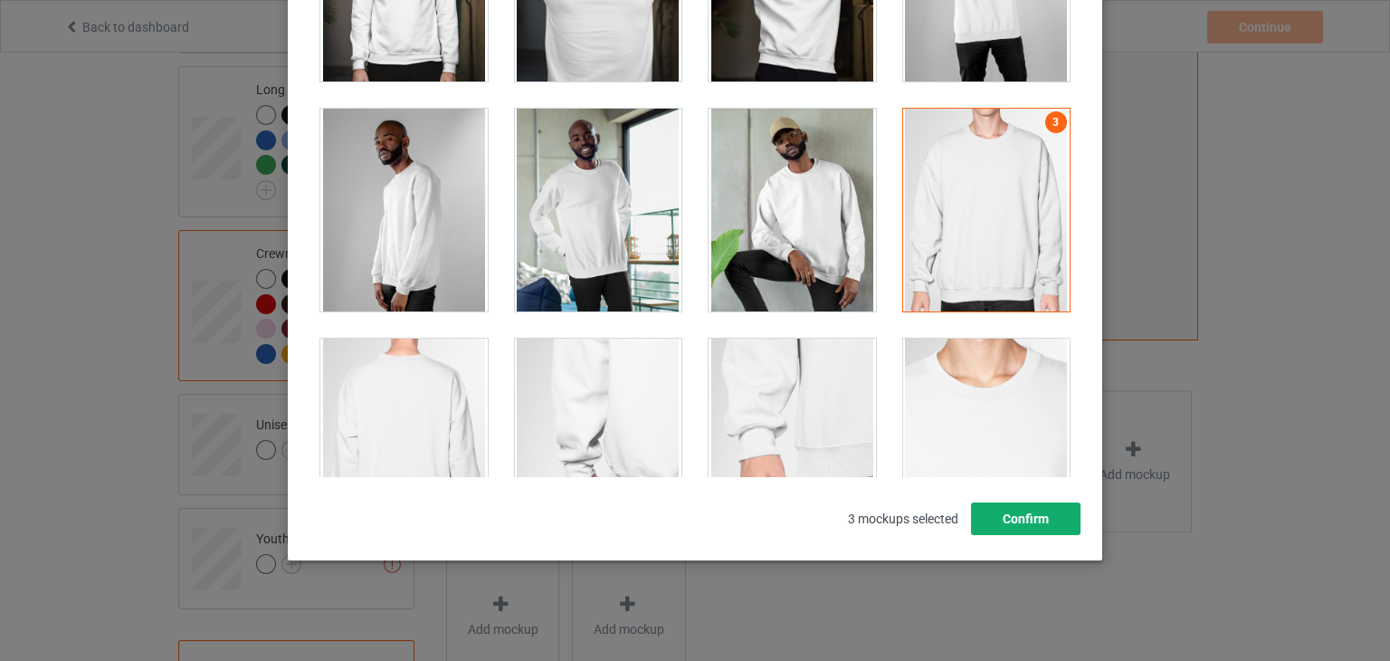
drag, startPoint x: 1020, startPoint y: 515, endPoint x: 1015, endPoint y: 524, distance: 10.6
click at [1019, 515] on button "Confirm" at bounding box center [1026, 518] width 110 height 33
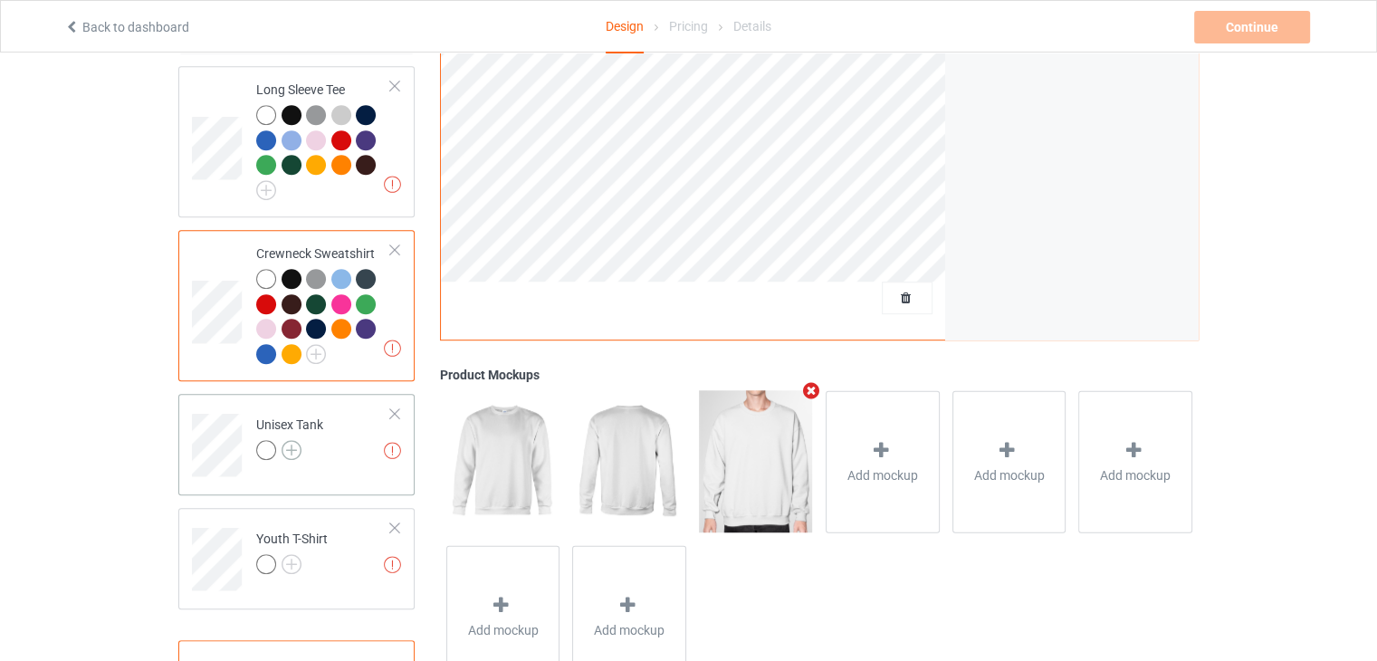
click at [295, 440] on img at bounding box center [292, 450] width 20 height 20
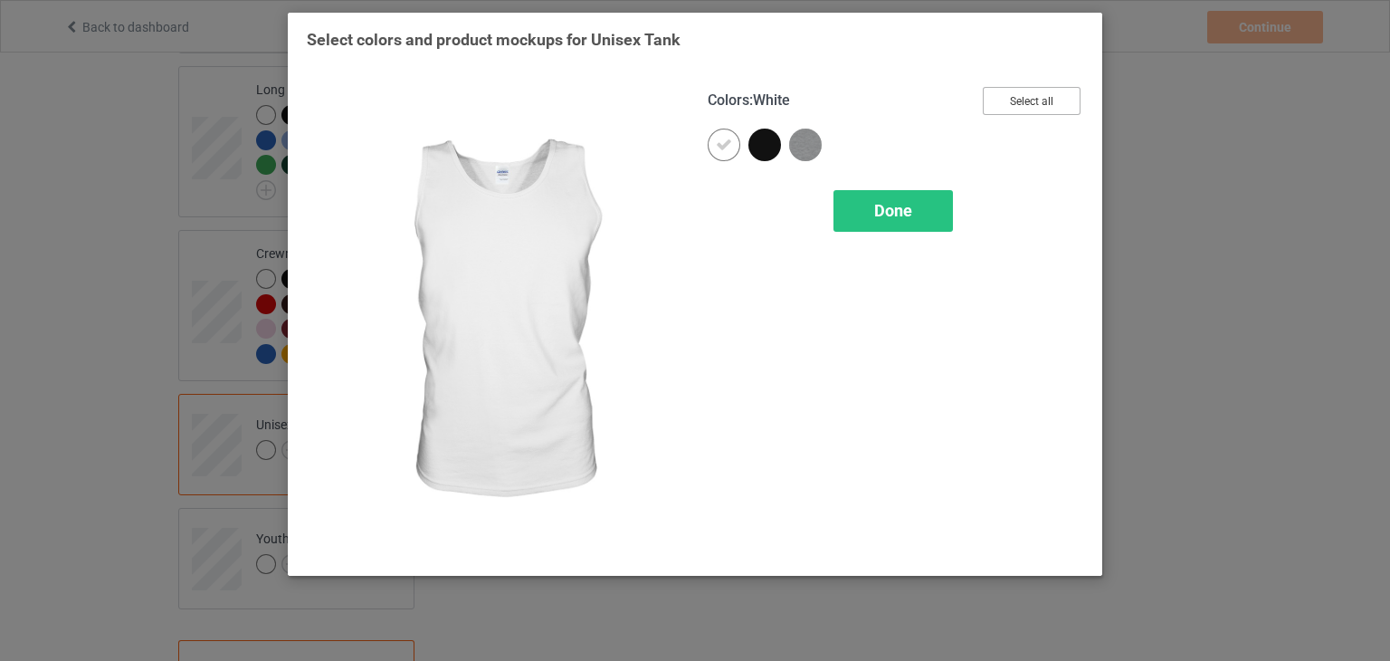
click at [1026, 100] on button "Select all" at bounding box center [1032, 101] width 98 height 28
click at [874, 203] on span "Done" at bounding box center [893, 210] width 38 height 19
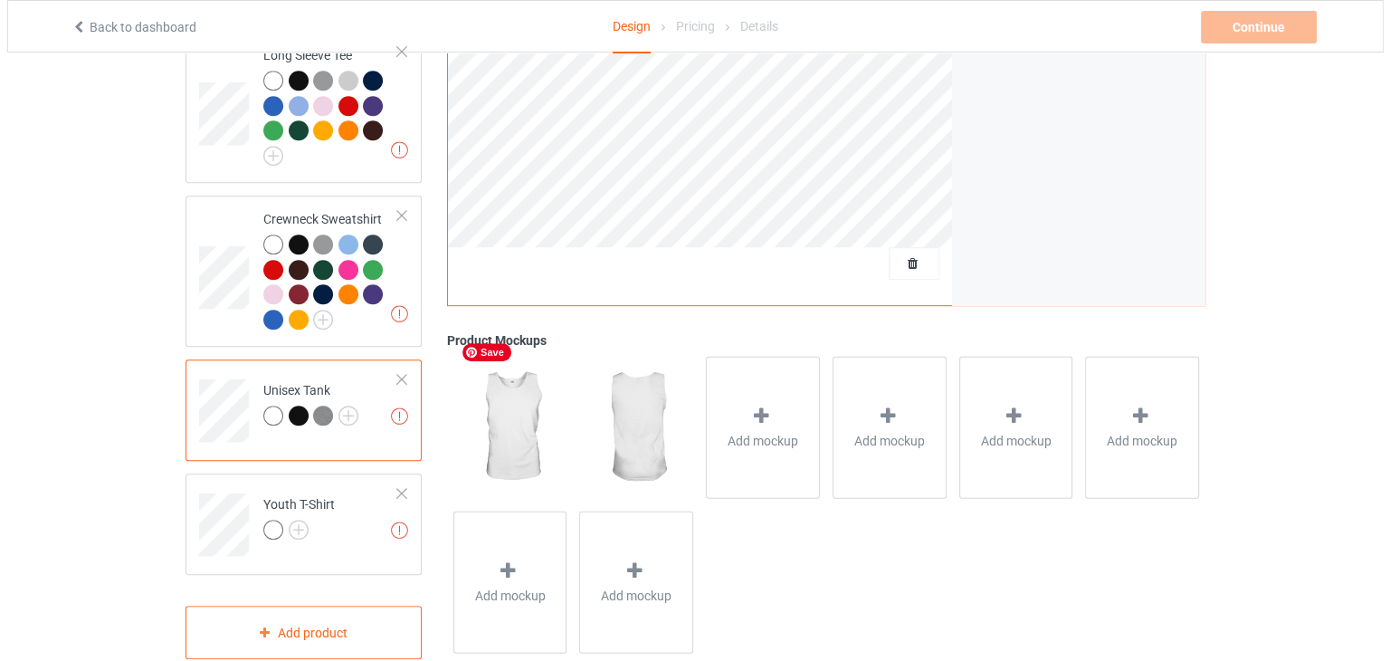
scroll to position [1005, 0]
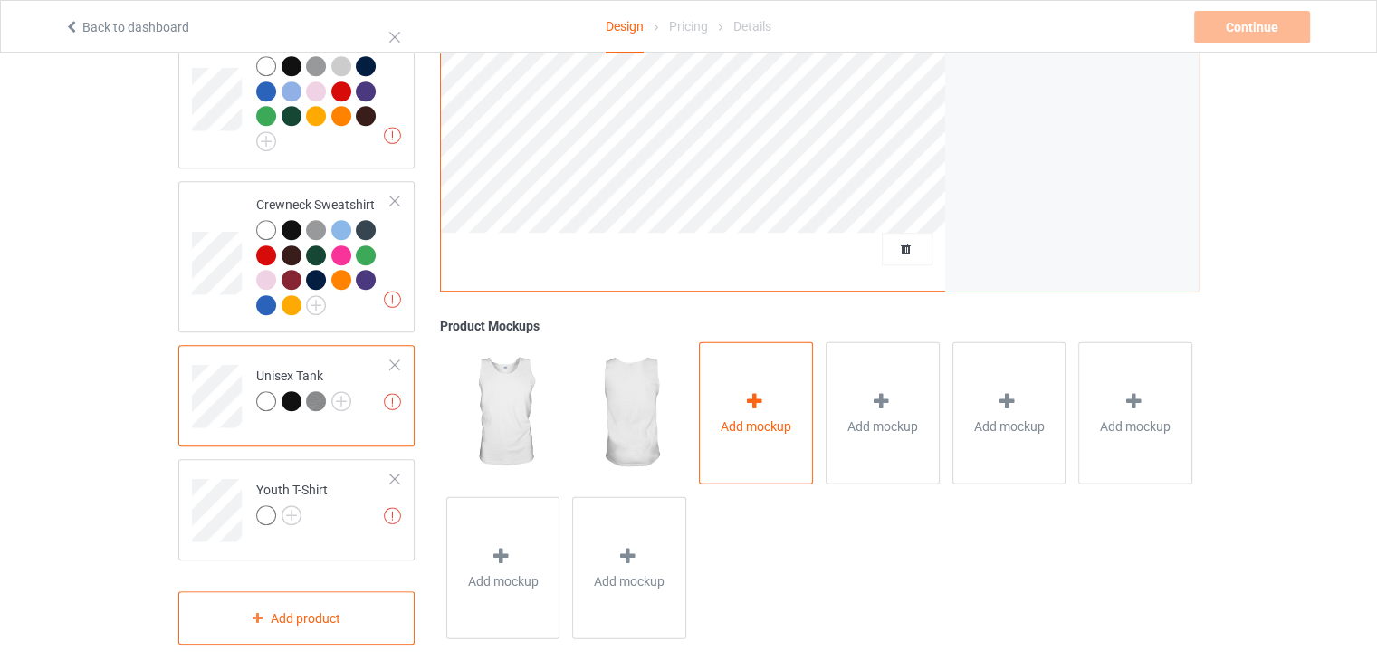
click at [751, 365] on div "Add mockup" at bounding box center [756, 412] width 114 height 142
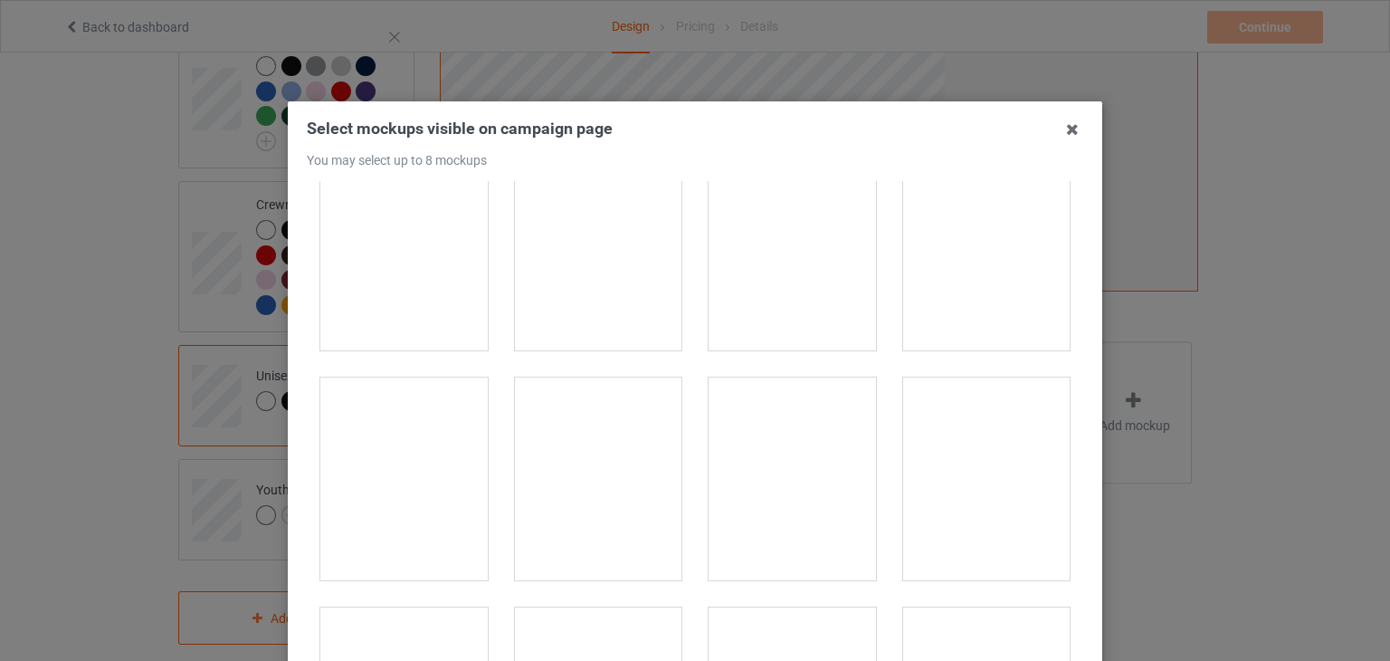
scroll to position [181, 0]
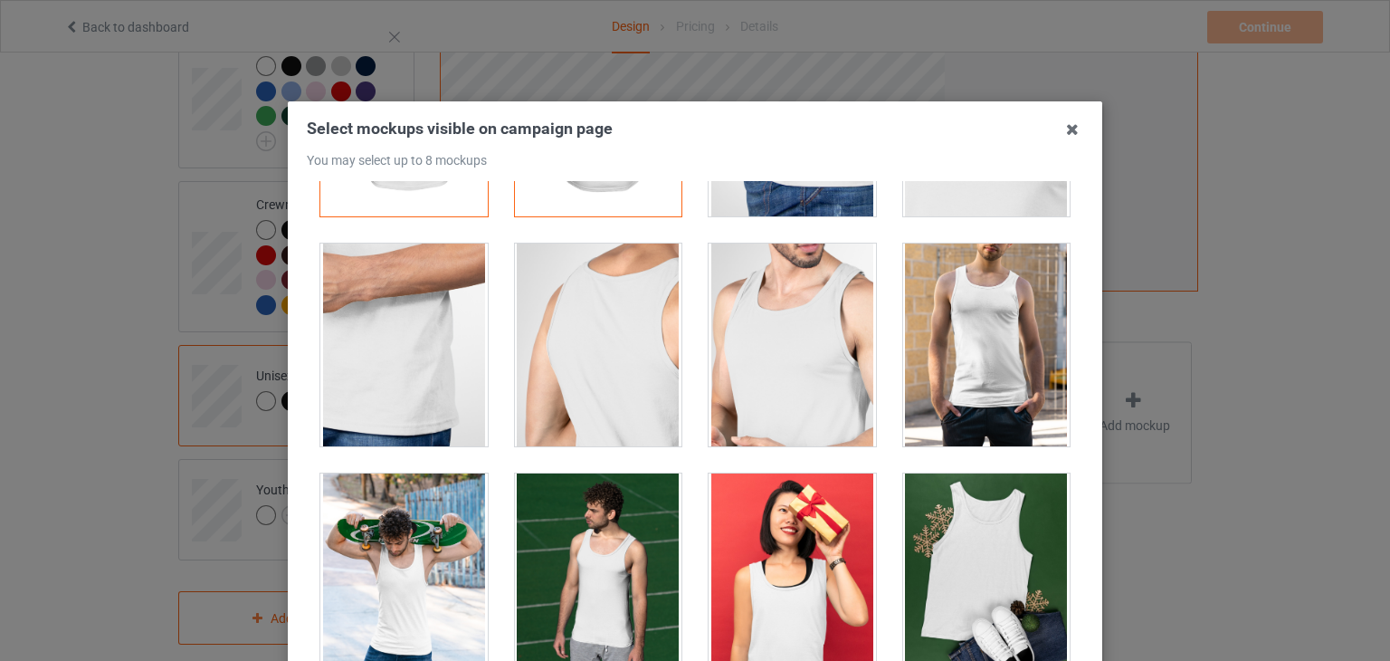
click at [815, 360] on div at bounding box center [792, 344] width 167 height 203
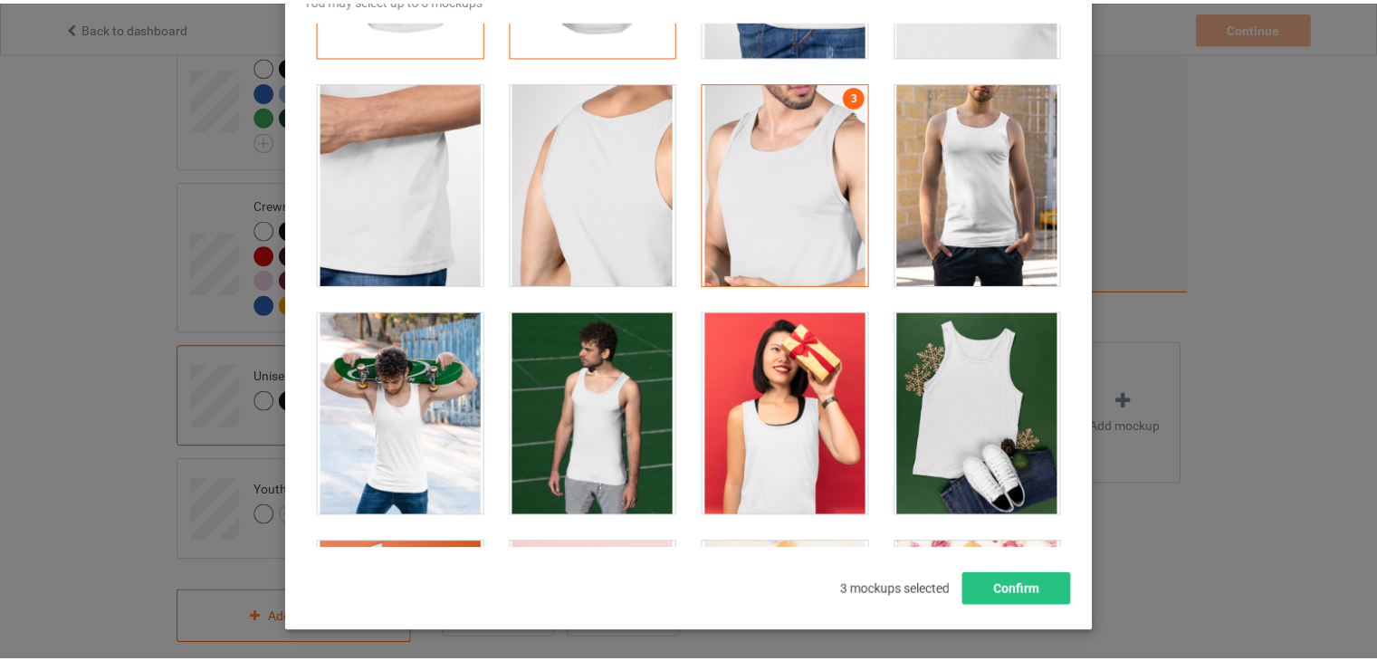
scroll to position [233, 0]
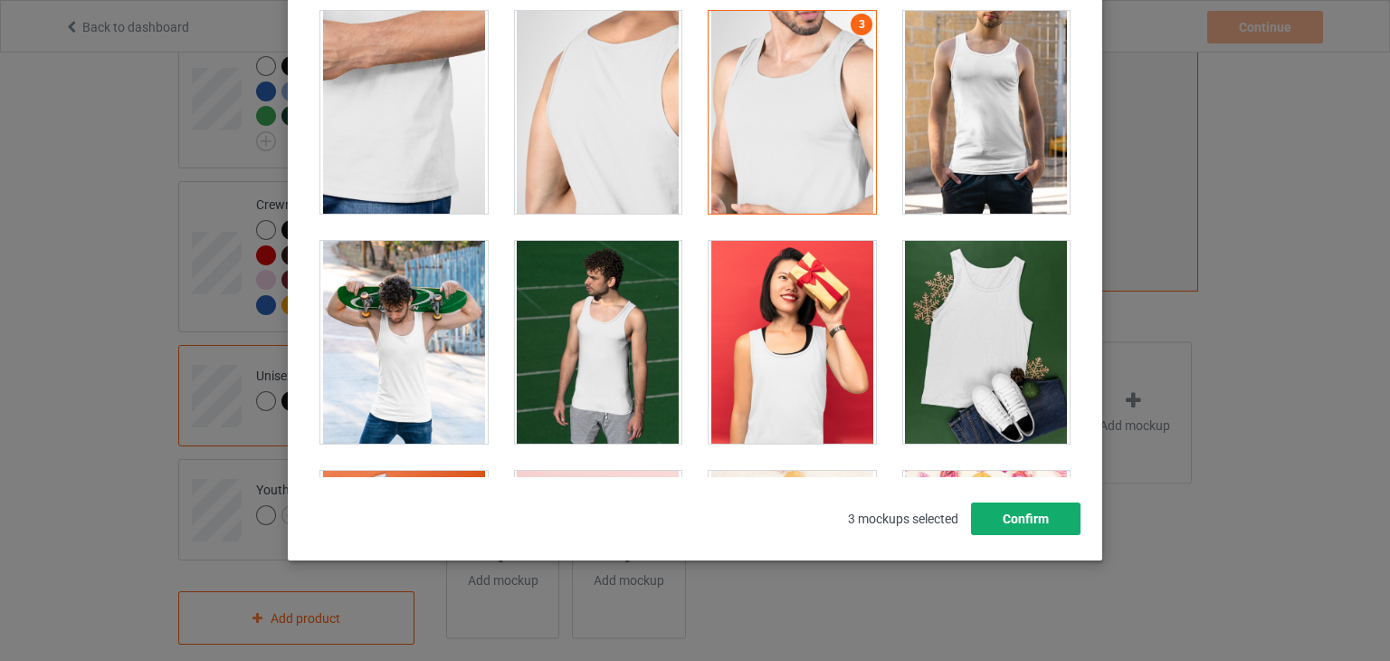
click at [1003, 512] on button "Confirm" at bounding box center [1026, 518] width 110 height 33
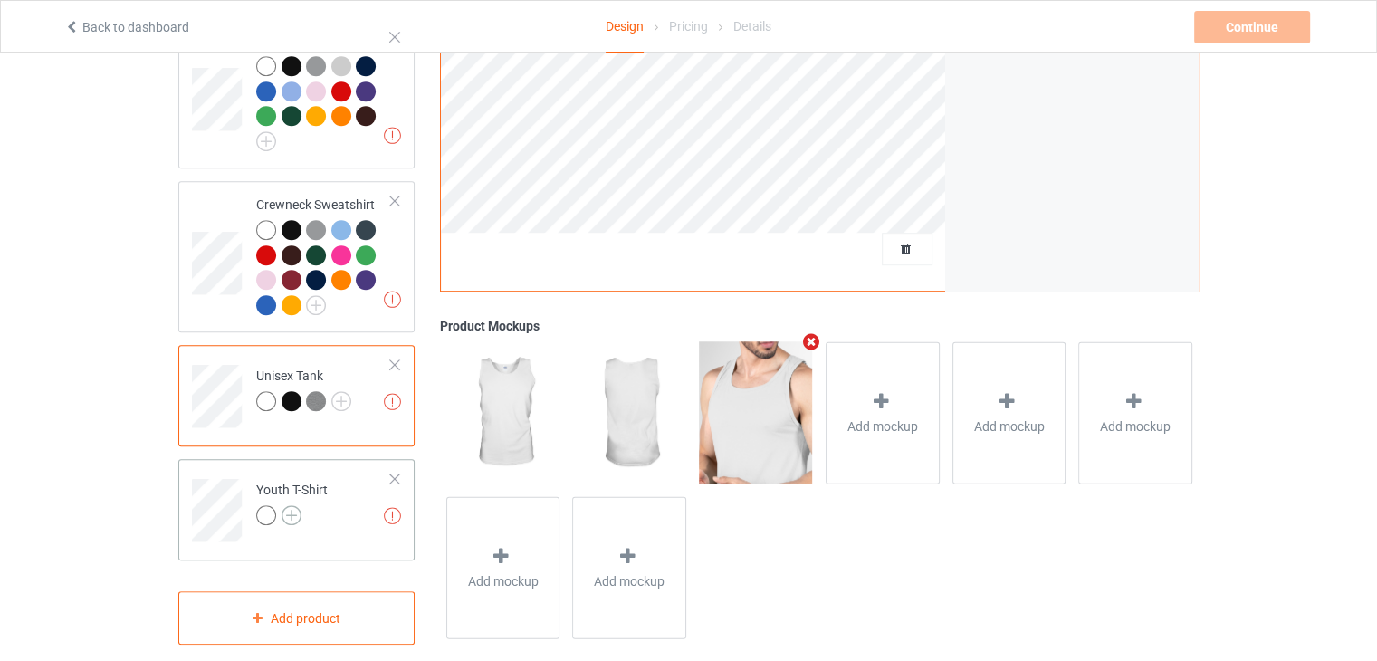
click at [291, 505] on div at bounding box center [292, 517] width 72 height 25
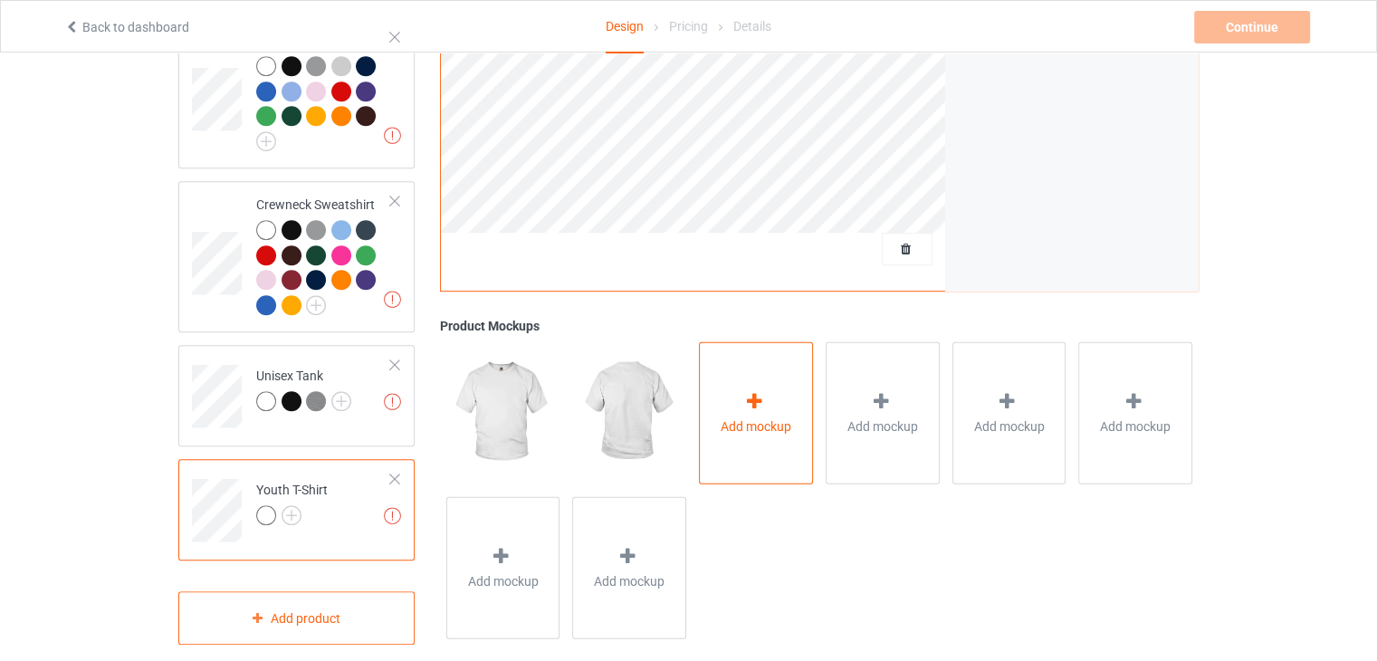
click at [771, 341] on div "Add mockup" at bounding box center [756, 412] width 114 height 142
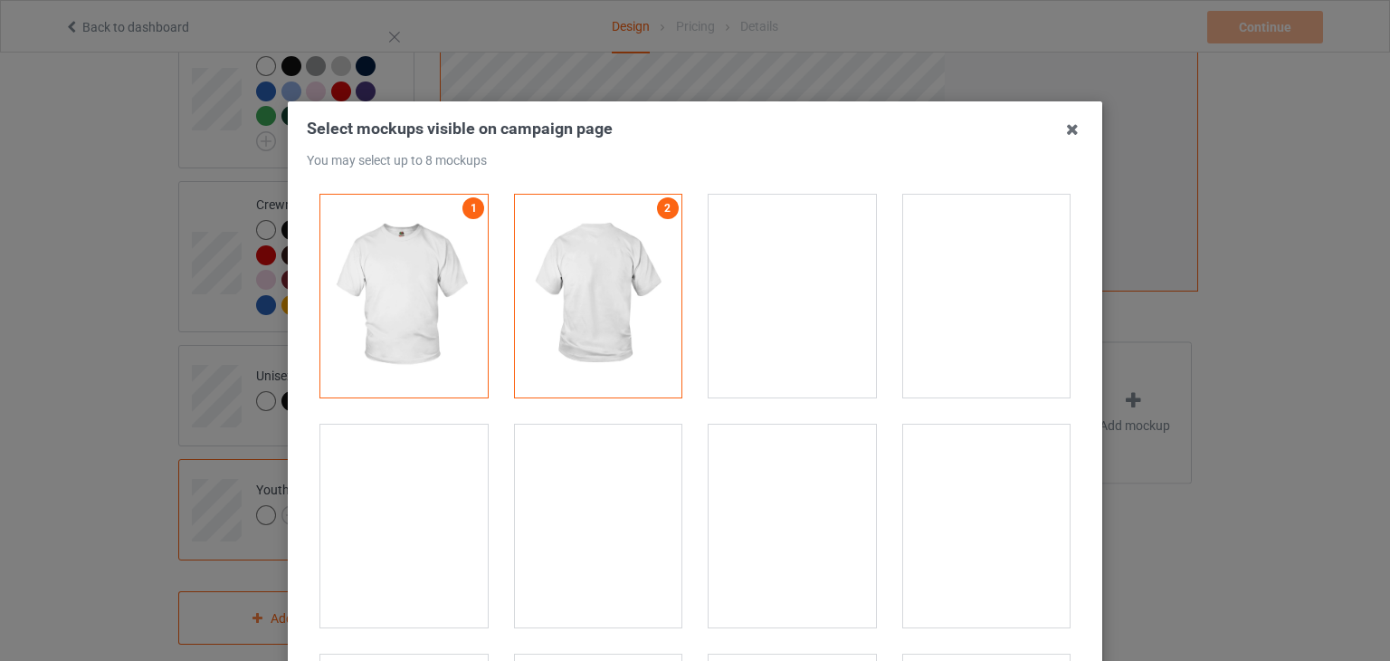
click at [1206, 396] on div "Select mockups visible on campaign page You may select up to 8 mockups 1 2 2 mo…" at bounding box center [695, 330] width 1390 height 661
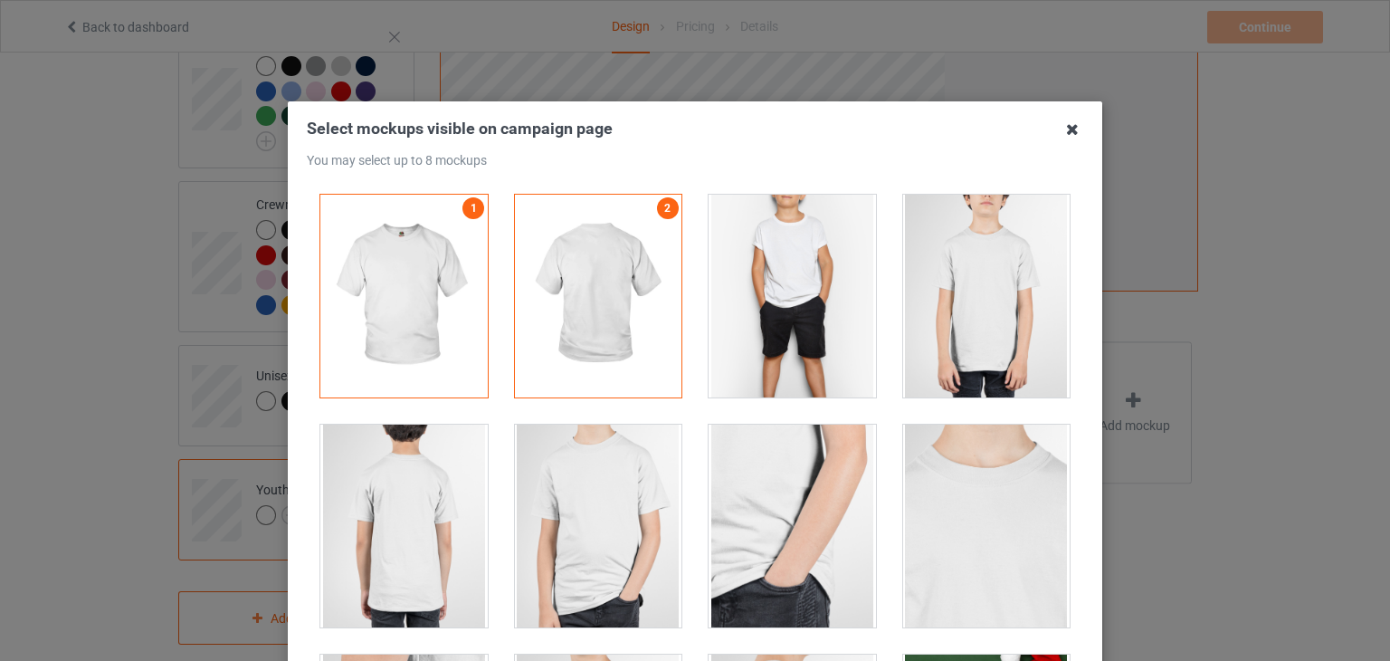
click at [1065, 131] on icon at bounding box center [1072, 129] width 29 height 29
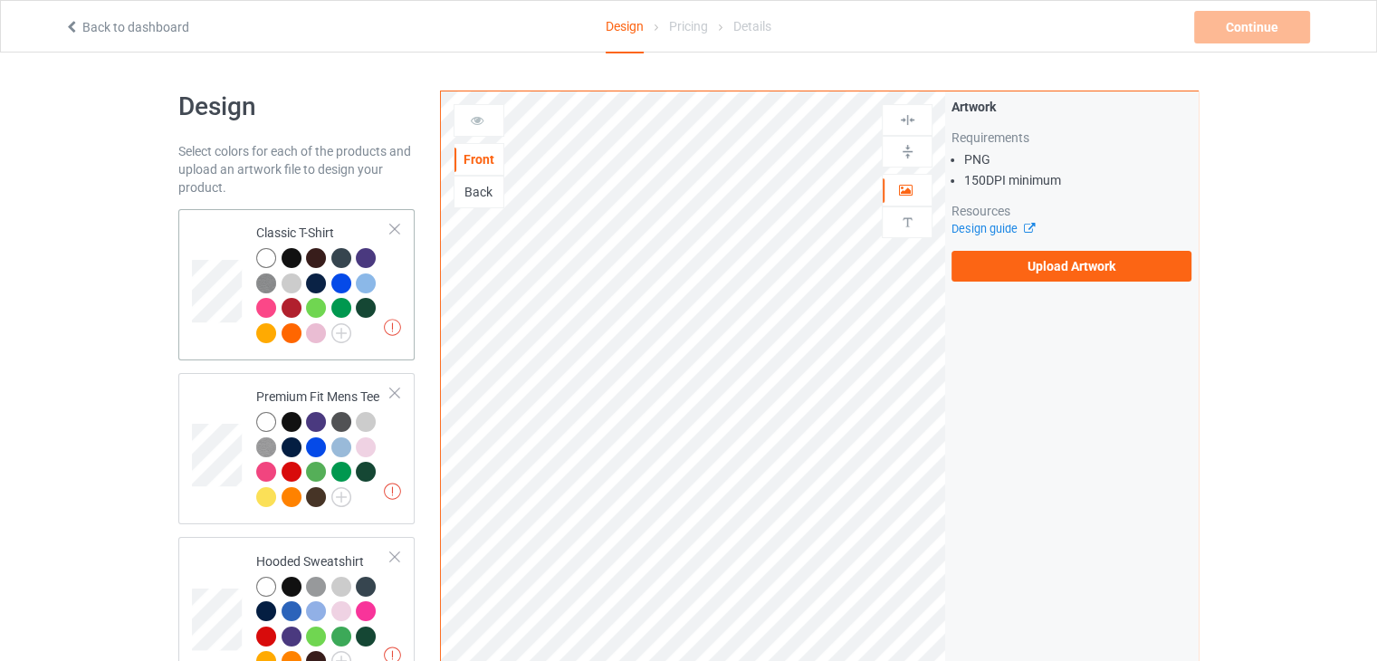
click at [402, 271] on div "Missing artworks Classic T-Shirt" at bounding box center [296, 284] width 236 height 151
click at [1026, 264] on label "Upload Artwork" at bounding box center [1071, 266] width 240 height 31
click at [0, 0] on input "Upload Artwork" at bounding box center [0, 0] width 0 height 0
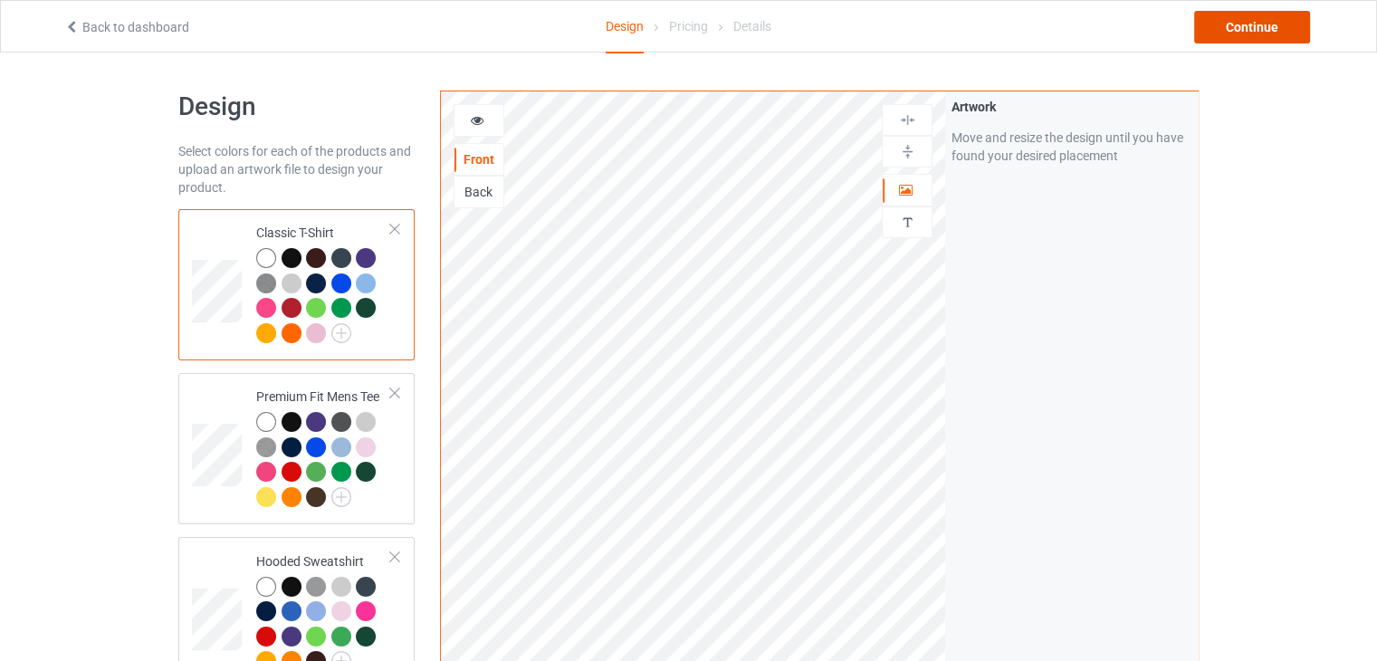
click at [1225, 31] on div "Continue" at bounding box center [1252, 27] width 116 height 33
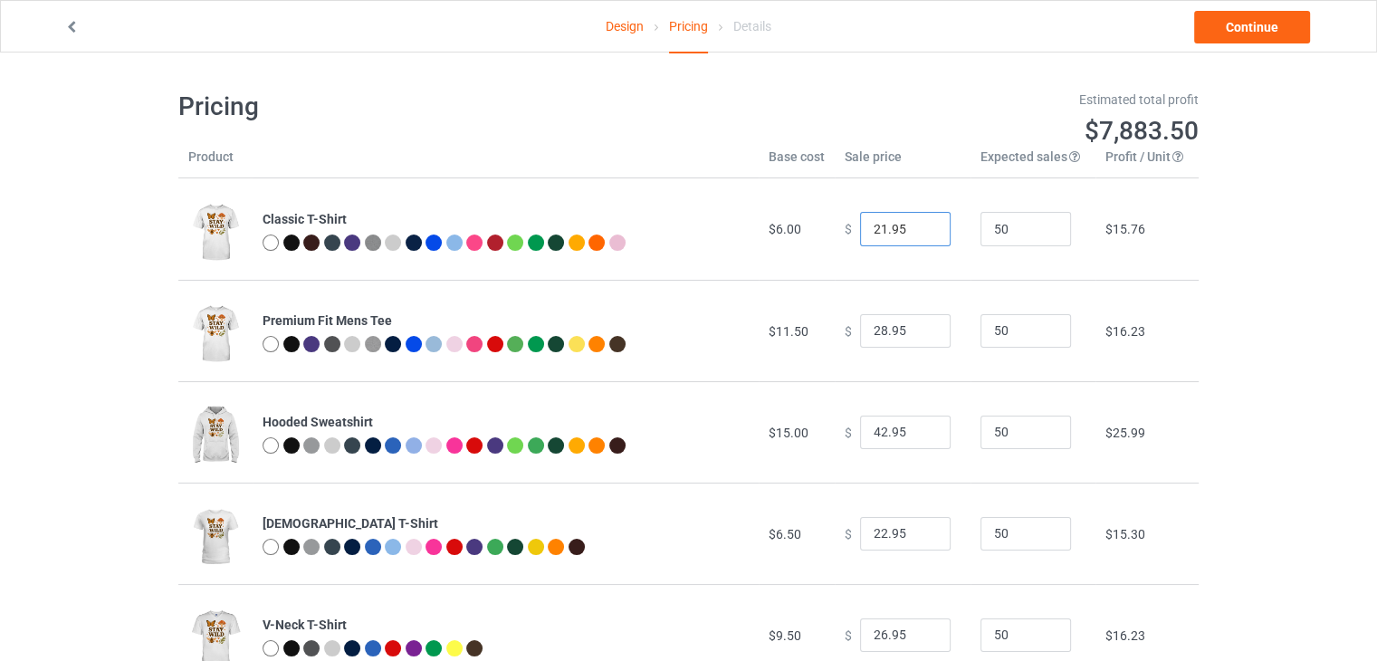
click at [921, 233] on input "21.95" at bounding box center [905, 229] width 91 height 34
click at [921, 233] on input "20.95" at bounding box center [905, 229] width 91 height 34
type input "19.95"
click at [921, 233] on input "19.95" at bounding box center [905, 229] width 91 height 34
click at [1218, 6] on div "Design Pricing Details Continue" at bounding box center [689, 26] width 1274 height 51
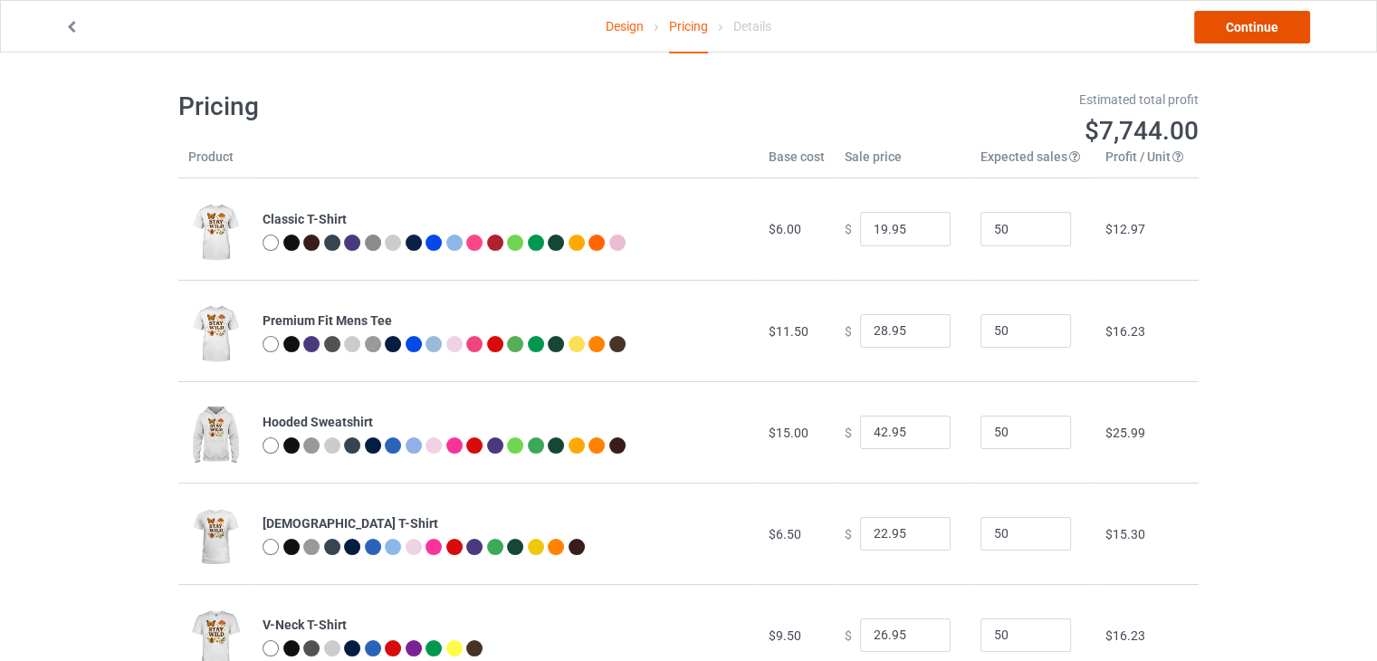
click at [1209, 20] on link "Continue" at bounding box center [1252, 27] width 116 height 33
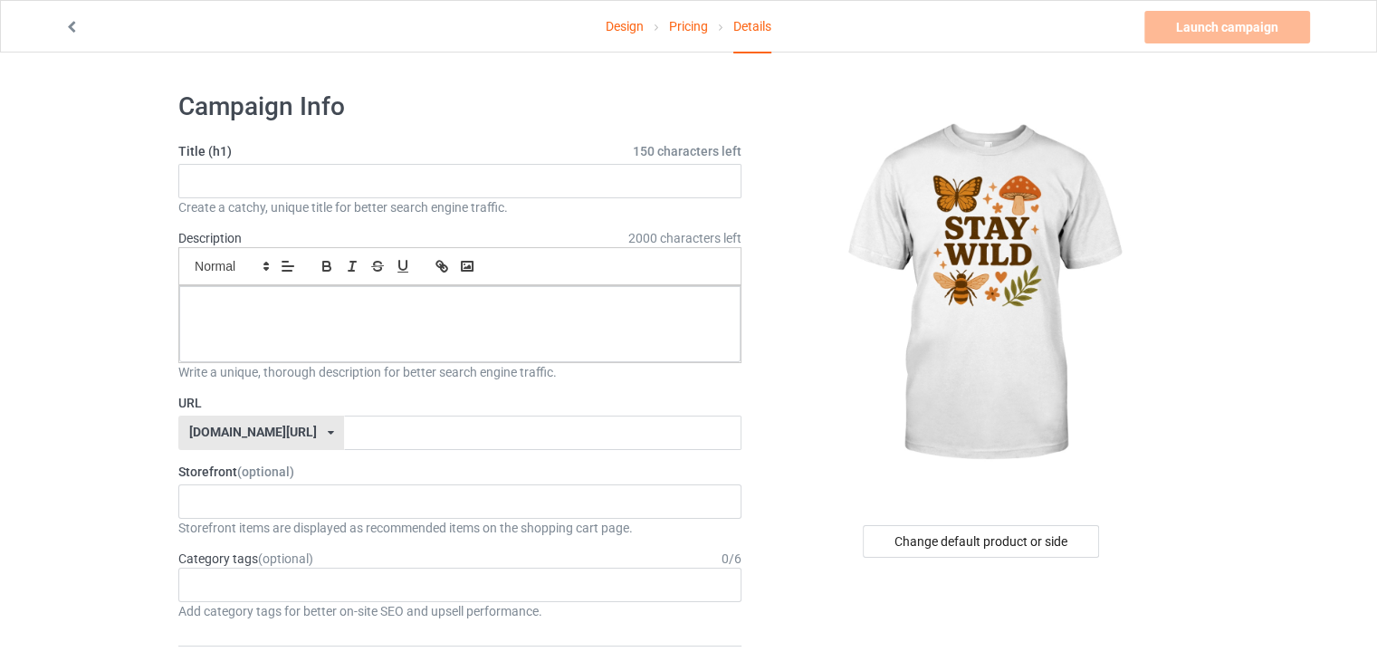
click at [389, 146] on label "Title (h1) 150 characters left" at bounding box center [459, 151] width 563 height 18
click at [401, 189] on input "text" at bounding box center [459, 181] width 563 height 34
paste input "STAY WILD"
type input "STAY WILD"
click at [329, 283] on div "Small Normal Large Big Huge" at bounding box center [459, 266] width 563 height 38
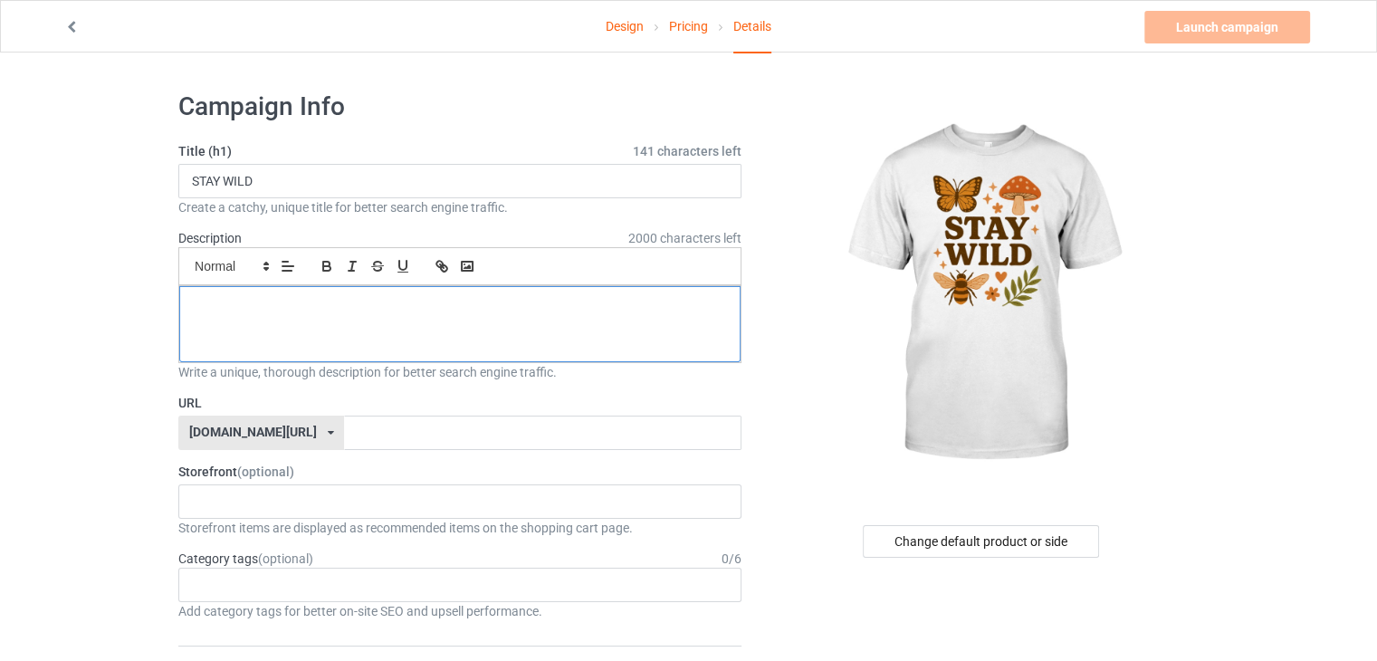
click at [377, 301] on p at bounding box center [460, 306] width 532 height 17
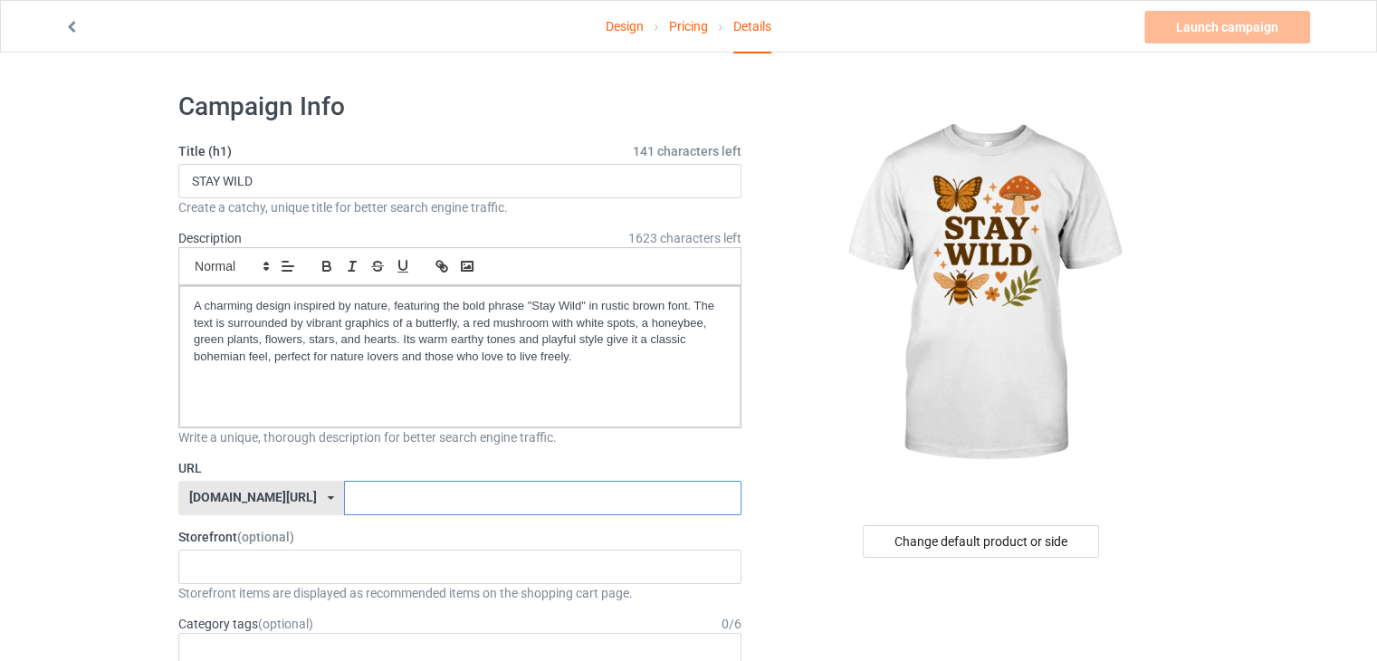
click at [350, 484] on input "text" at bounding box center [542, 498] width 396 height 34
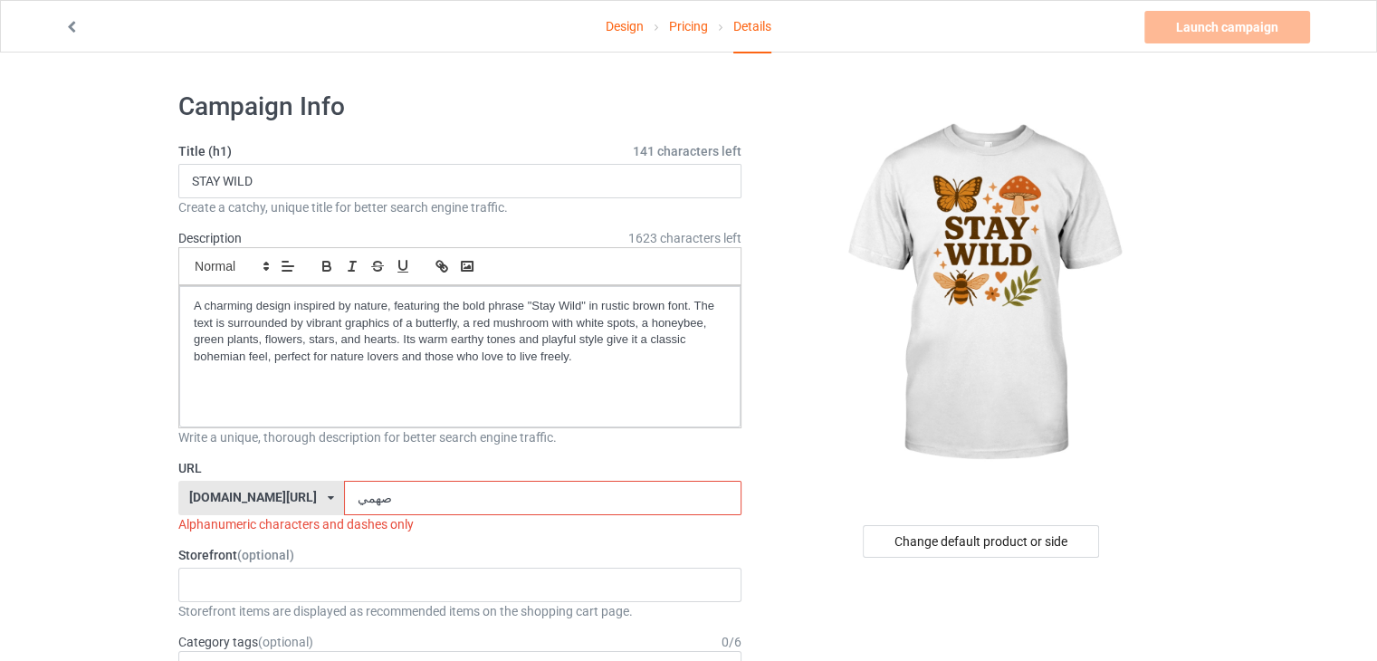
click at [371, 495] on input "صهمي" at bounding box center [542, 498] width 396 height 34
click at [369, 495] on input "صهمي" at bounding box center [542, 498] width 396 height 34
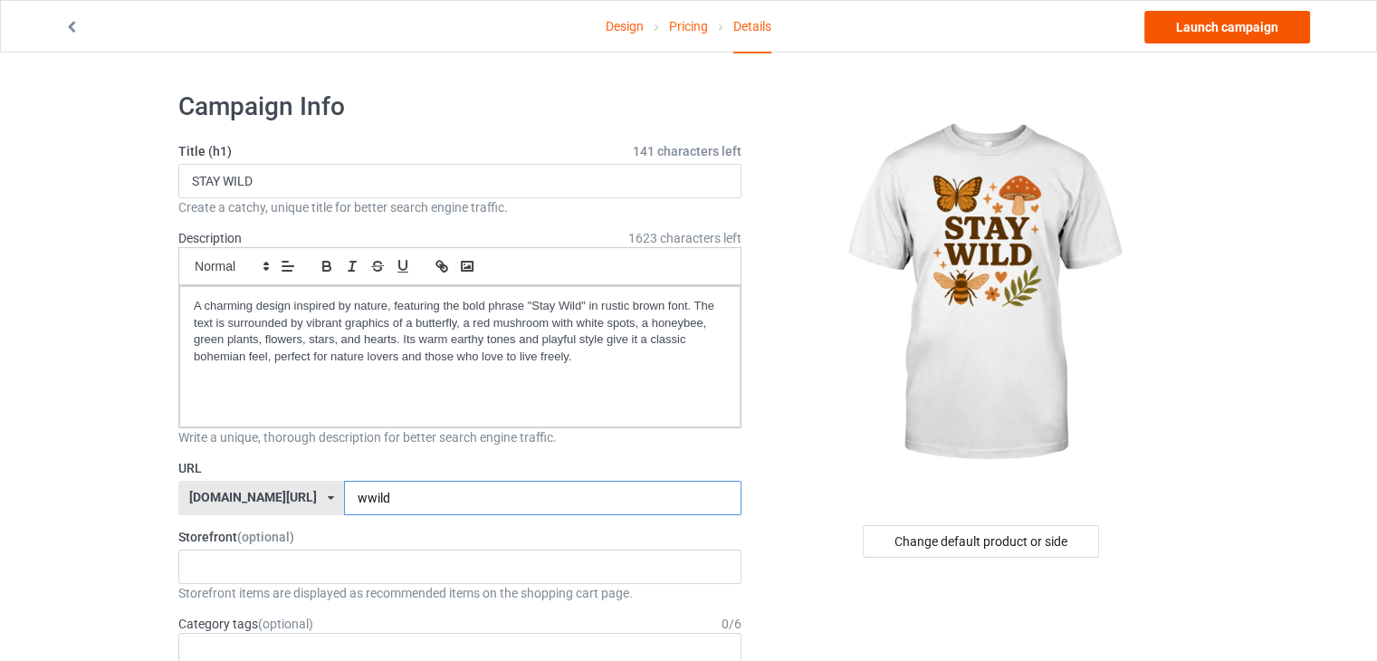
type input "wwild"
click at [1203, 19] on link "Launch campaign" at bounding box center [1227, 27] width 166 height 33
